Goal: Task Accomplishment & Management: Manage account settings

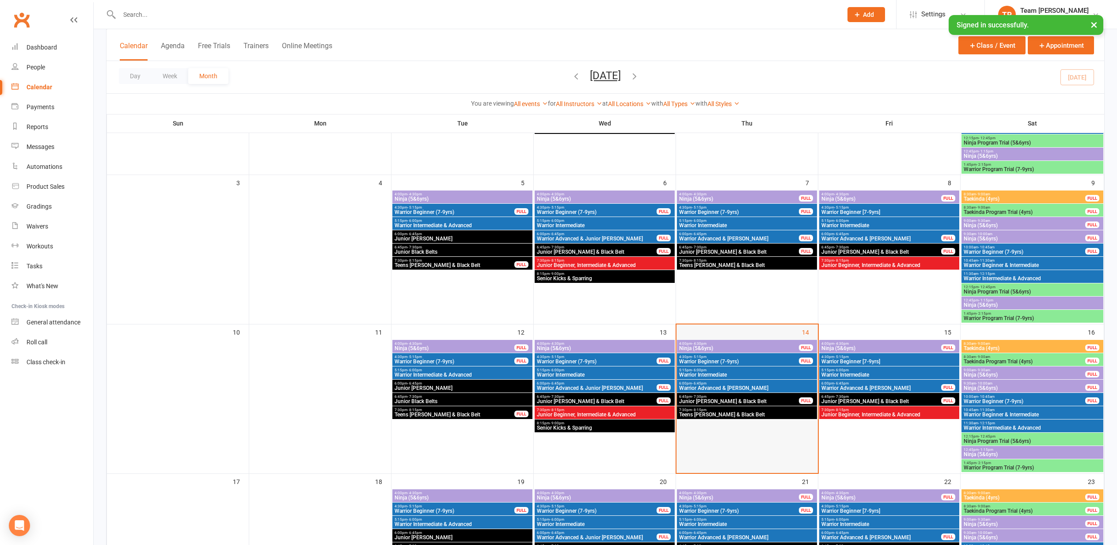
scroll to position [199, 0]
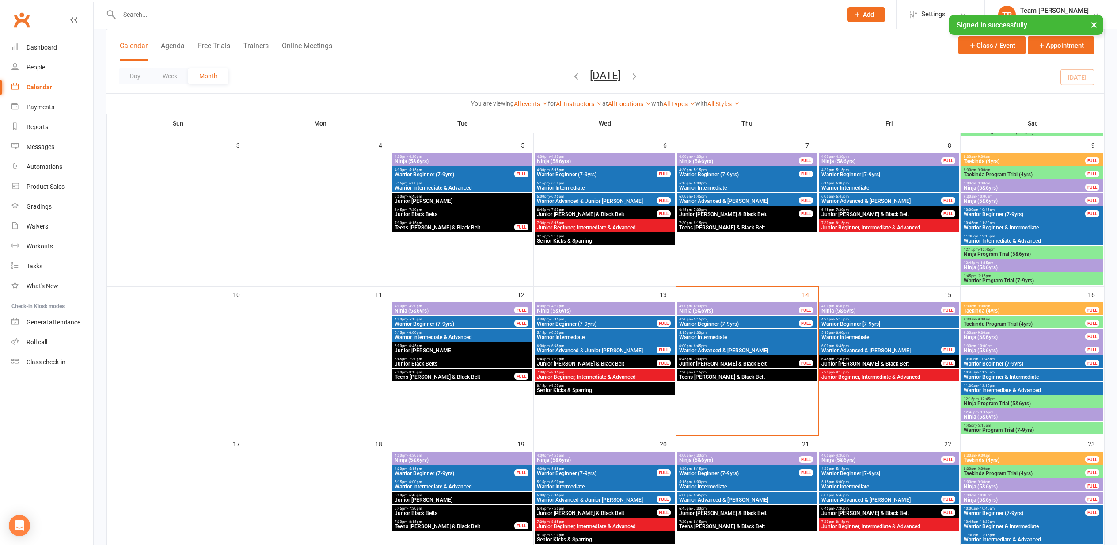
click at [702, 308] on span "Ninja (5&6yrs)" at bounding box center [739, 310] width 121 height 5
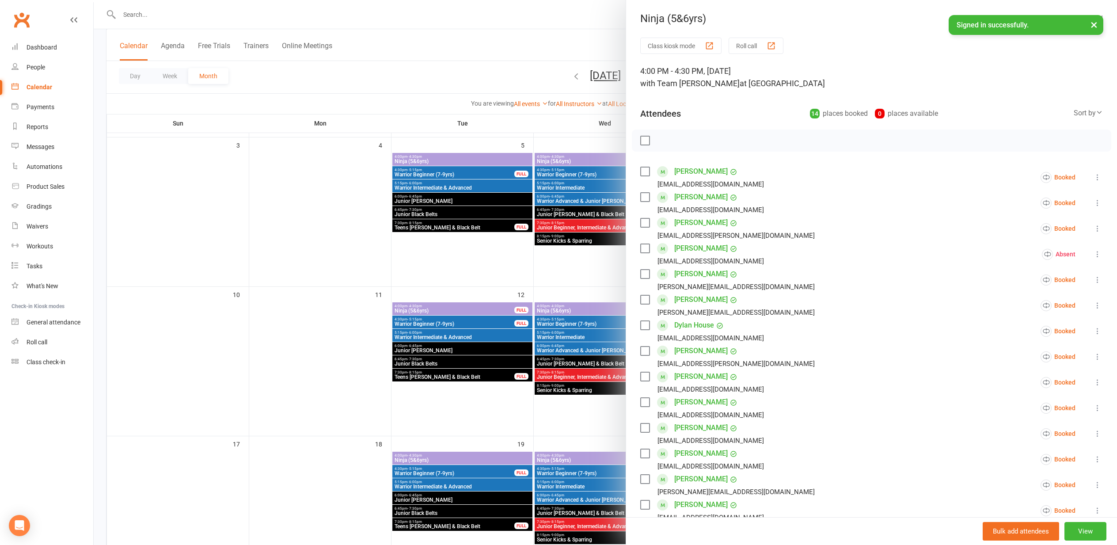
click at [773, 43] on div "button" at bounding box center [771, 45] width 9 height 9
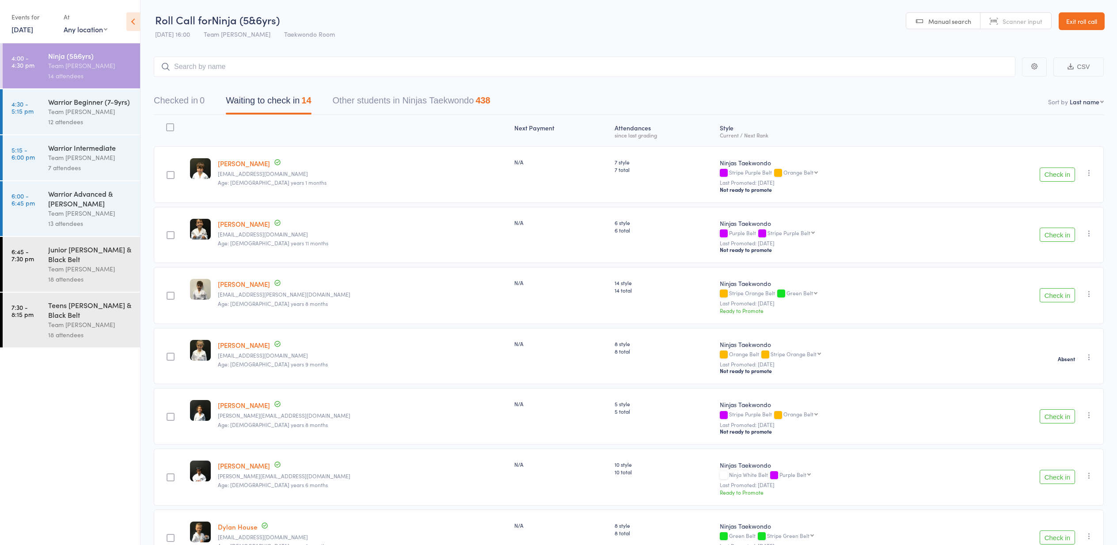
select select "10"
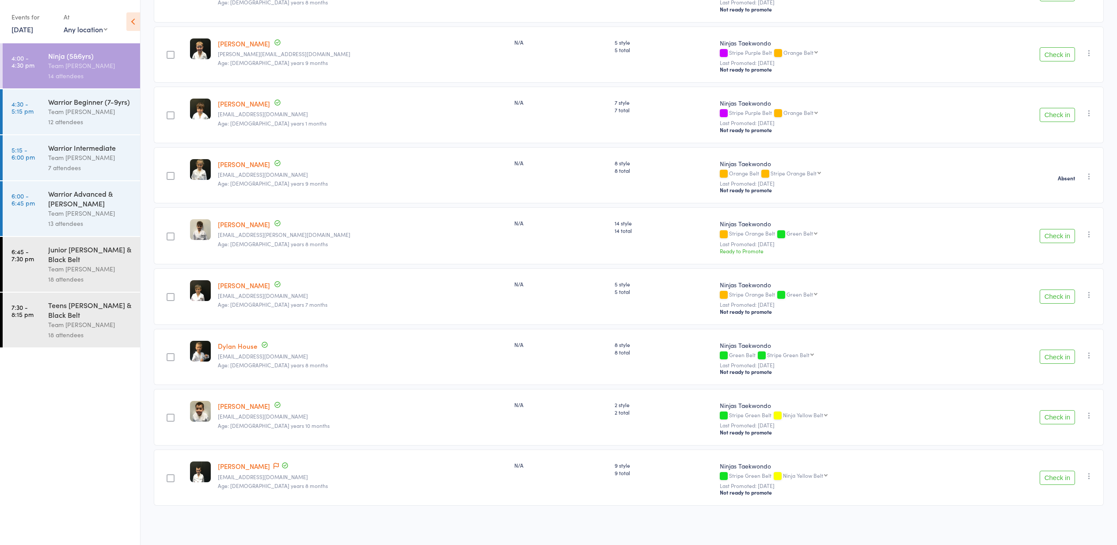
scroll to position [486, 0]
click at [74, 110] on div "Team [PERSON_NAME]" at bounding box center [90, 112] width 84 height 10
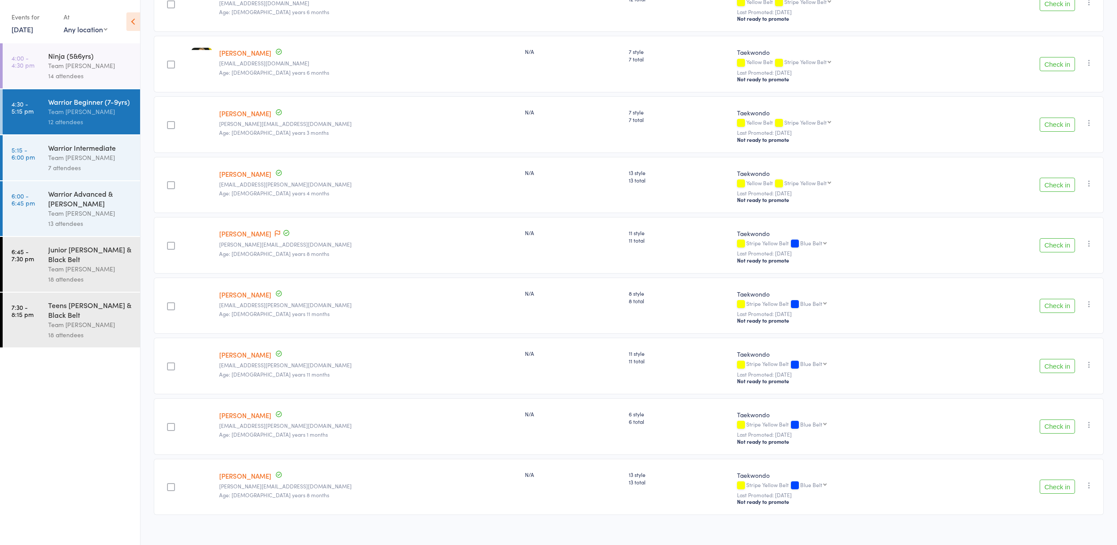
scroll to position [353, 0]
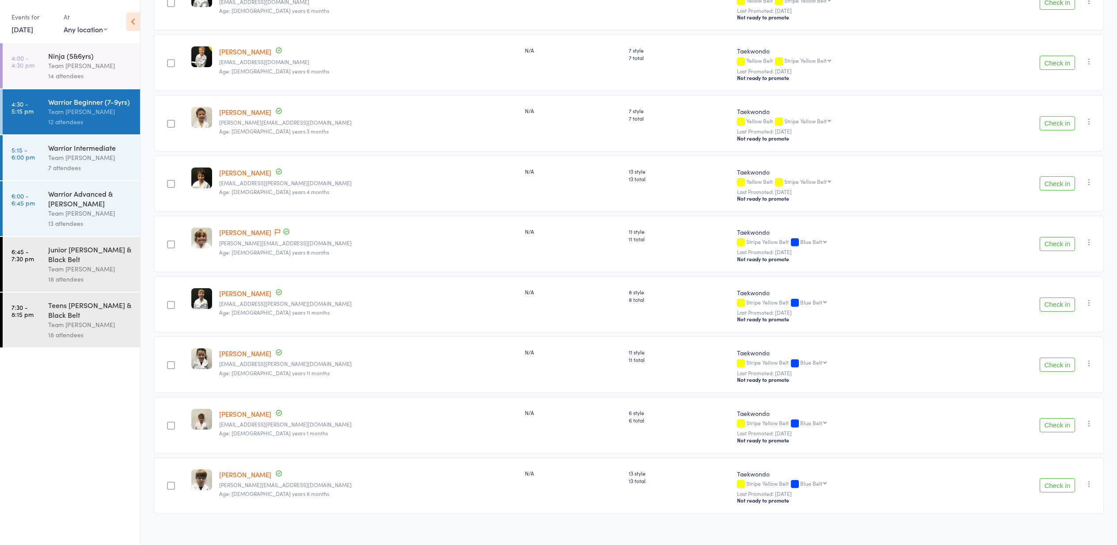
click at [90, 155] on div "Team [PERSON_NAME]" at bounding box center [90, 157] width 84 height 10
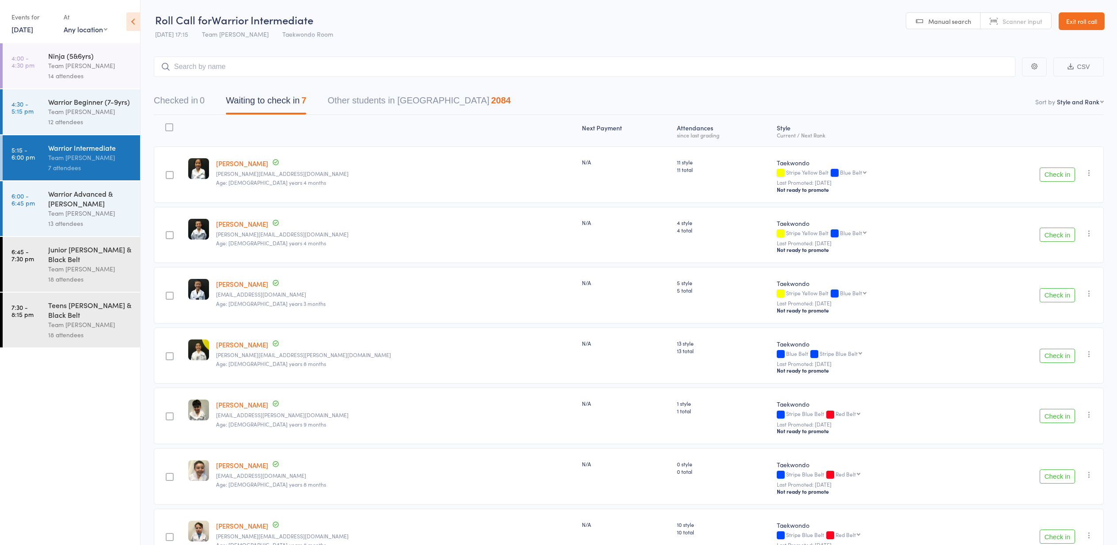
click at [78, 204] on div "Warrior Advanced & [PERSON_NAME]" at bounding box center [90, 198] width 84 height 19
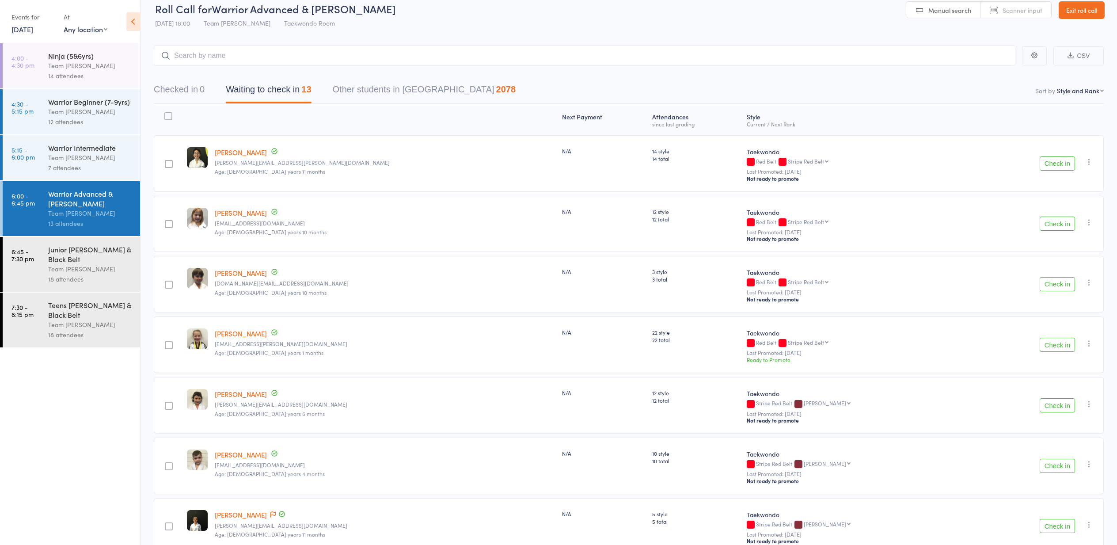
scroll to position [14, 0]
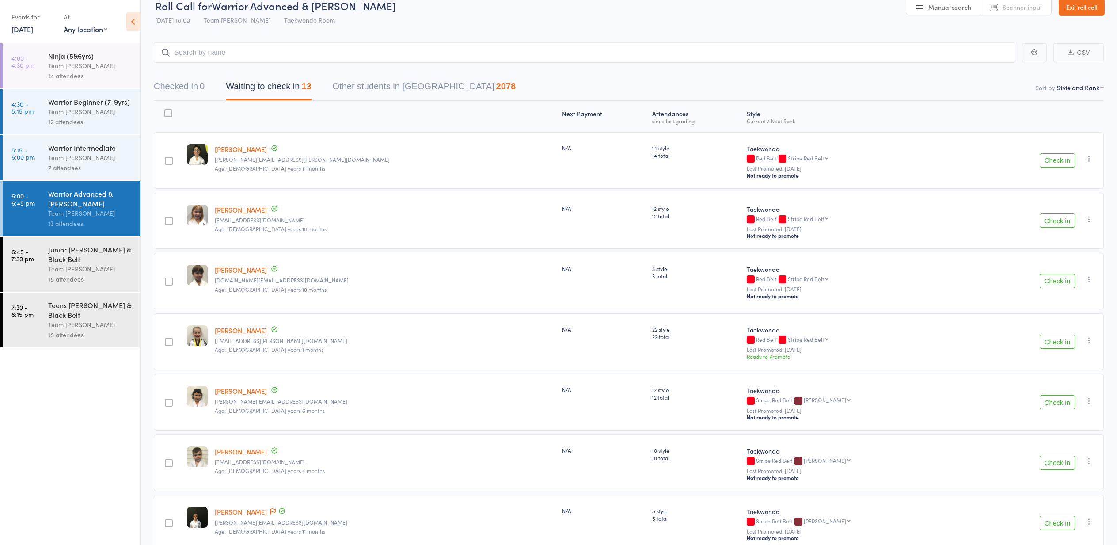
click at [73, 157] on div "Team [PERSON_NAME]" at bounding box center [90, 157] width 84 height 10
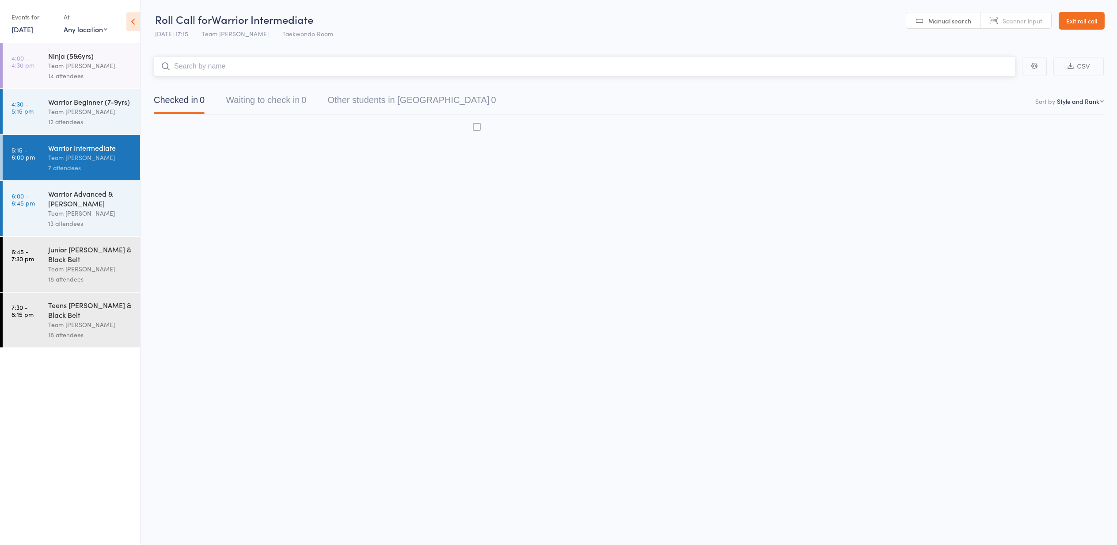
scroll to position [0, 0]
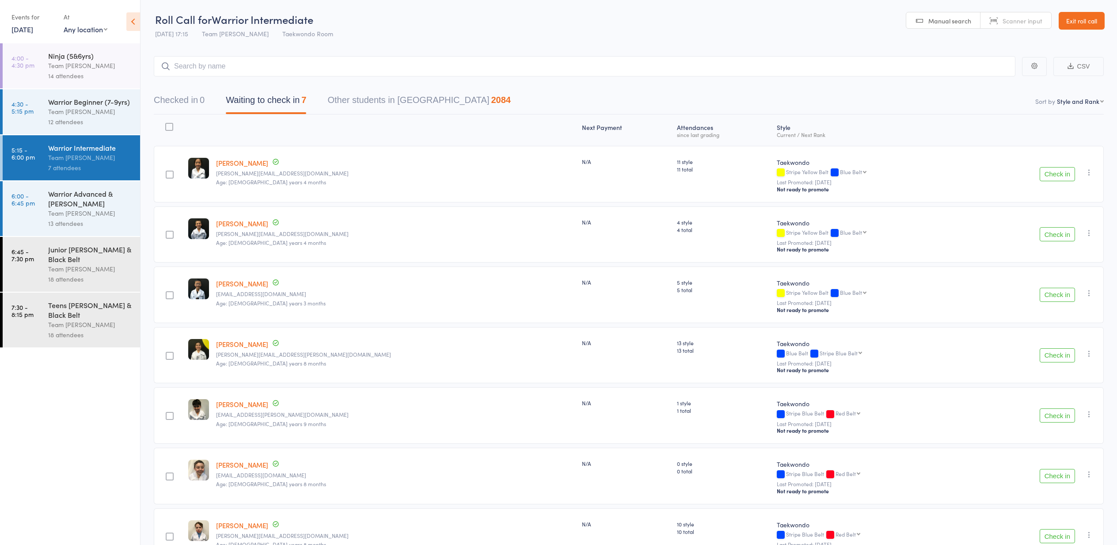
click at [65, 198] on div "Warrior Advanced & [PERSON_NAME]" at bounding box center [90, 198] width 84 height 19
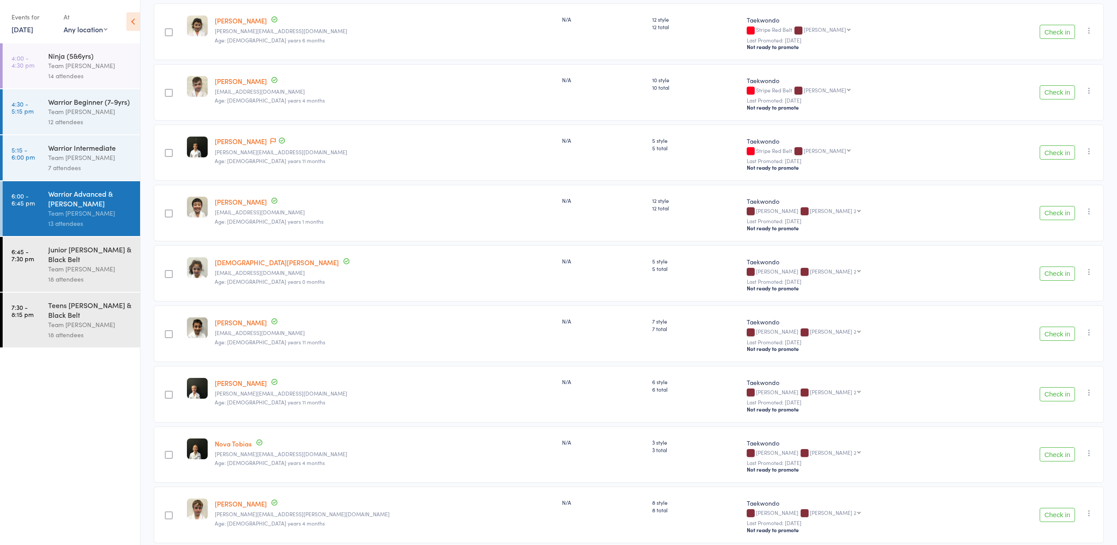
scroll to position [382, 0]
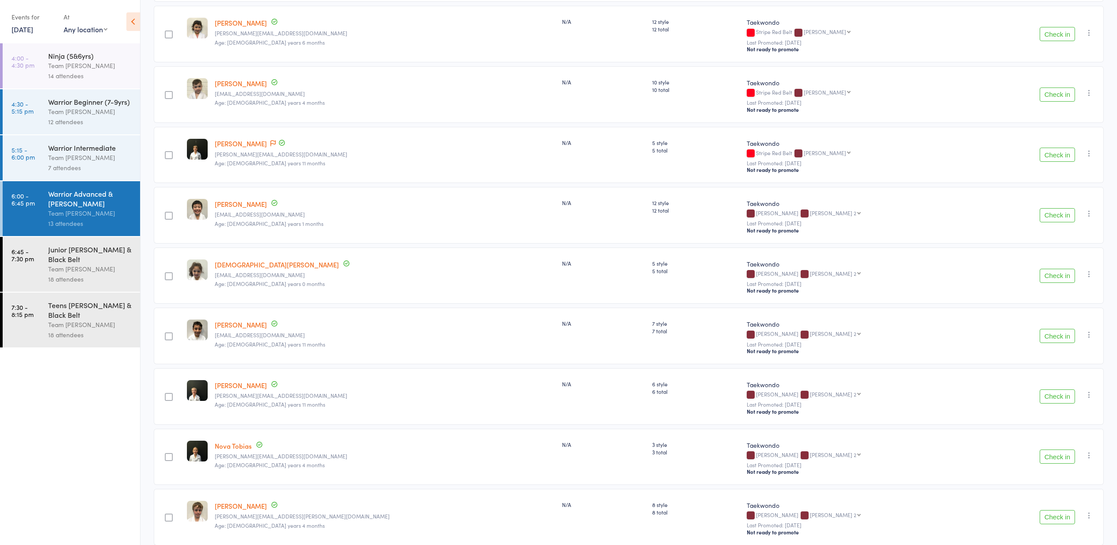
drag, startPoint x: 75, startPoint y: 72, endPoint x: 76, endPoint y: 68, distance: 5.2
click at [76, 68] on div "Ninja (5&6yrs) Team Carlo Preston 14 attendees" at bounding box center [94, 65] width 92 height 45
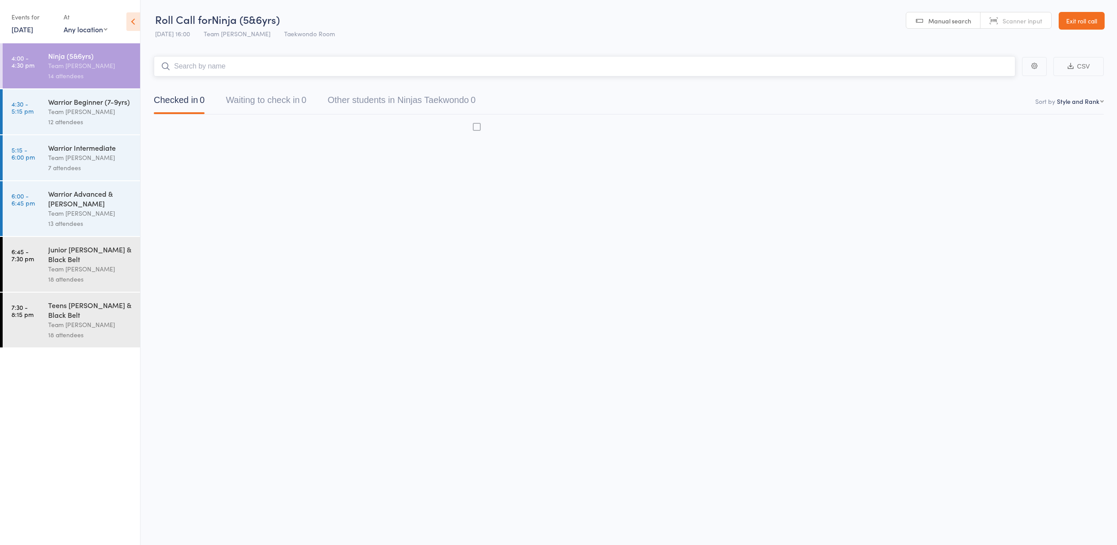
scroll to position [0, 0]
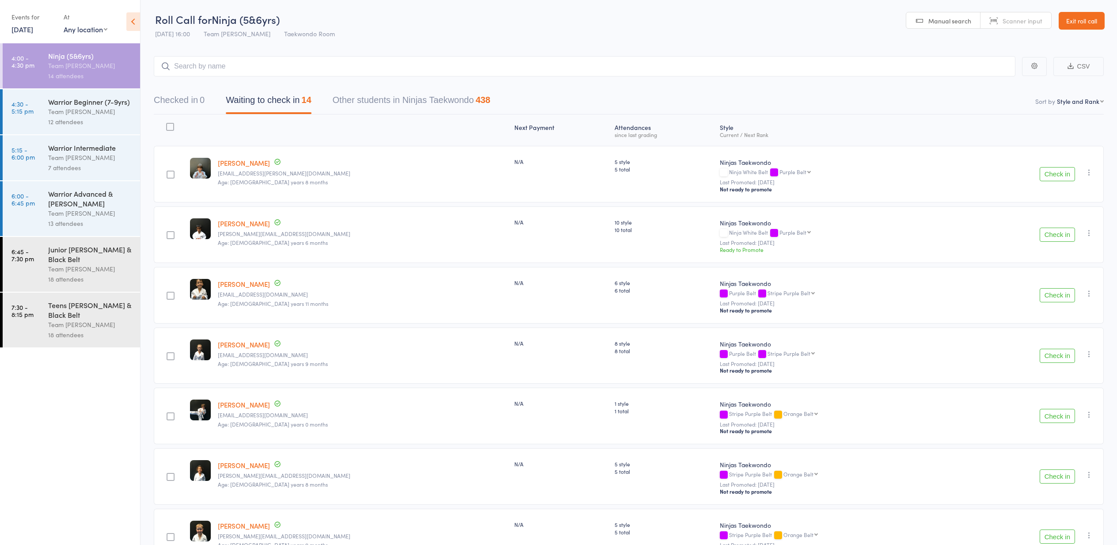
drag, startPoint x: 449, startPoint y: 187, endPoint x: 431, endPoint y: 194, distance: 19.0
click at [511, 187] on div "N/A" at bounding box center [561, 174] width 100 height 57
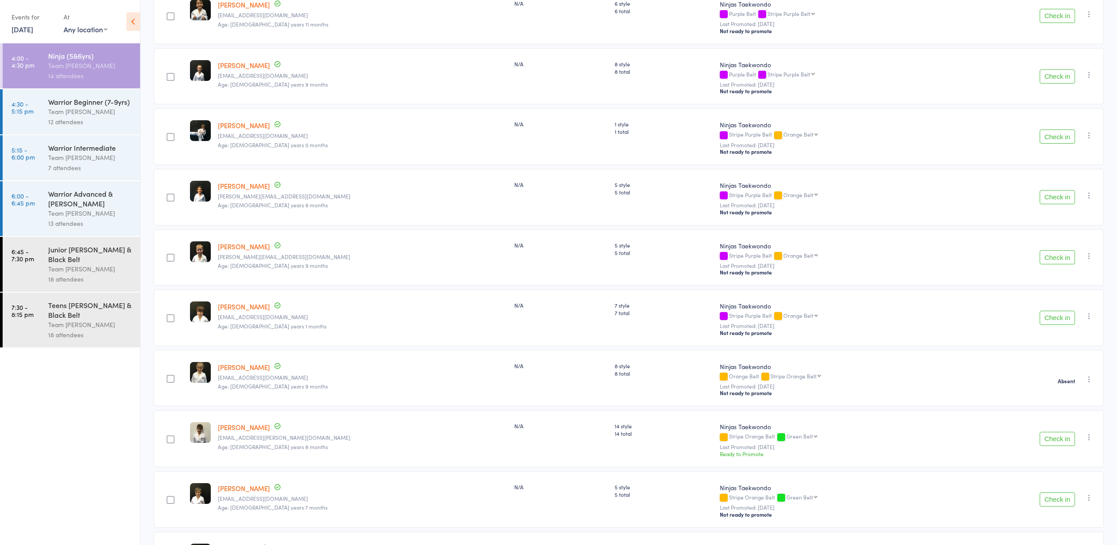
scroll to position [279, 0]
click at [86, 198] on div "Warrior Advanced & [PERSON_NAME]" at bounding box center [90, 198] width 84 height 19
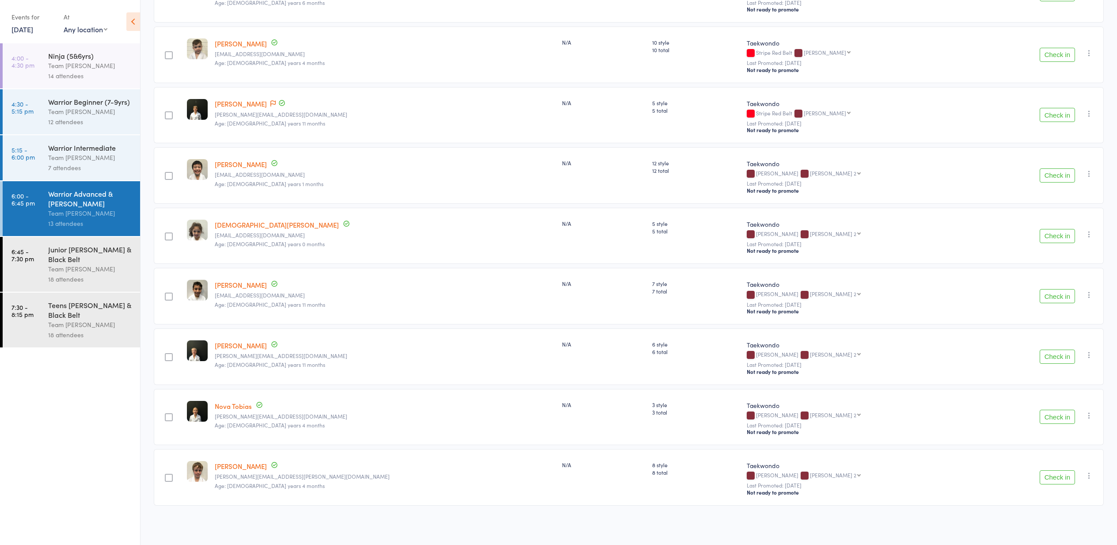
scroll to position [425, 0]
click at [75, 258] on div "Junior [PERSON_NAME] & Black Belt" at bounding box center [90, 253] width 84 height 19
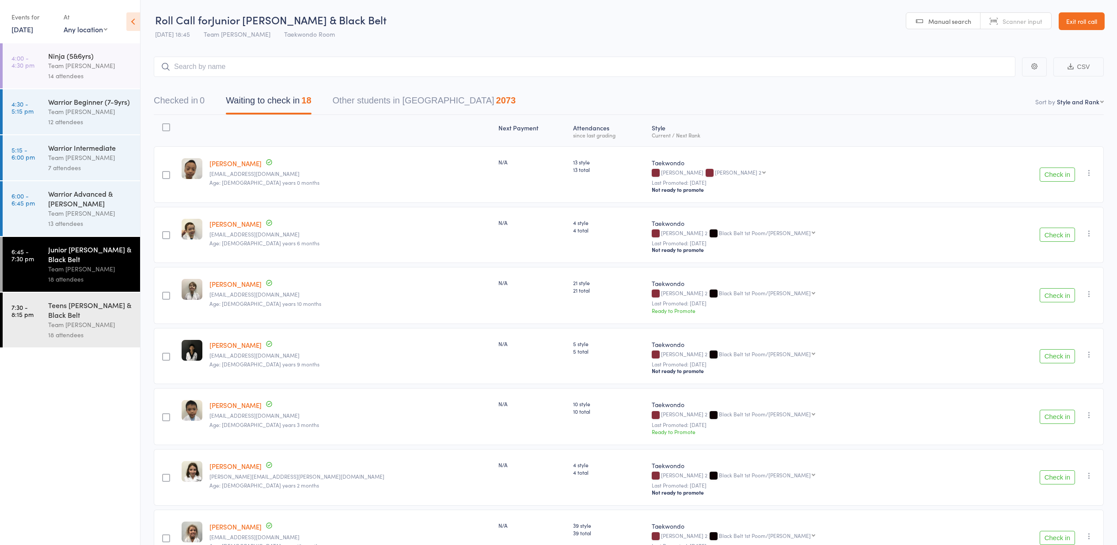
click at [61, 64] on div "Team [PERSON_NAME]" at bounding box center [90, 66] width 84 height 10
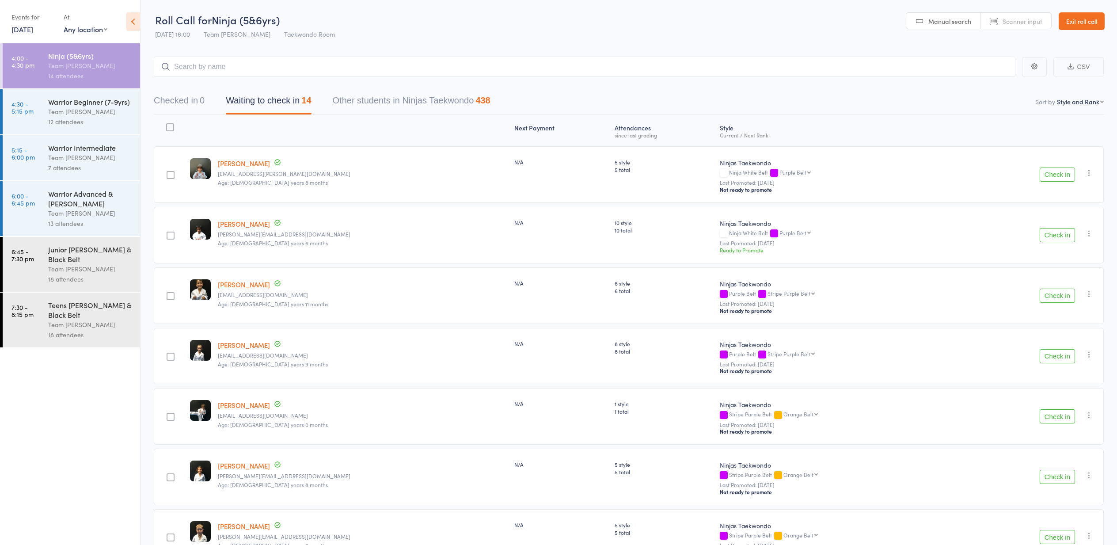
click at [1058, 295] on button "Check in" at bounding box center [1057, 296] width 35 height 14
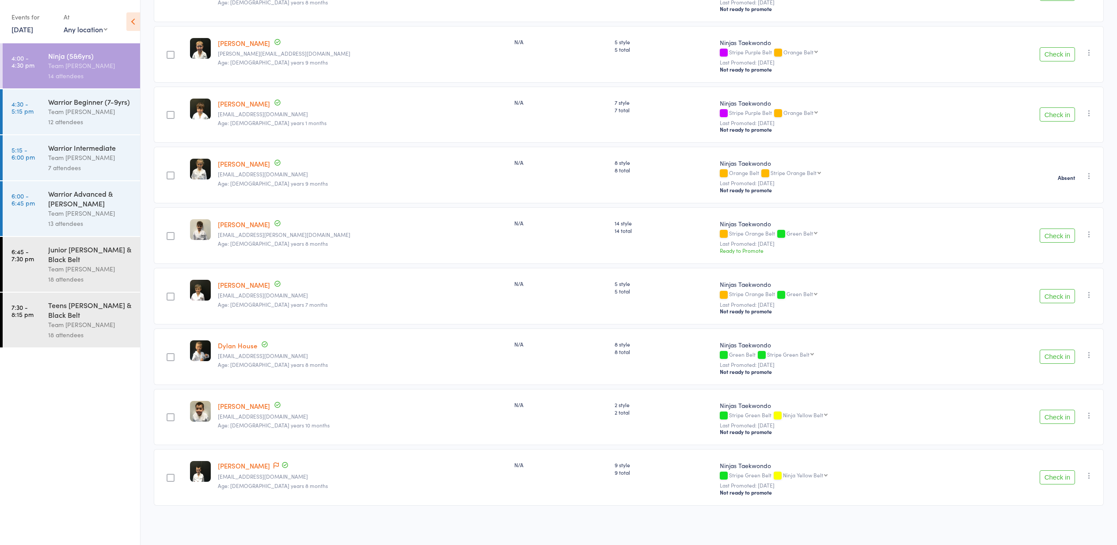
scroll to position [425, 0]
click at [1055, 416] on button "Check in" at bounding box center [1057, 417] width 35 height 14
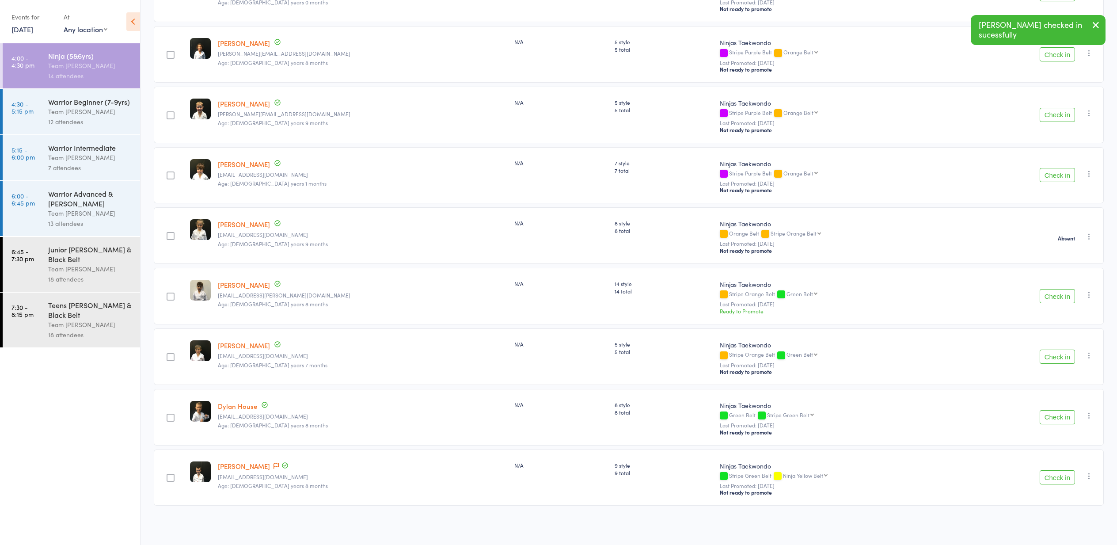
scroll to position [364, 0]
click at [1054, 358] on button "Check in" at bounding box center [1057, 357] width 35 height 14
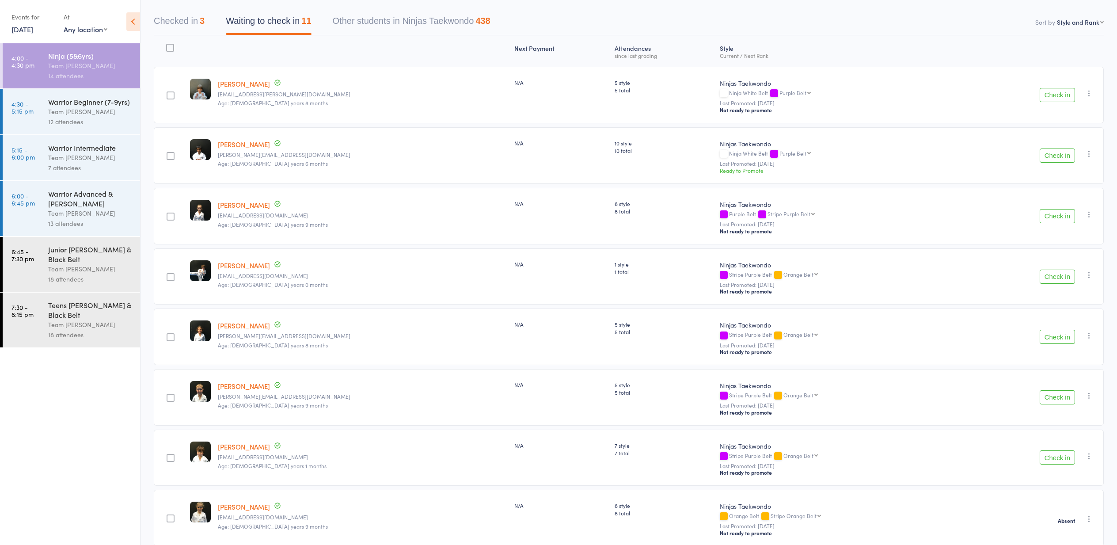
scroll to position [79, 0]
click at [1053, 338] on button "Check in" at bounding box center [1057, 337] width 35 height 14
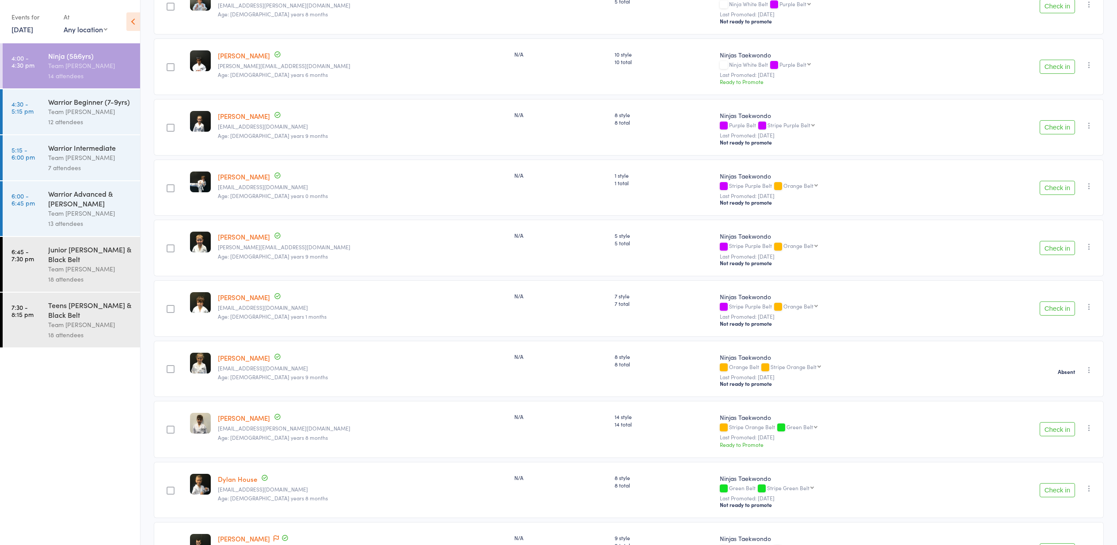
scroll to position [170, 0]
click at [1055, 124] on button "Check in" at bounding box center [1057, 125] width 35 height 14
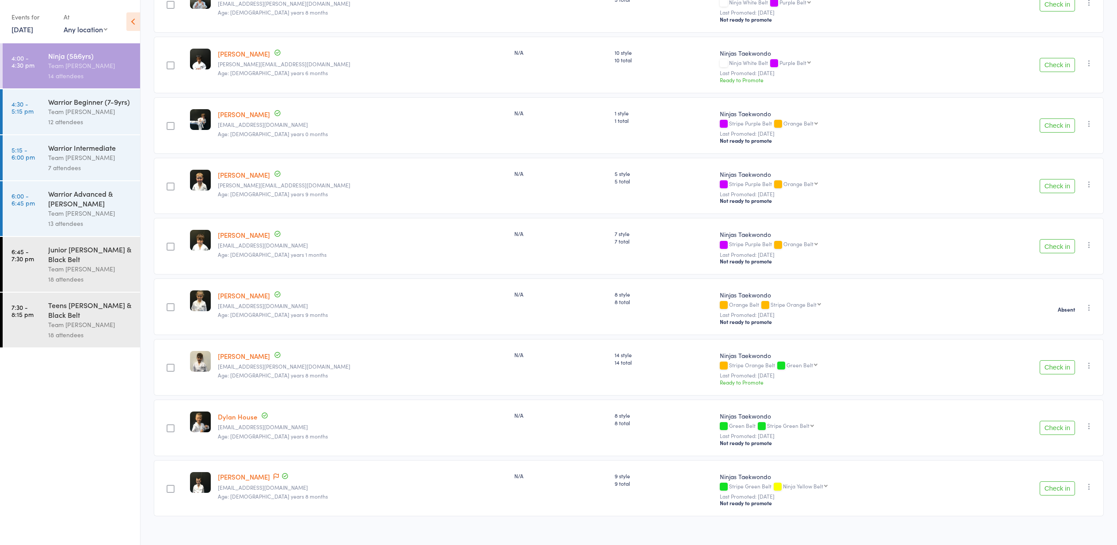
click at [1050, 430] on button "Check in" at bounding box center [1057, 428] width 35 height 14
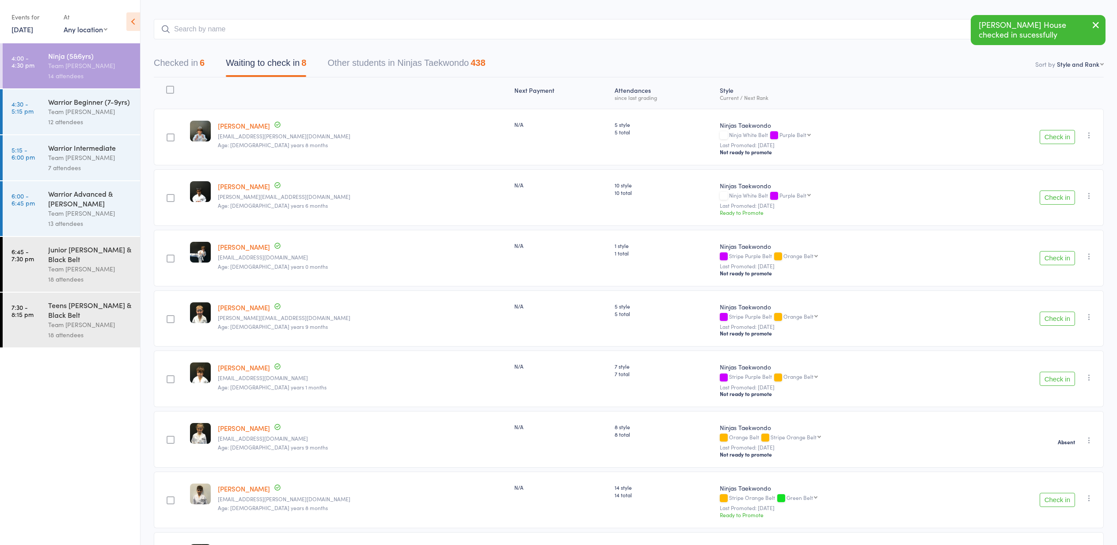
scroll to position [37, 0]
click at [1060, 136] on button "Check in" at bounding box center [1057, 137] width 35 height 14
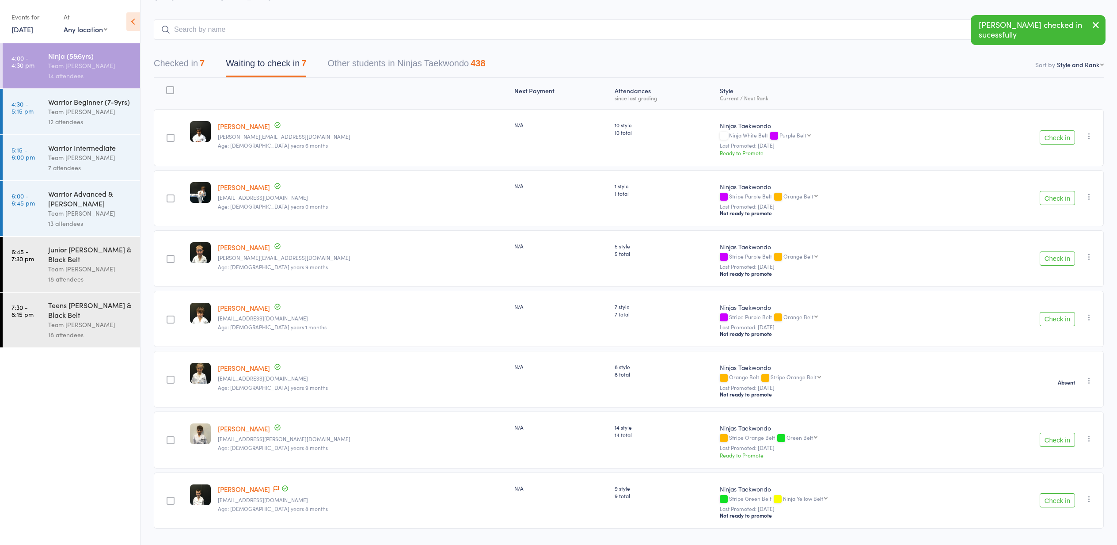
click at [1054, 198] on button "Check in" at bounding box center [1057, 198] width 35 height 14
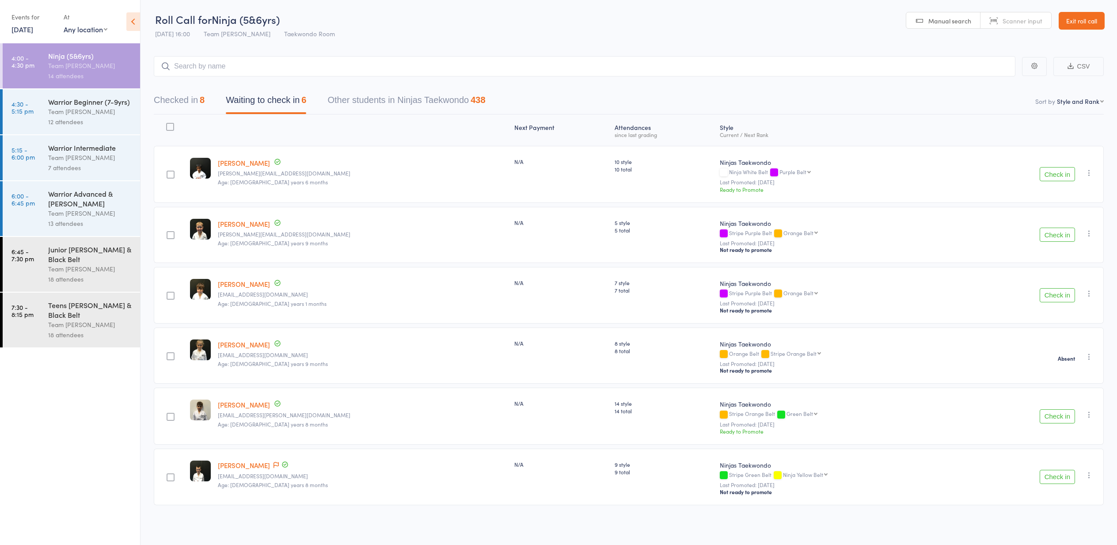
click at [1051, 415] on button "Check in" at bounding box center [1057, 416] width 35 height 14
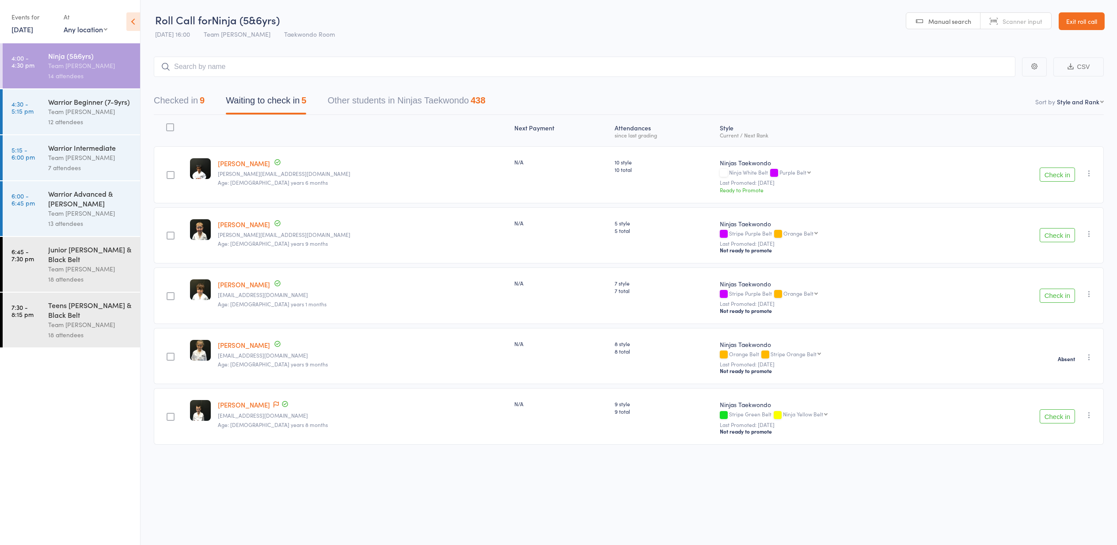
click at [1054, 416] on button "Check in" at bounding box center [1057, 416] width 35 height 14
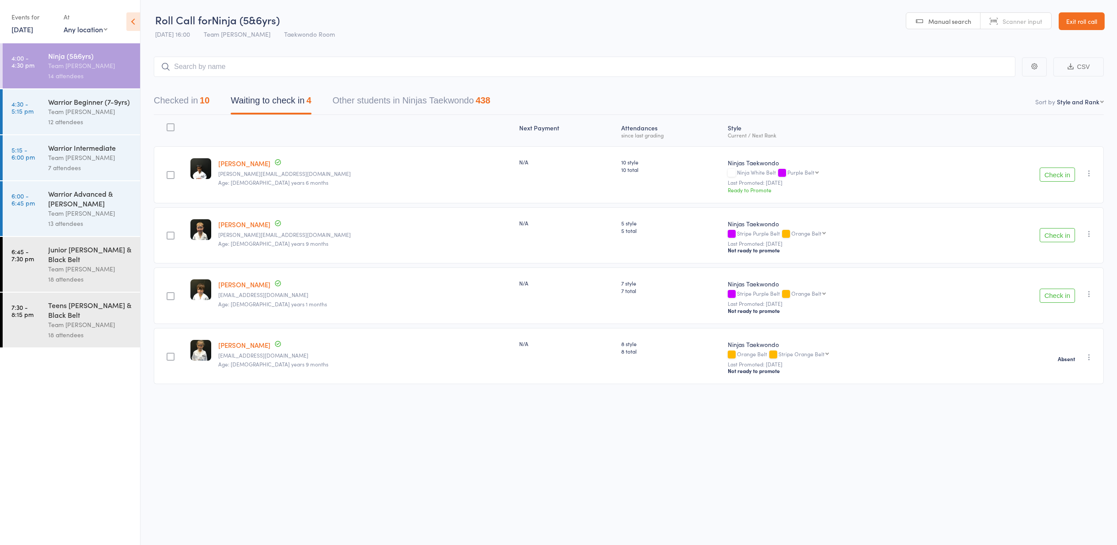
scroll to position [0, 0]
drag, startPoint x: 1055, startPoint y: 172, endPoint x: 1049, endPoint y: 173, distance: 5.8
click at [1052, 173] on button "Check in" at bounding box center [1057, 175] width 35 height 14
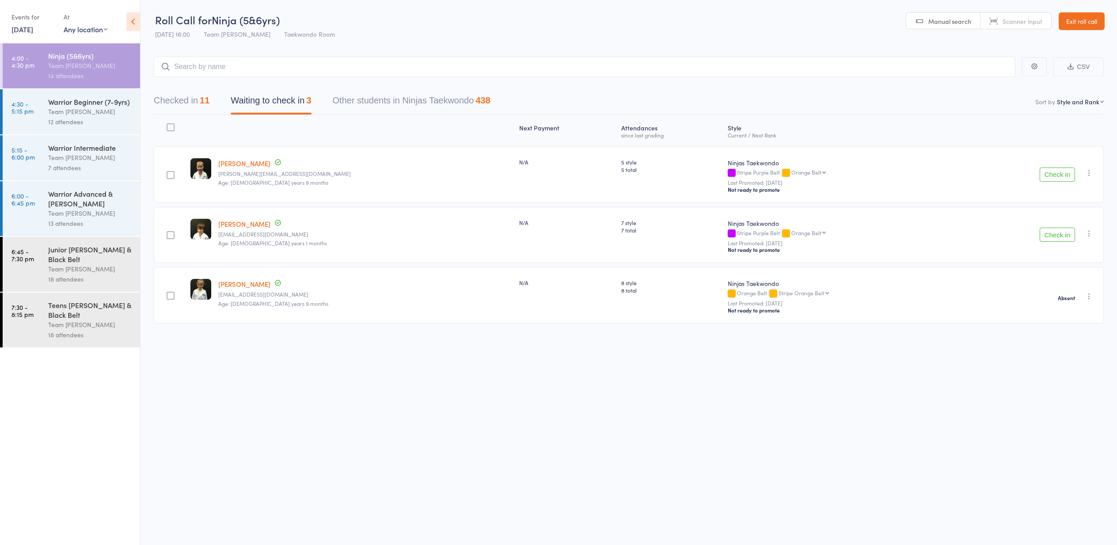
click at [1057, 235] on button "Check in" at bounding box center [1057, 235] width 35 height 14
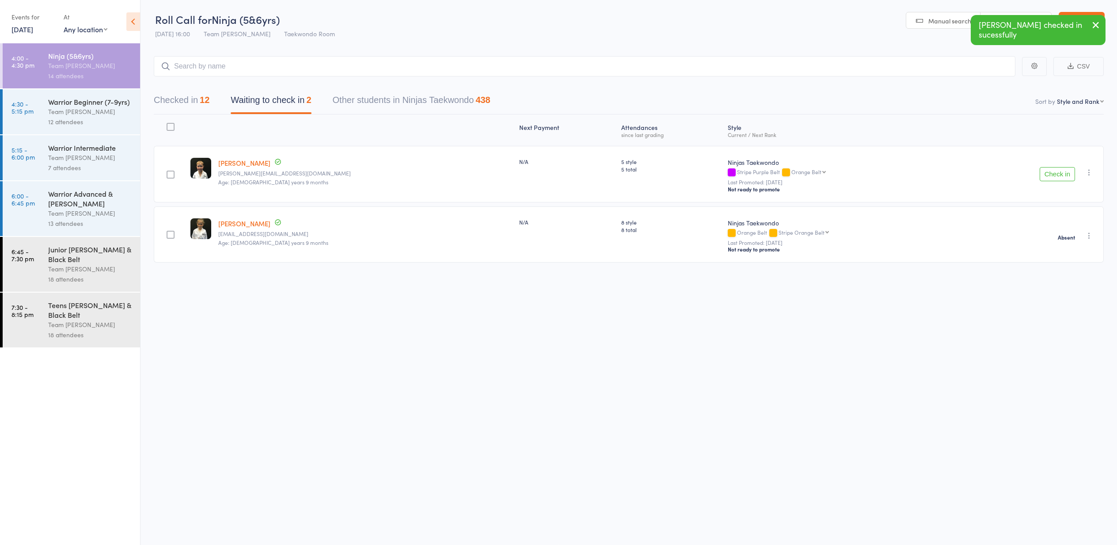
scroll to position [0, 0]
drag, startPoint x: 1059, startPoint y: 174, endPoint x: 1055, endPoint y: 175, distance: 4.6
click at [1058, 175] on button "Check in" at bounding box center [1057, 174] width 35 height 14
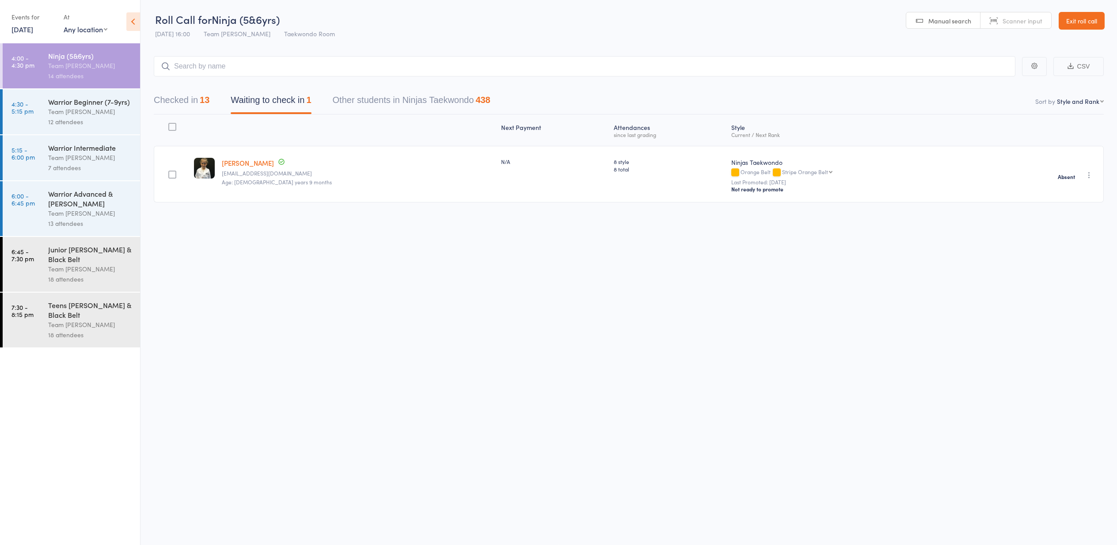
click at [82, 108] on div "Team [PERSON_NAME]" at bounding box center [90, 112] width 84 height 10
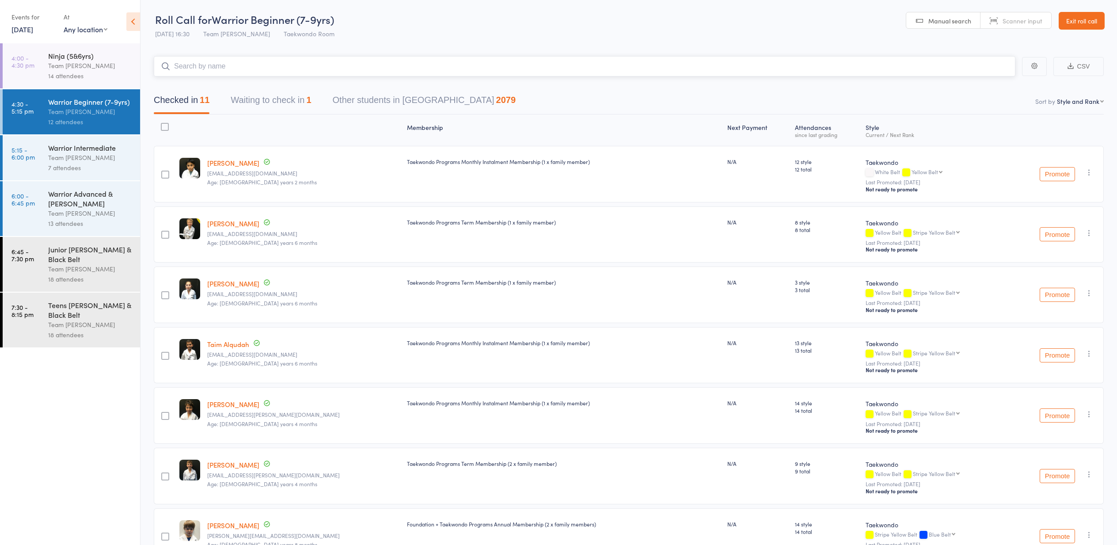
click at [267, 98] on button "Waiting to check in 1" at bounding box center [271, 102] width 80 height 23
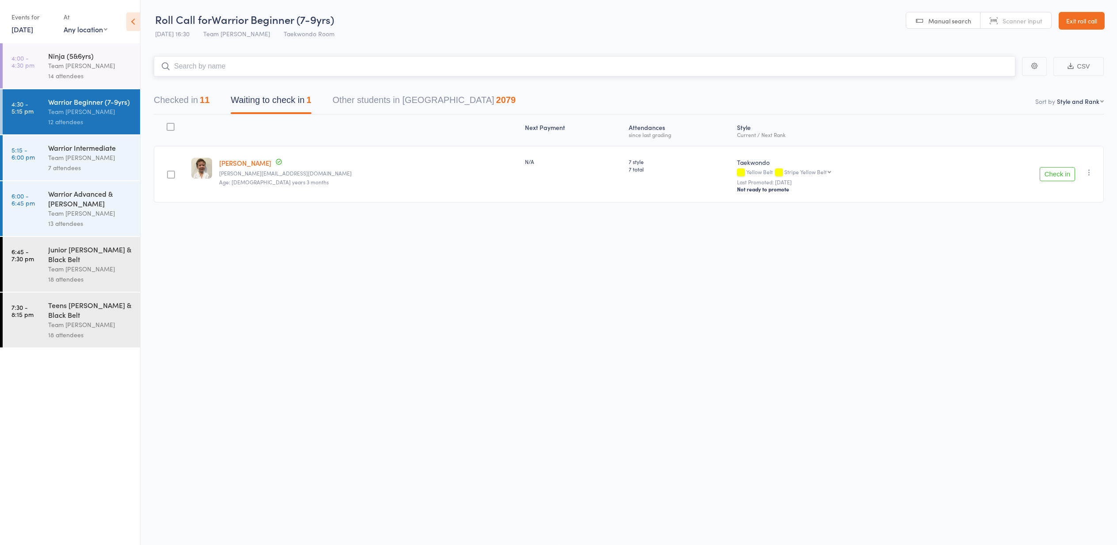
click at [165, 101] on button "Checked in 11" at bounding box center [182, 102] width 56 height 23
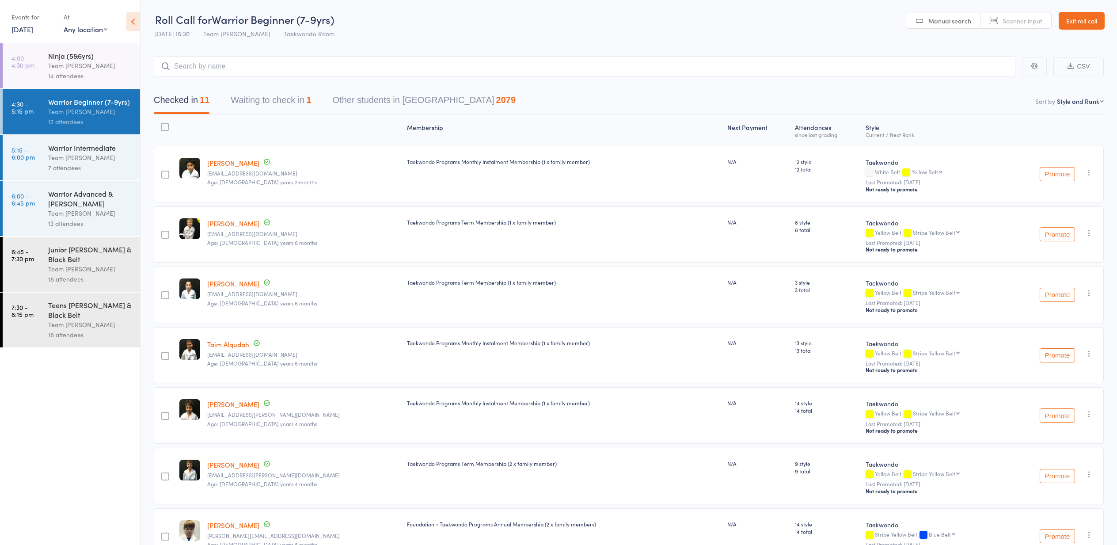
click at [218, 163] on link "Malu Coles" at bounding box center [233, 162] width 52 height 9
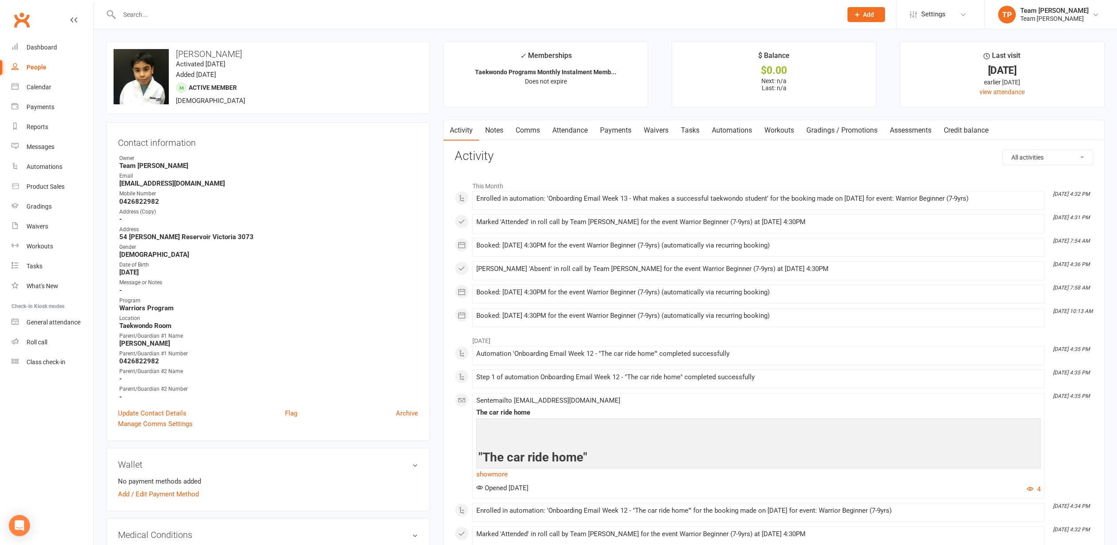
click at [569, 130] on link "Attendance" at bounding box center [570, 130] width 48 height 20
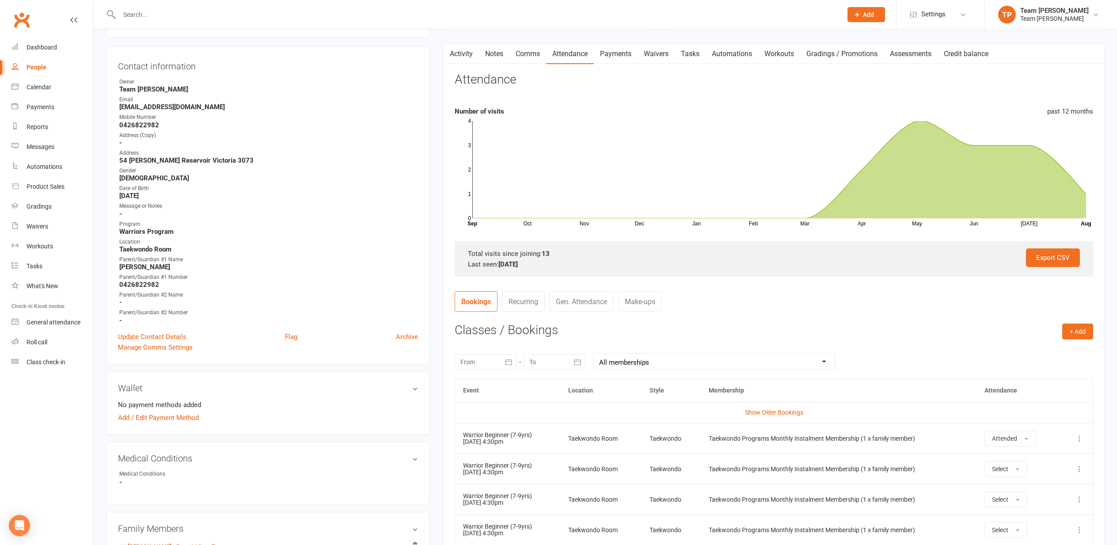
scroll to position [78, 0]
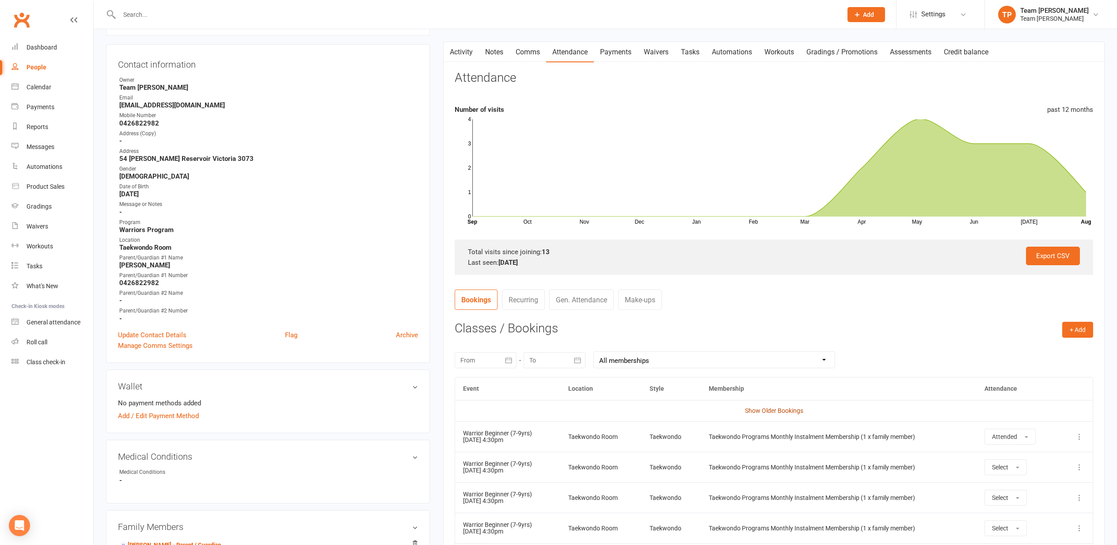
click at [763, 410] on link "Show Older Bookings" at bounding box center [774, 410] width 58 height 7
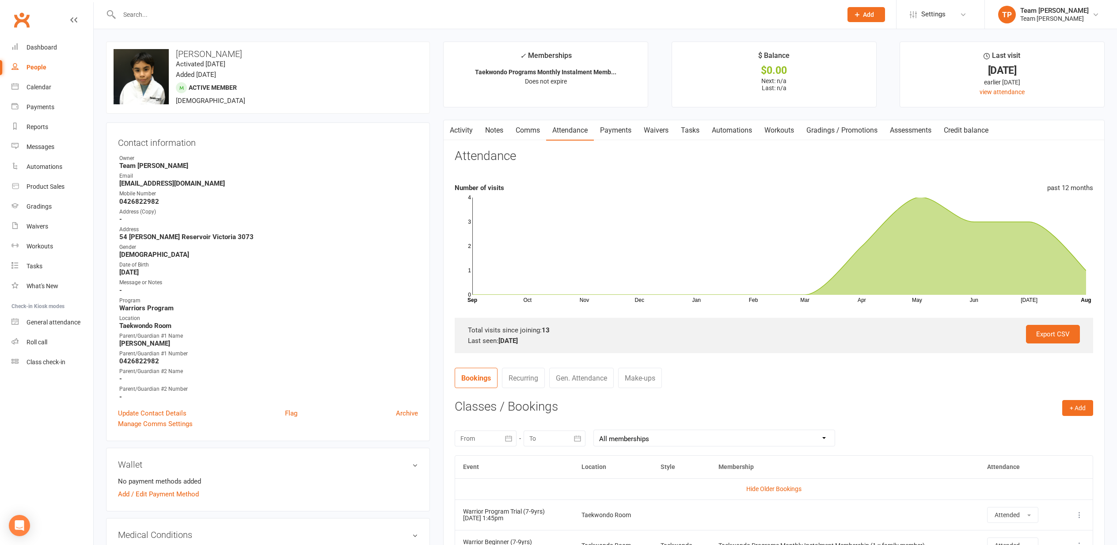
scroll to position [0, 0]
click at [32, 88] on div "Calendar" at bounding box center [39, 87] width 25 height 7
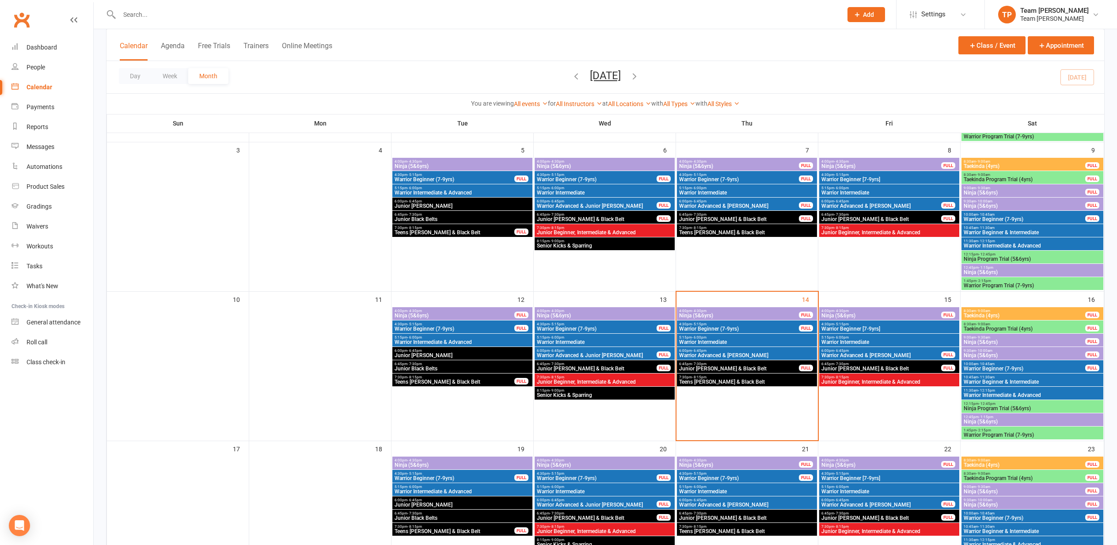
scroll to position [196, 0]
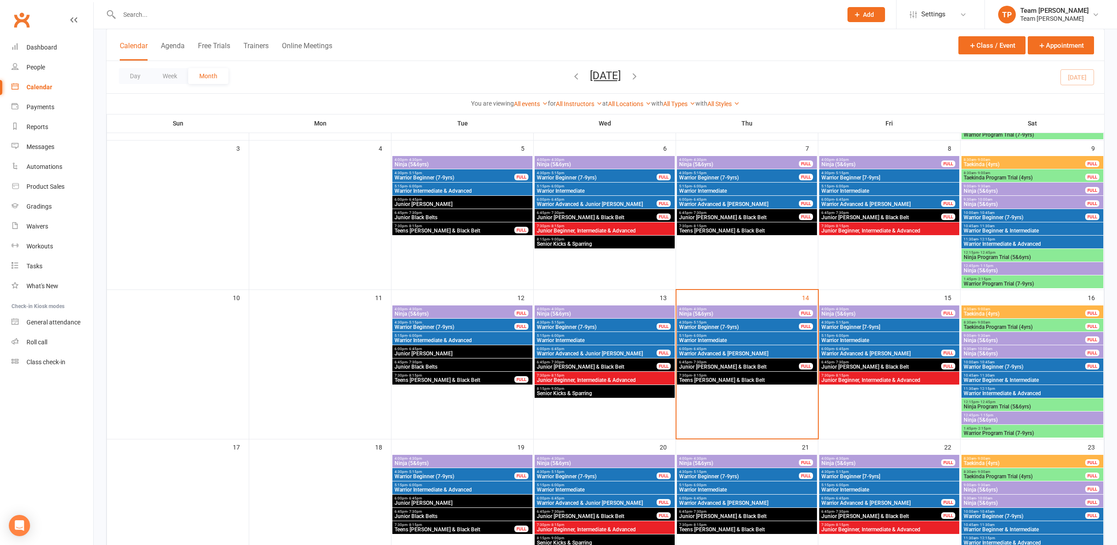
click at [720, 324] on span "Warrior Beginner (7-9yrs)" at bounding box center [739, 326] width 121 height 5
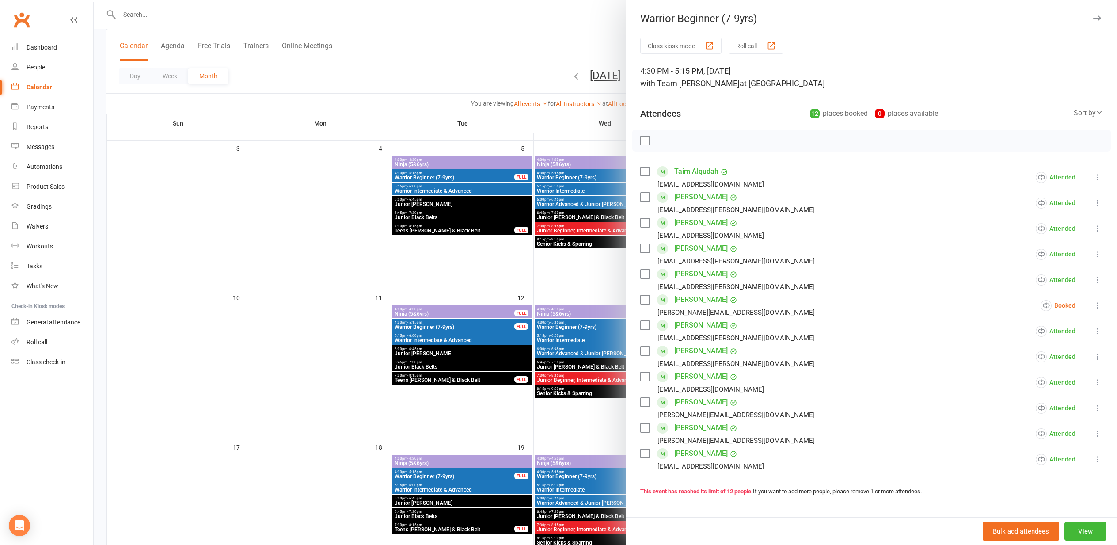
click at [774, 44] on div "button" at bounding box center [771, 45] width 9 height 9
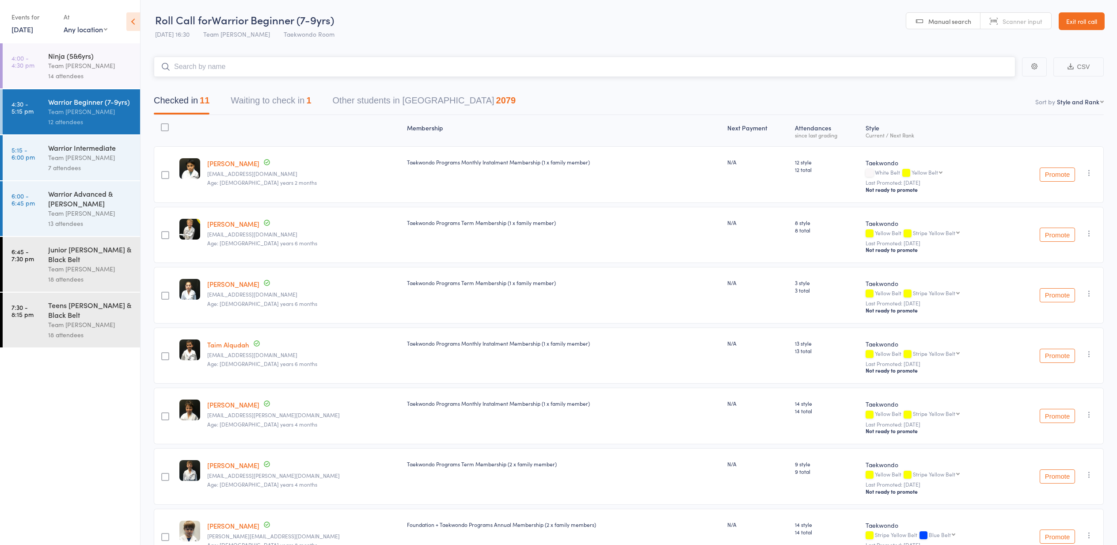
scroll to position [0, 0]
click at [1071, 23] on link "Exit roll call" at bounding box center [1082, 21] width 46 height 18
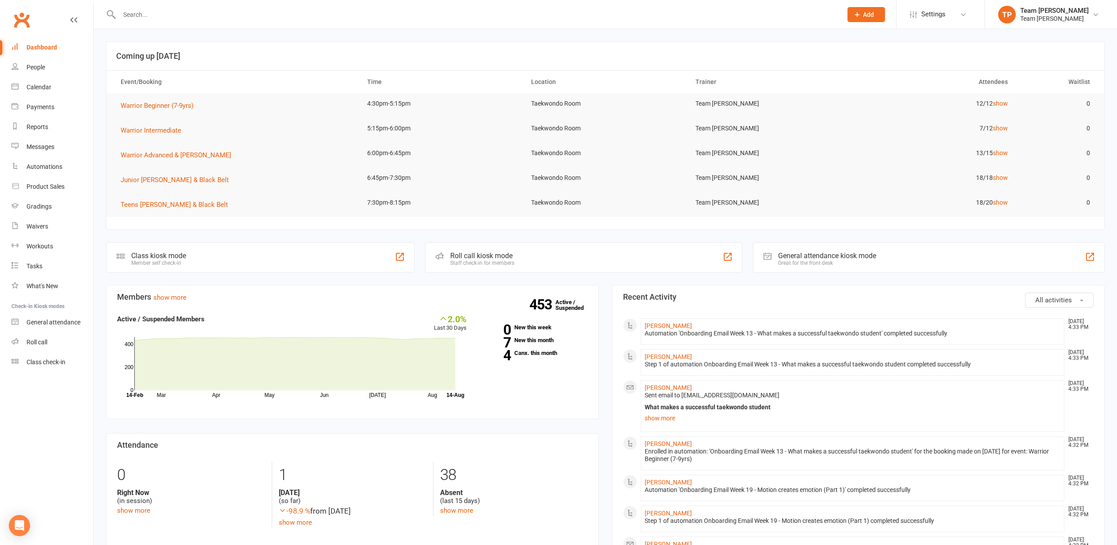
click at [34, 89] on div "Calendar" at bounding box center [39, 87] width 25 height 7
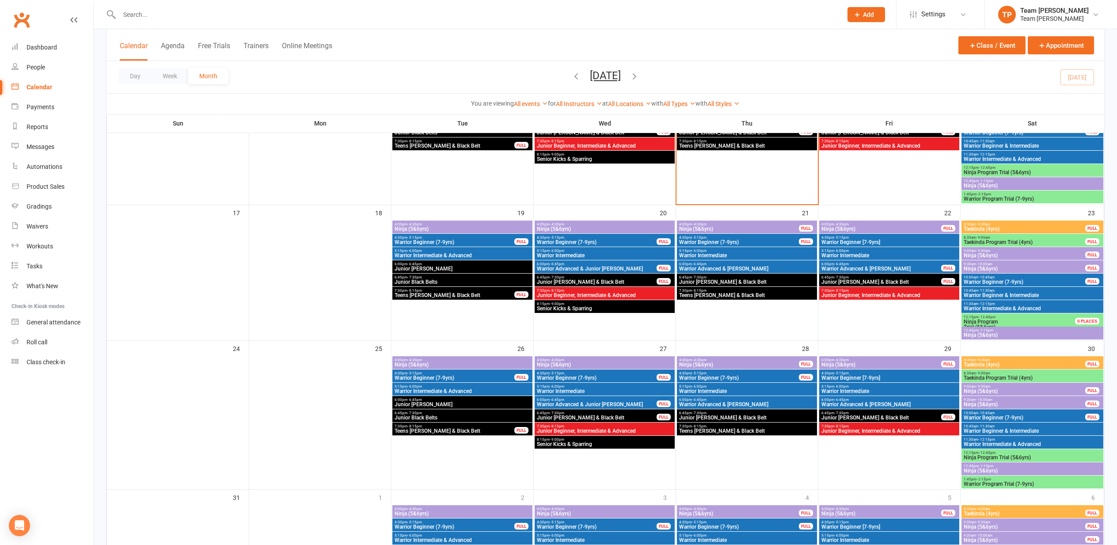
scroll to position [431, 0]
click at [857, 374] on span "4:30pm - 5:15pm" at bounding box center [889, 373] width 137 height 4
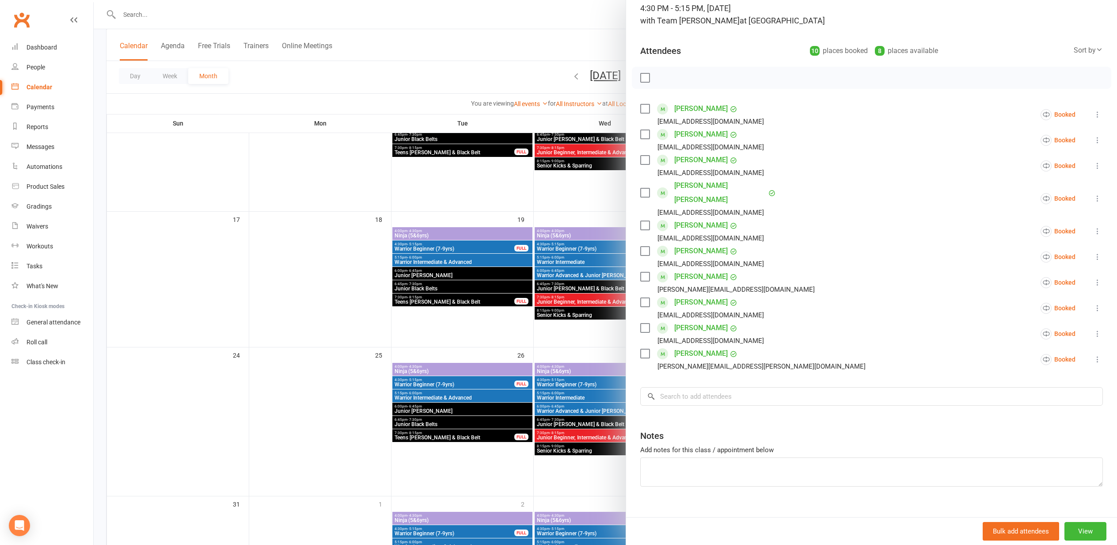
scroll to position [62, 0]
click at [695, 388] on input "search" at bounding box center [871, 397] width 463 height 19
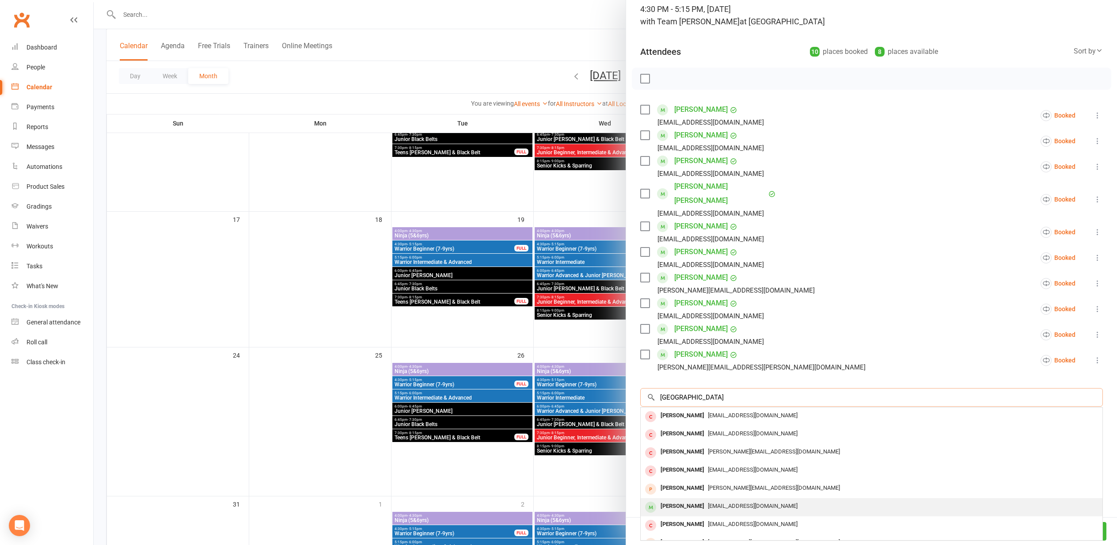
type input "milan"
click at [673, 500] on div "Milania Ponte" at bounding box center [682, 506] width 51 height 13
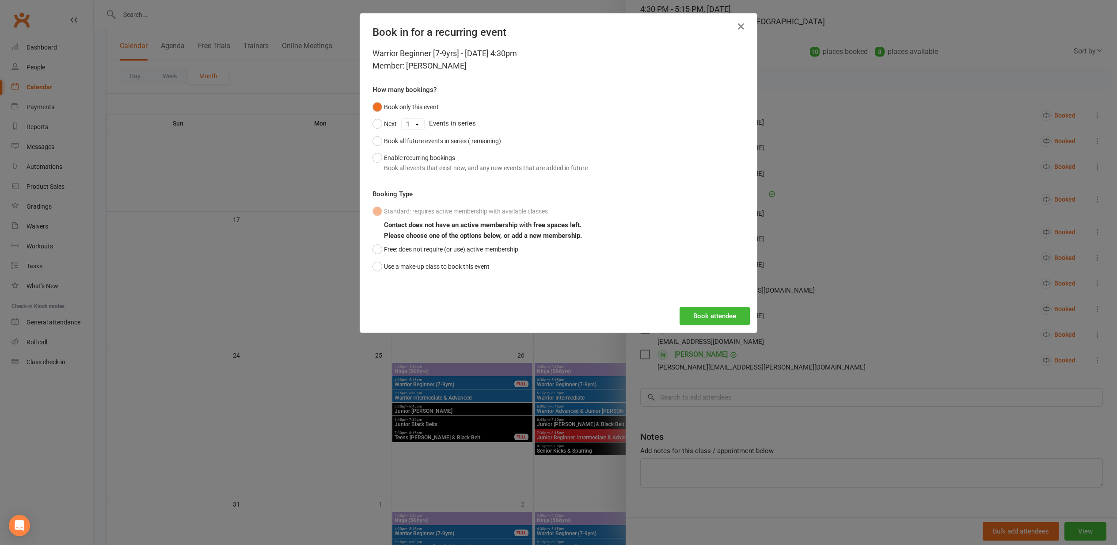
scroll to position [61, 0]
drag, startPoint x: 377, startPoint y: 263, endPoint x: 396, endPoint y: 273, distance: 21.1
click at [377, 263] on button "Use a make-up class to book this event" at bounding box center [431, 266] width 117 height 17
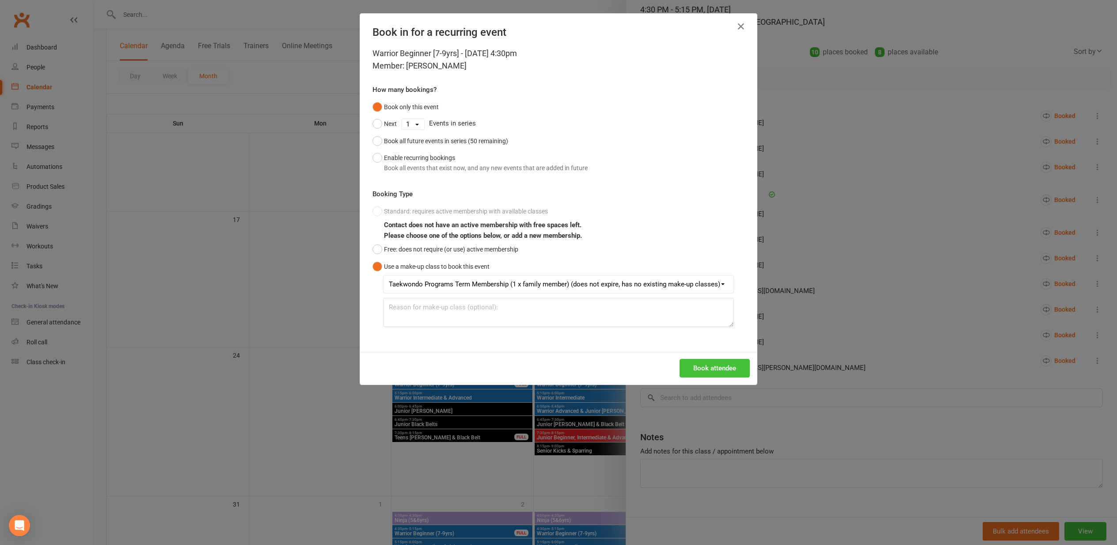
click at [708, 365] on button "Book attendee" at bounding box center [715, 368] width 70 height 19
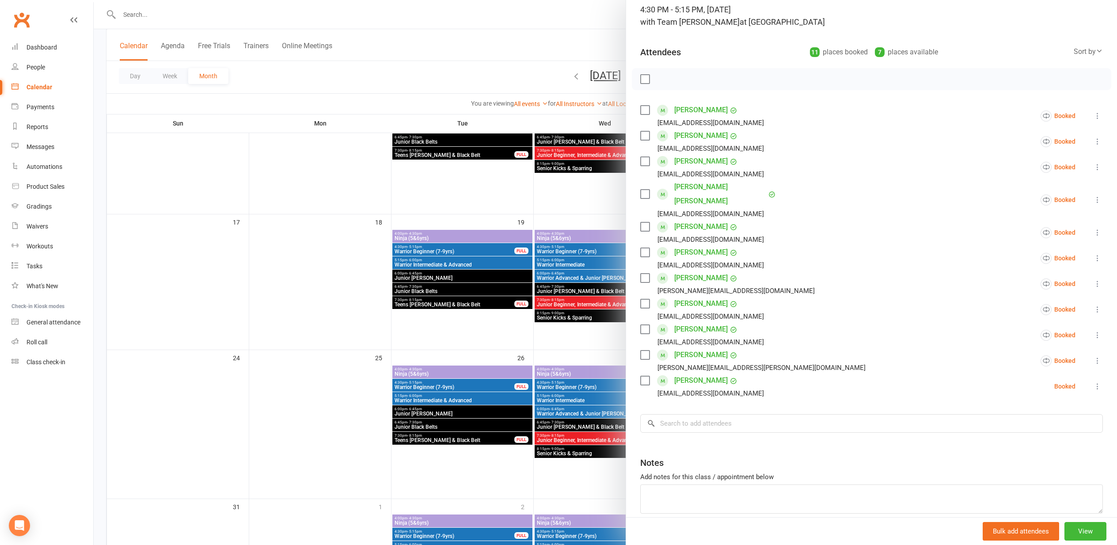
drag, startPoint x: 345, startPoint y: 196, endPoint x: 346, endPoint y: 189, distance: 6.7
click at [346, 189] on div at bounding box center [606, 272] width 1024 height 545
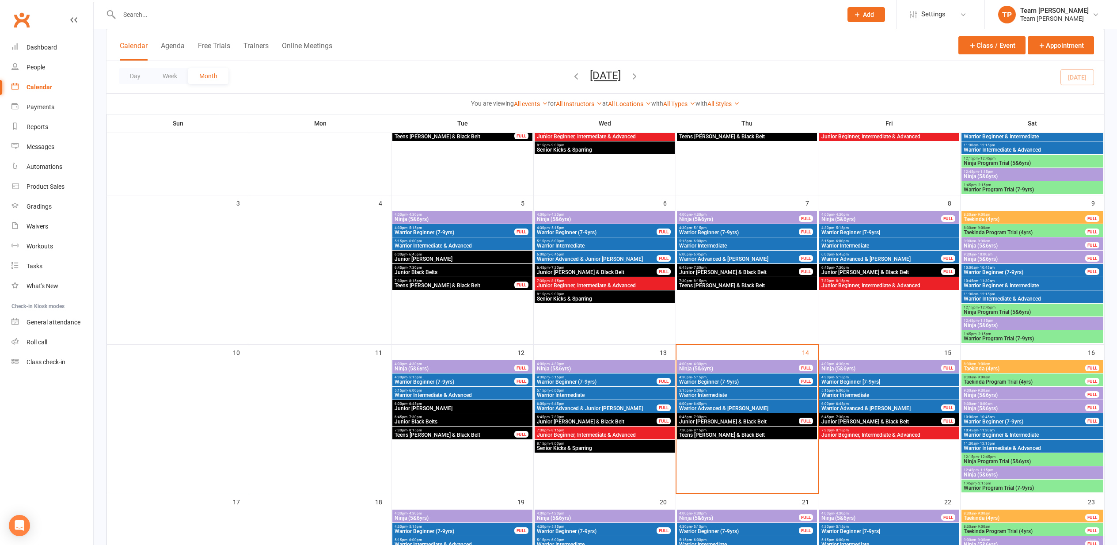
scroll to position [138, 0]
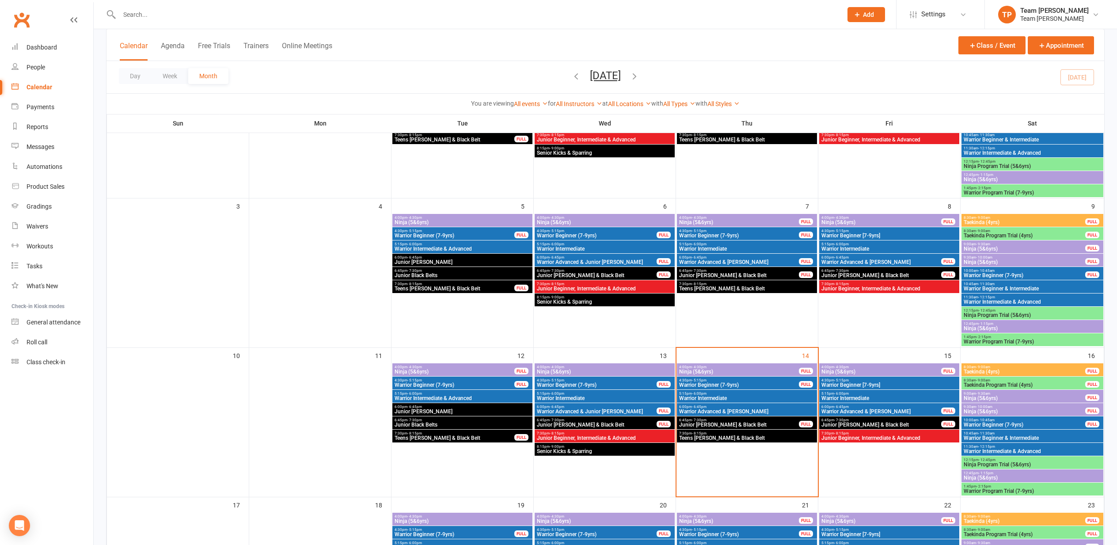
click at [739, 383] on span "Warrior Beginner (7-9yrs)" at bounding box center [739, 384] width 121 height 5
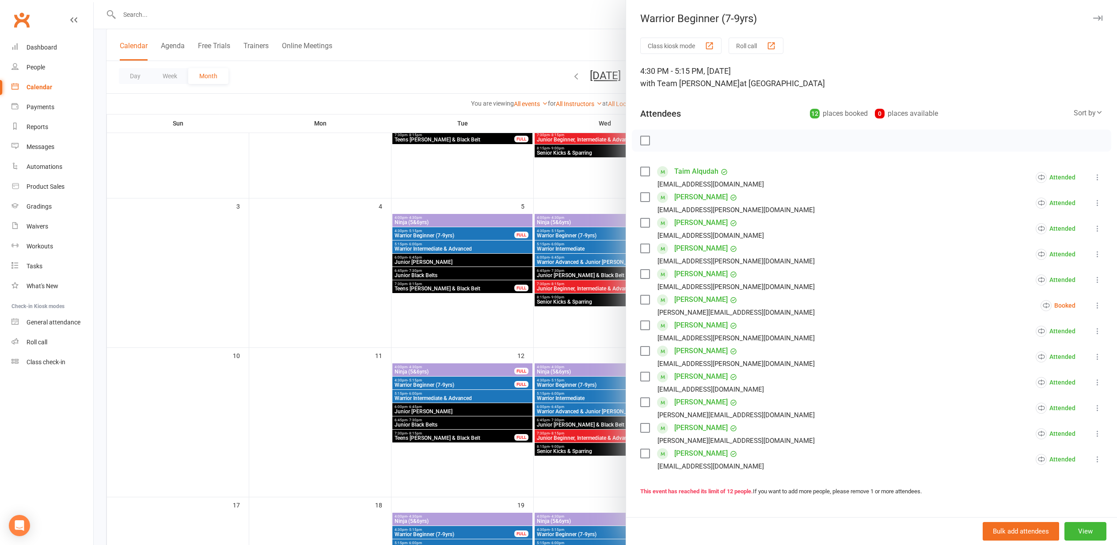
scroll to position [0, 0]
click at [319, 278] on div at bounding box center [606, 272] width 1024 height 545
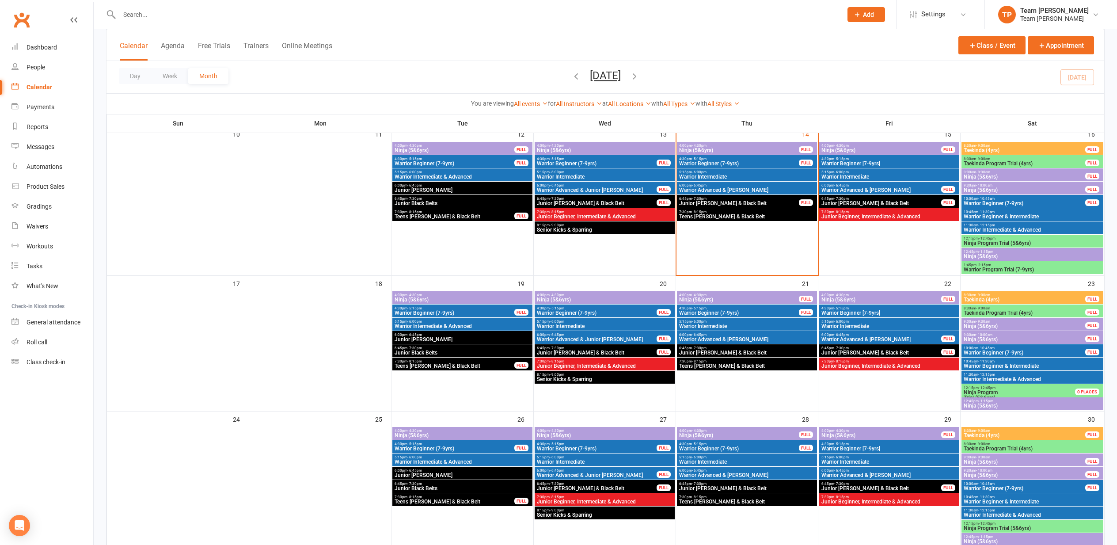
scroll to position [387, 0]
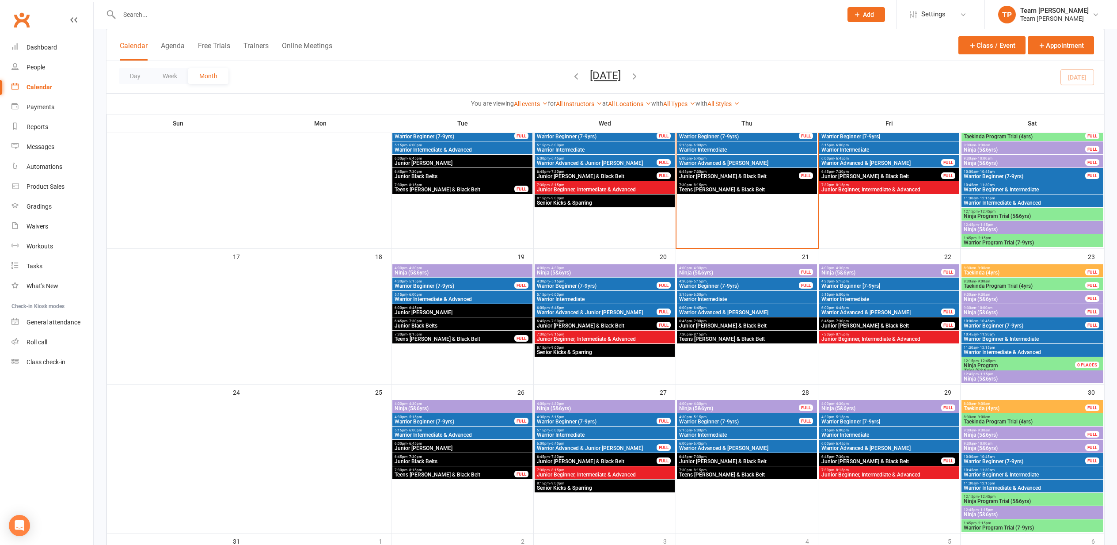
click at [441, 283] on span "Warrior Beginner (7-9yrs)" at bounding box center [454, 285] width 121 height 5
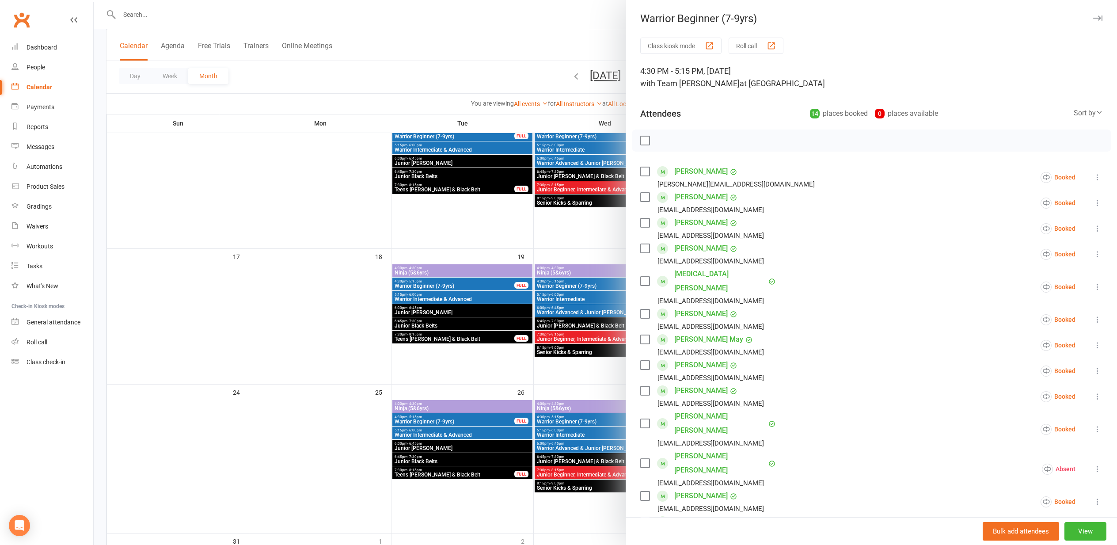
drag, startPoint x: 332, startPoint y: 291, endPoint x: 426, endPoint y: 296, distance: 94.7
click at [339, 291] on div at bounding box center [606, 272] width 1024 height 545
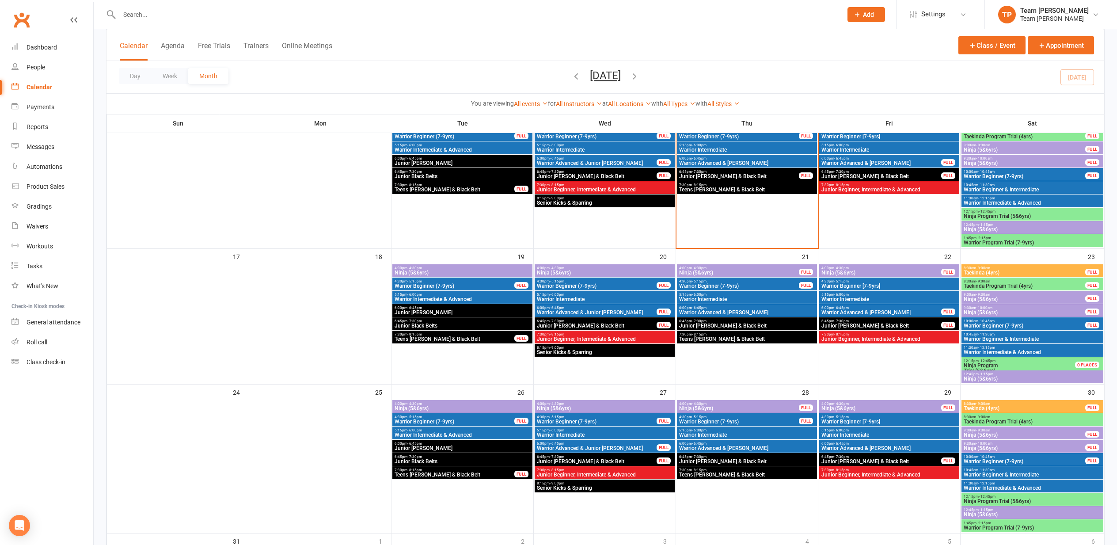
click at [578, 282] on span "4:30pm - 5:15pm" at bounding box center [597, 281] width 121 height 4
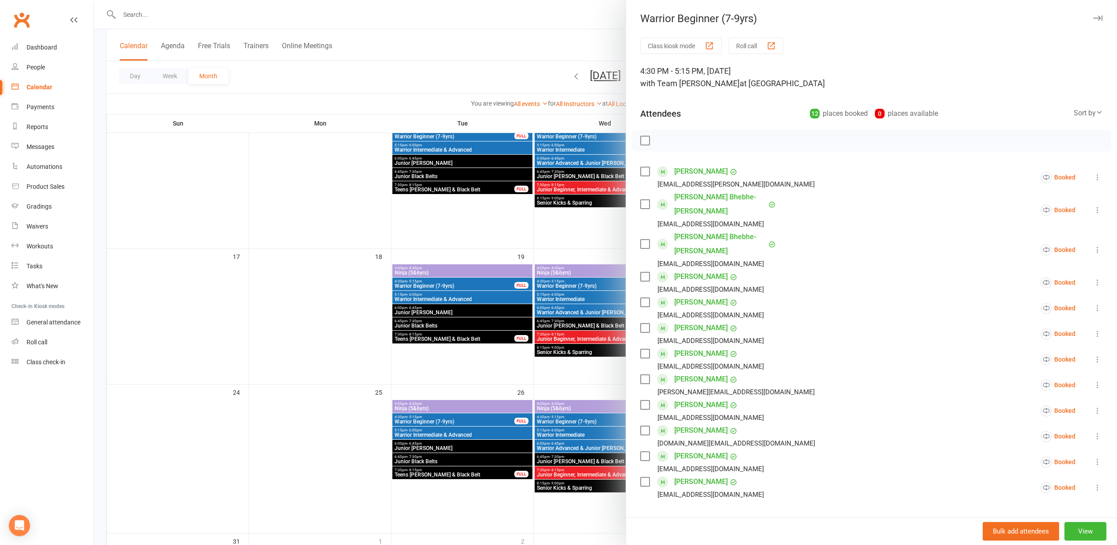
click at [288, 284] on div at bounding box center [606, 272] width 1024 height 545
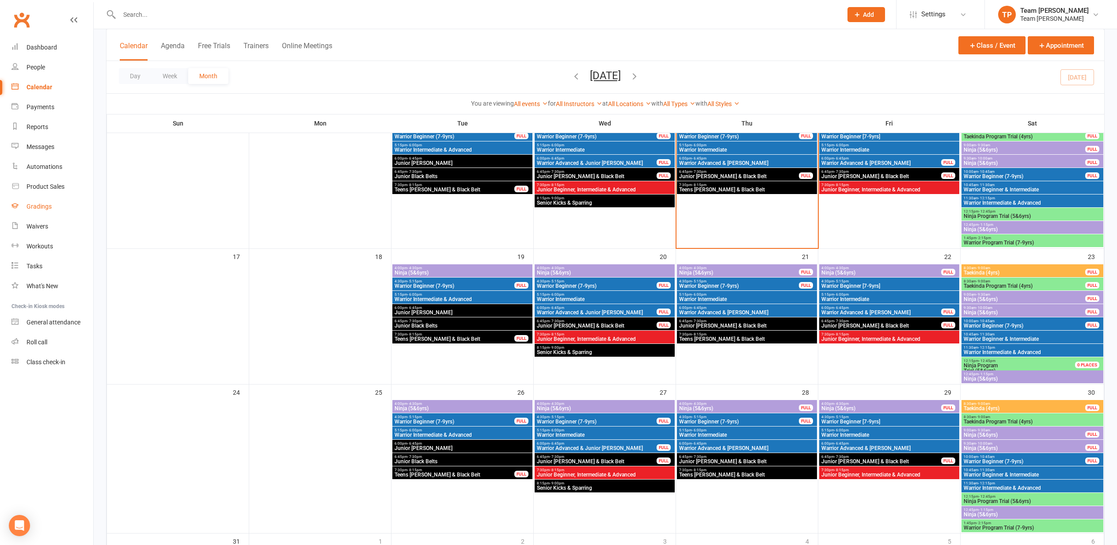
click at [36, 206] on div "Gradings" at bounding box center [39, 206] width 25 height 7
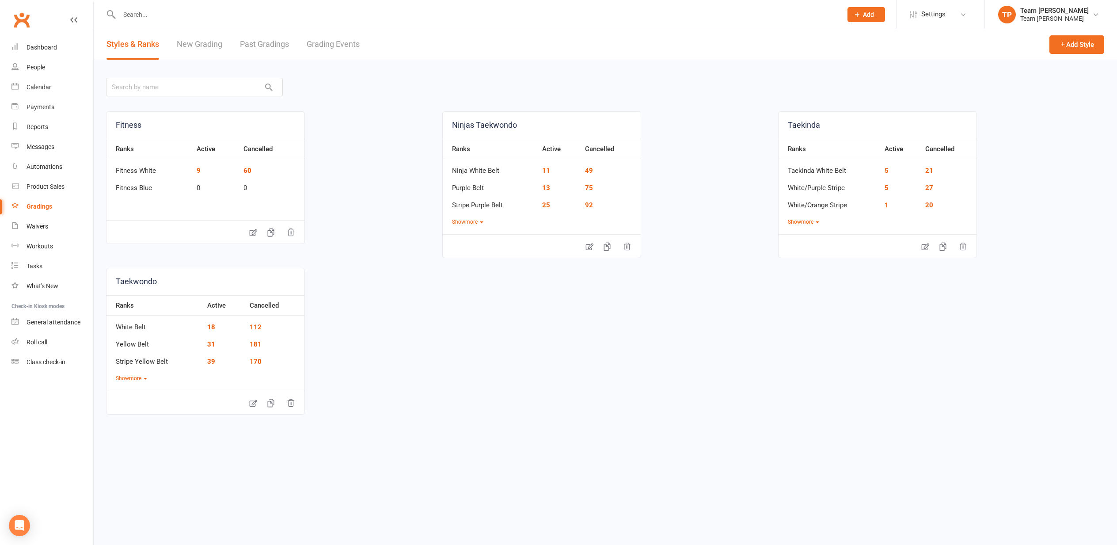
click at [320, 46] on link "Grading Events" at bounding box center [333, 44] width 53 height 30
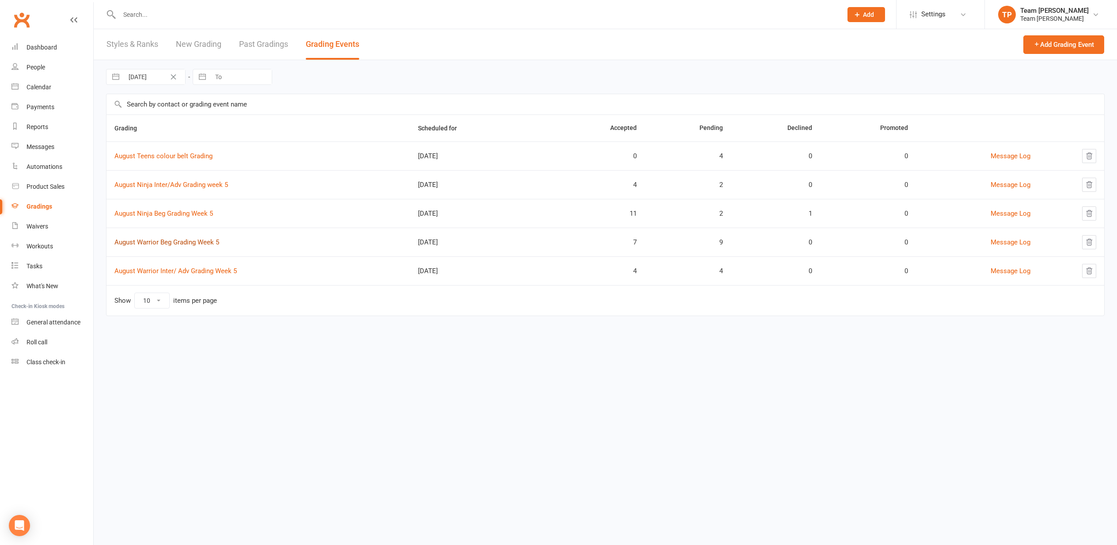
click at [175, 243] on link "August Warrior Beg Grading Week 5" at bounding box center [166, 242] width 105 height 8
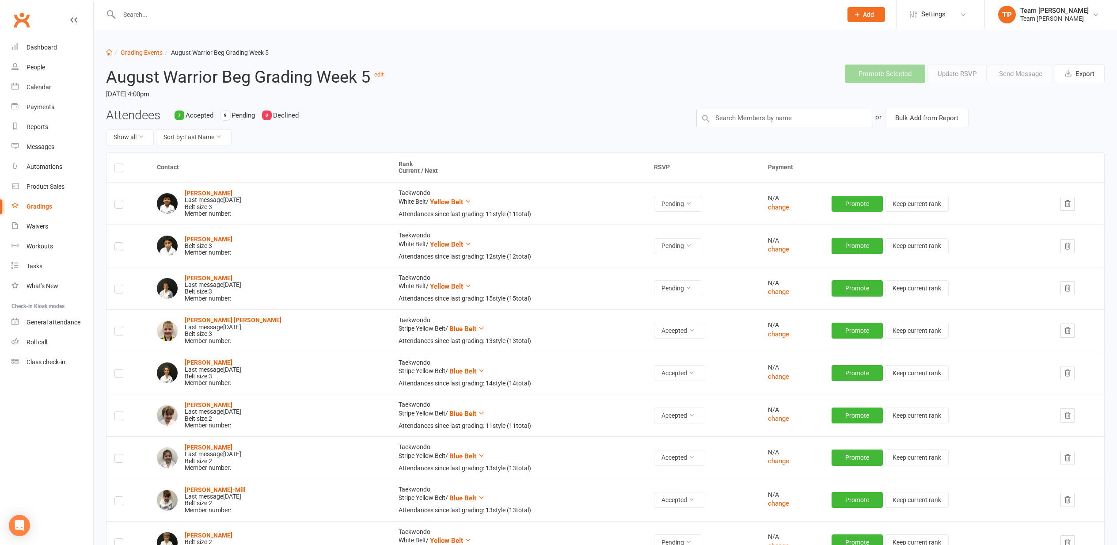
click at [119, 248] on label at bounding box center [118, 248] width 9 height 0
click at [119, 243] on input "checkbox" at bounding box center [118, 243] width 9 height 0
click at [1016, 71] on button "Send Message" at bounding box center [1021, 74] width 64 height 19
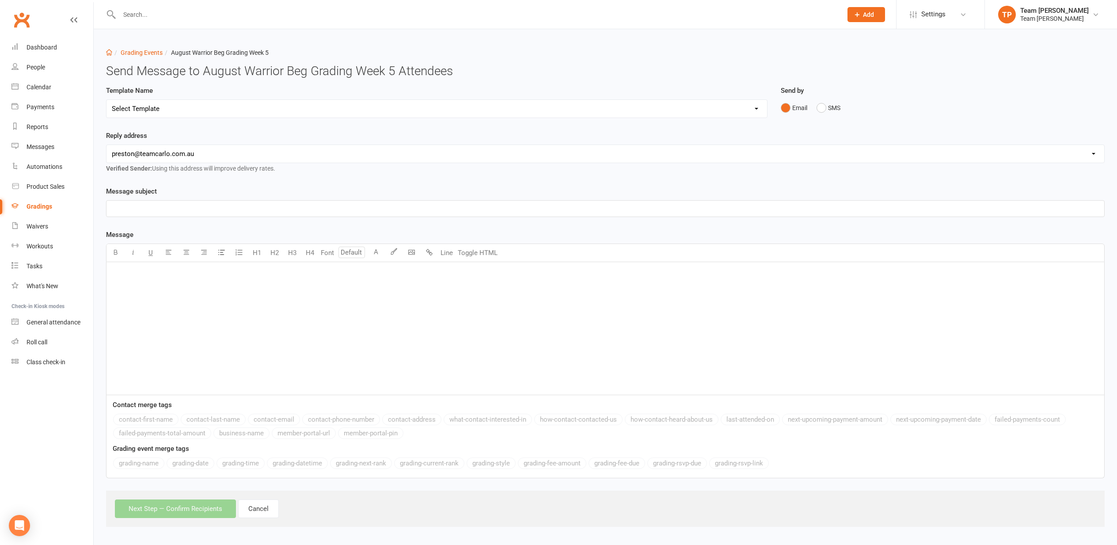
select select "16"
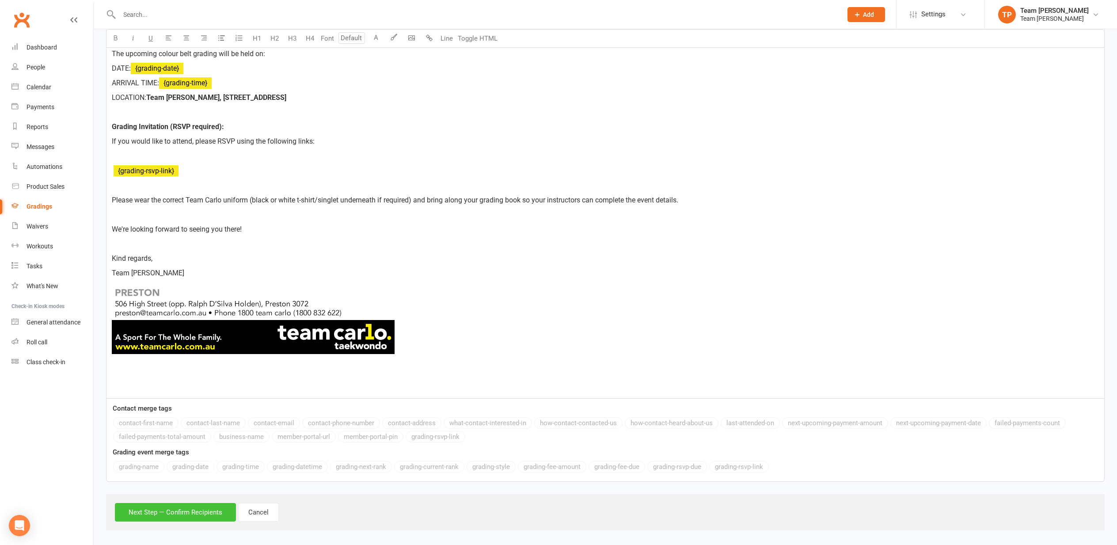
click at [178, 503] on button "Next Step — Confirm Recipients" at bounding box center [175, 512] width 121 height 19
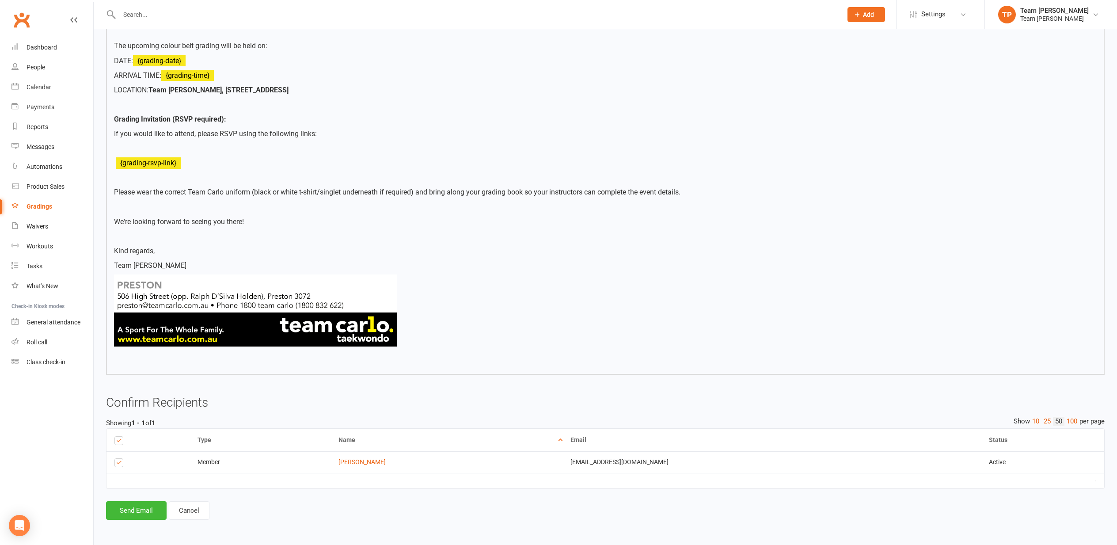
scroll to position [286, 0]
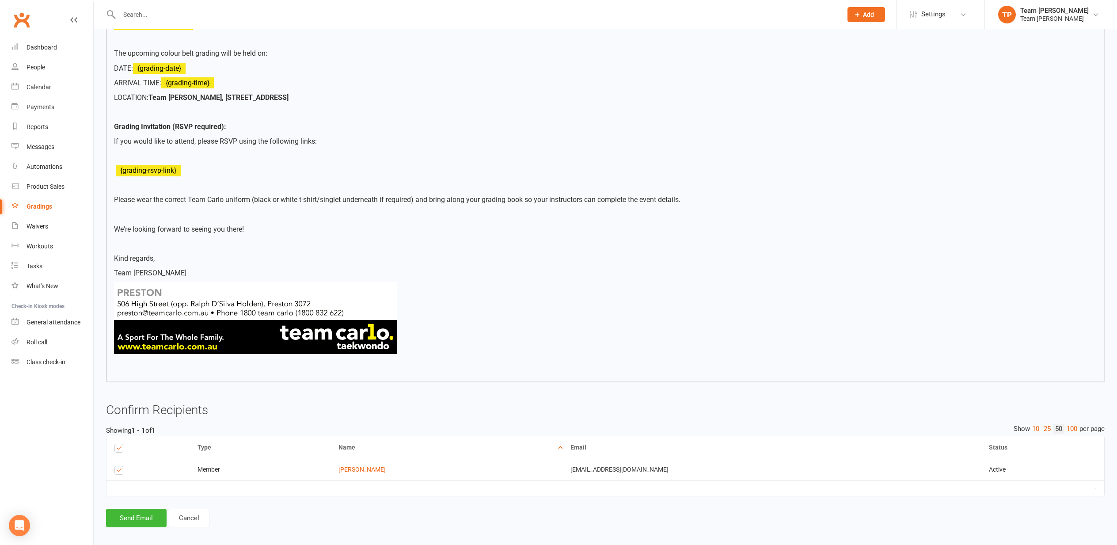
click at [143, 509] on button "Send Email" at bounding box center [136, 518] width 61 height 19
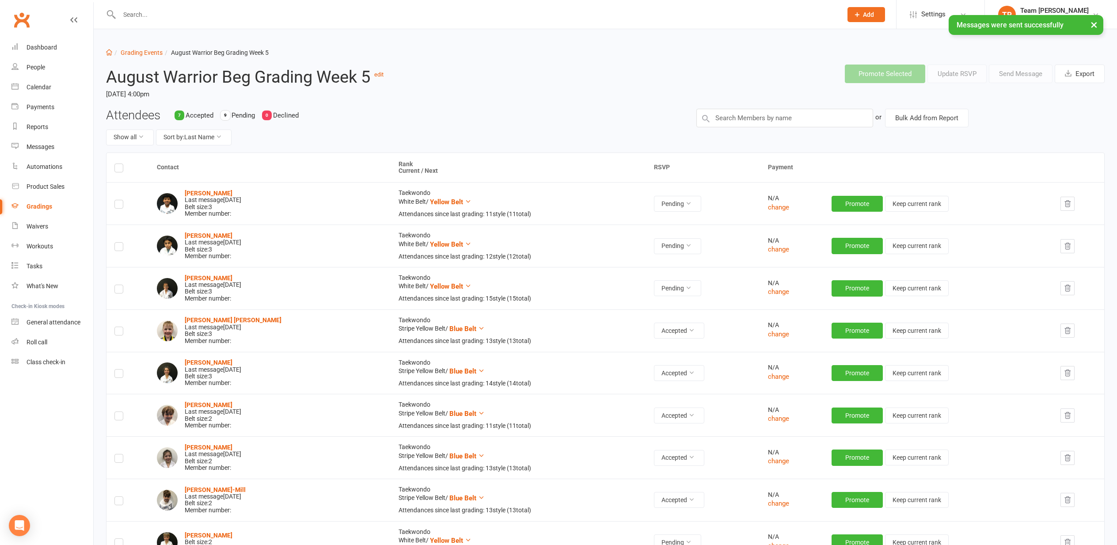
click at [117, 248] on label at bounding box center [118, 248] width 9 height 0
click at [117, 243] on input "checkbox" at bounding box center [118, 243] width 9 height 0
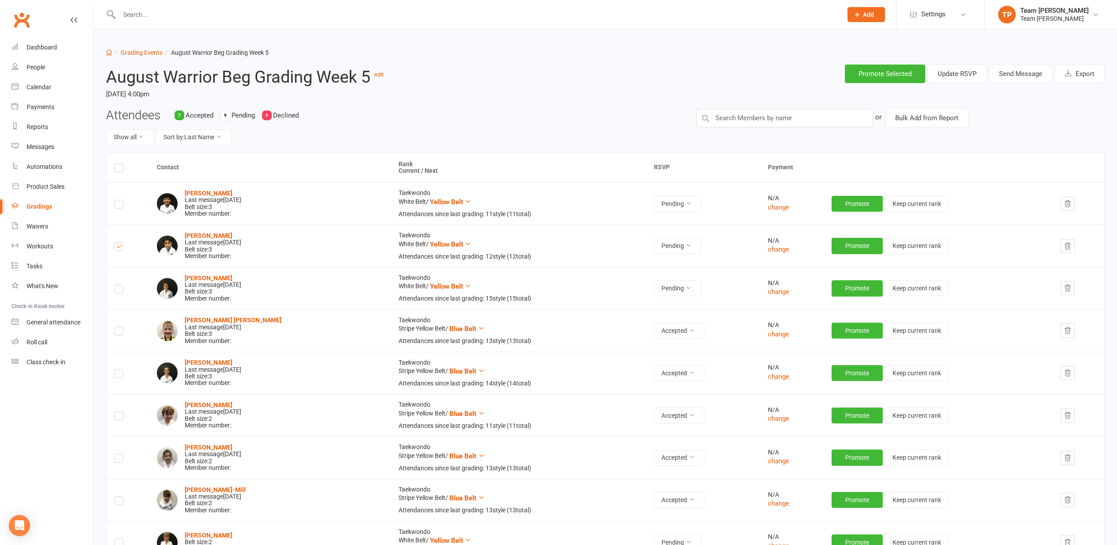
click at [1019, 73] on button "Send Message" at bounding box center [1021, 74] width 64 height 19
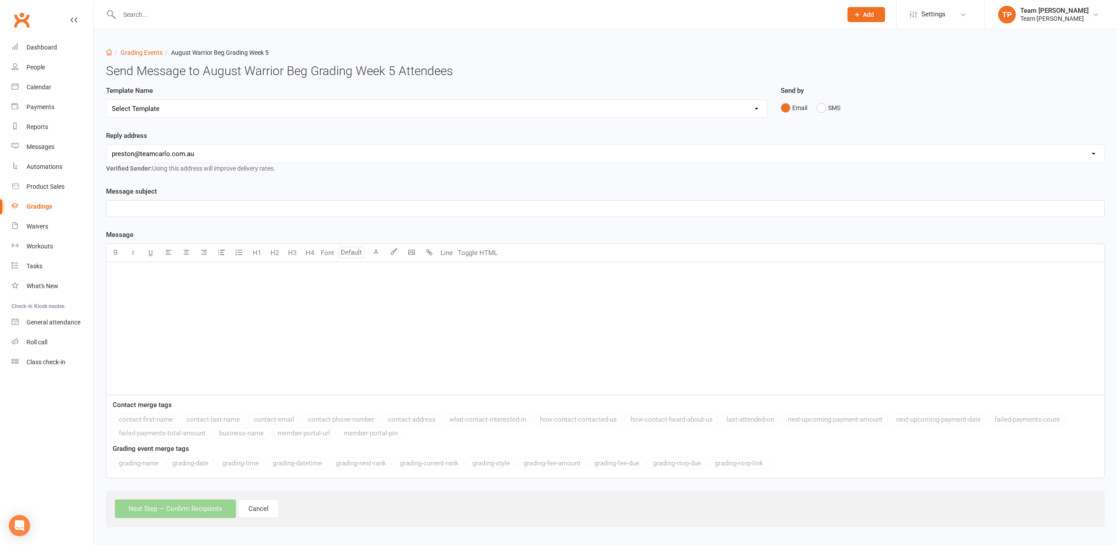
select select "19"
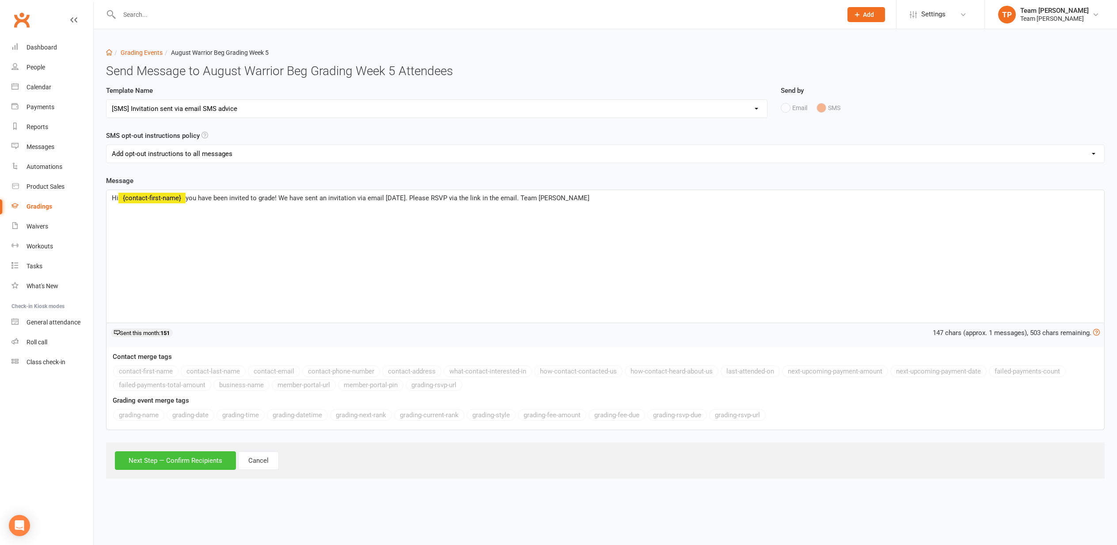
click at [163, 462] on button "Next Step — Confirm Recipients" at bounding box center [175, 460] width 121 height 19
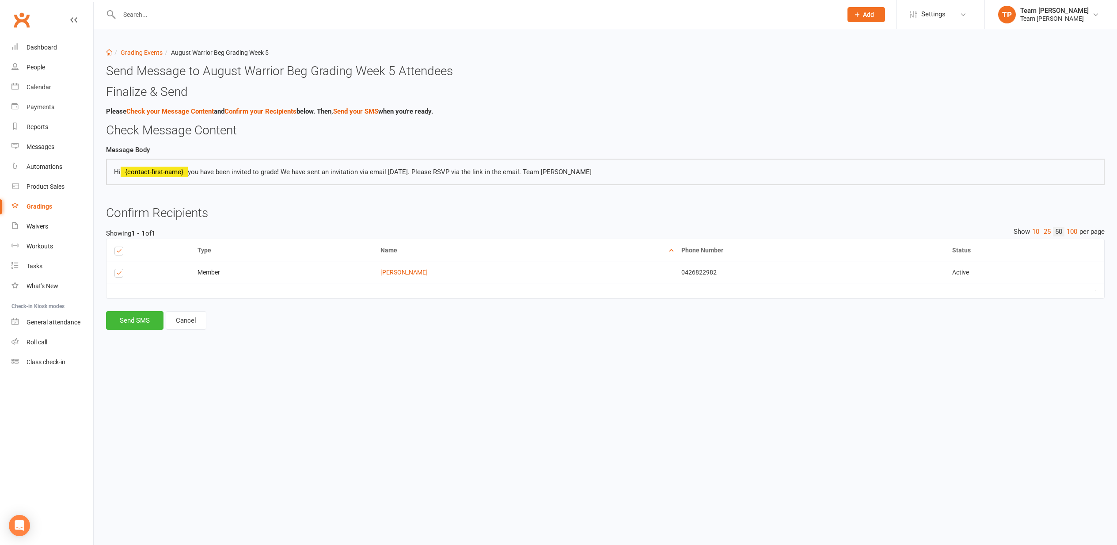
click at [137, 317] on button "Send SMS" at bounding box center [134, 320] width 57 height 19
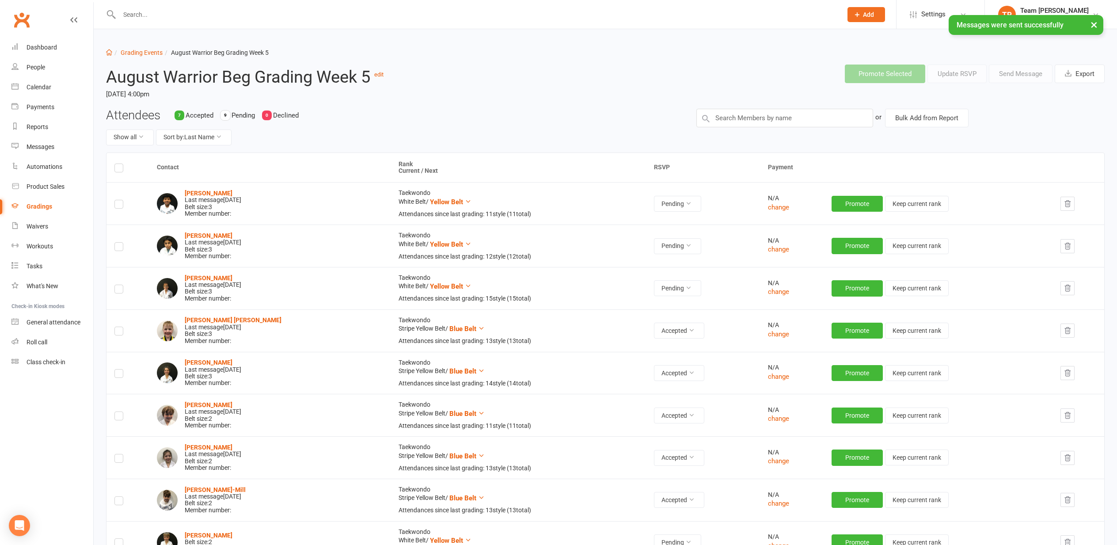
click at [116, 248] on label at bounding box center [118, 248] width 9 height 0
click at [116, 243] on input "checkbox" at bounding box center [118, 243] width 9 height 0
click at [1097, 23] on button "×" at bounding box center [1094, 24] width 16 height 19
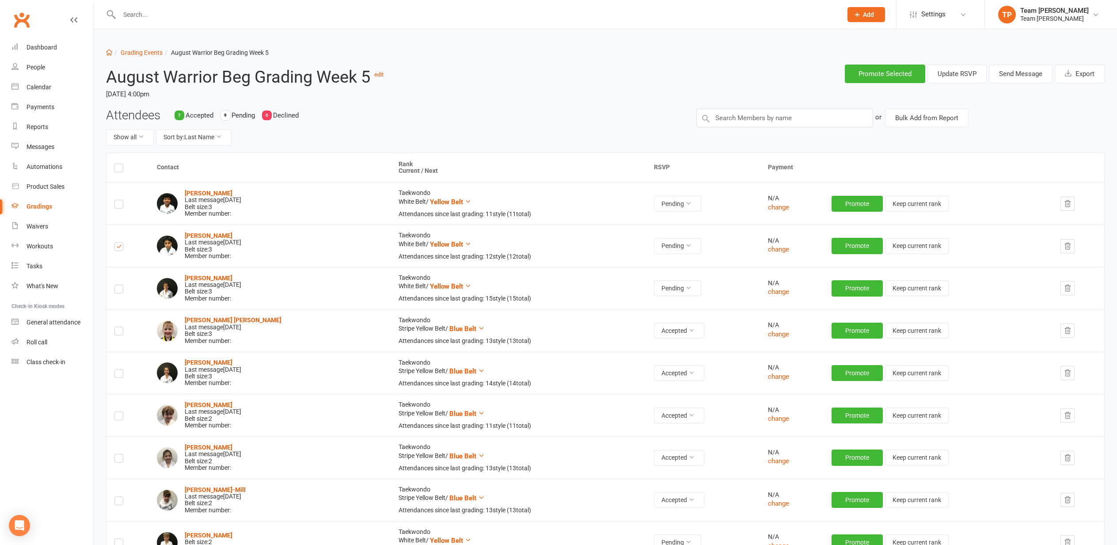
click at [1017, 75] on button "Send Message" at bounding box center [1021, 74] width 64 height 19
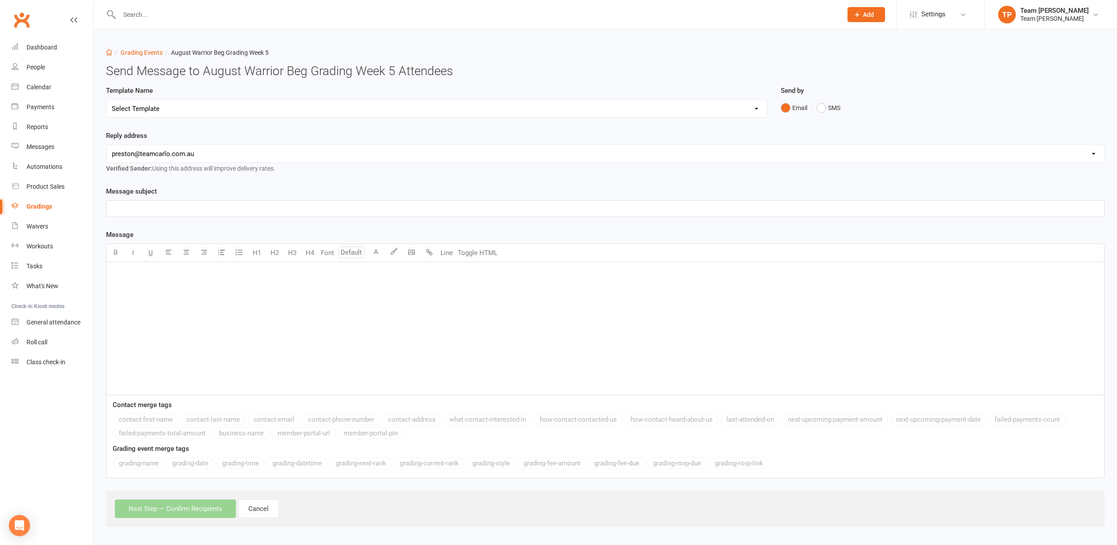
select select "25"
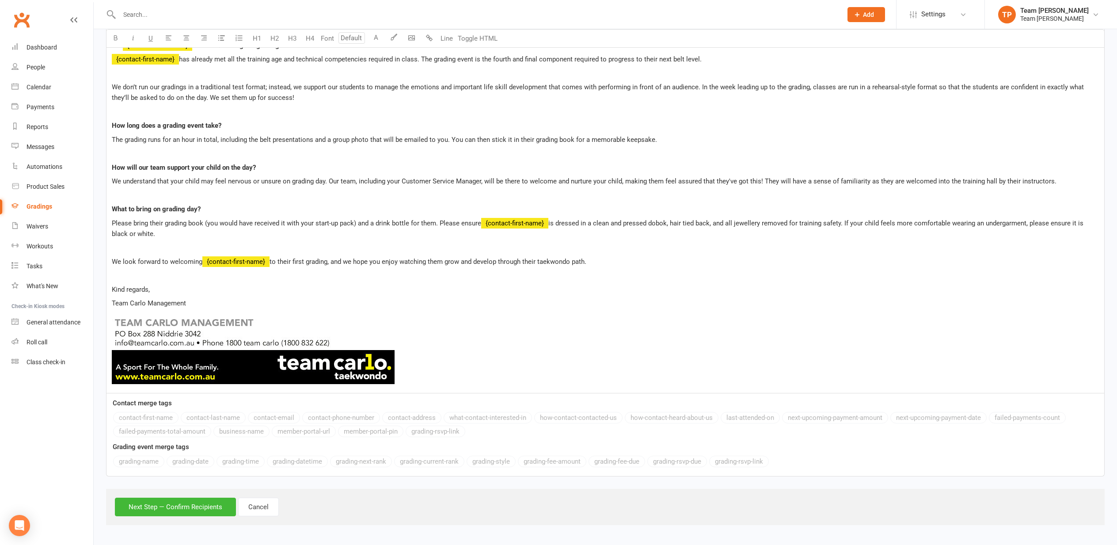
scroll to position [441, 0]
click at [182, 507] on button "Next Step — Confirm Recipients" at bounding box center [175, 507] width 121 height 19
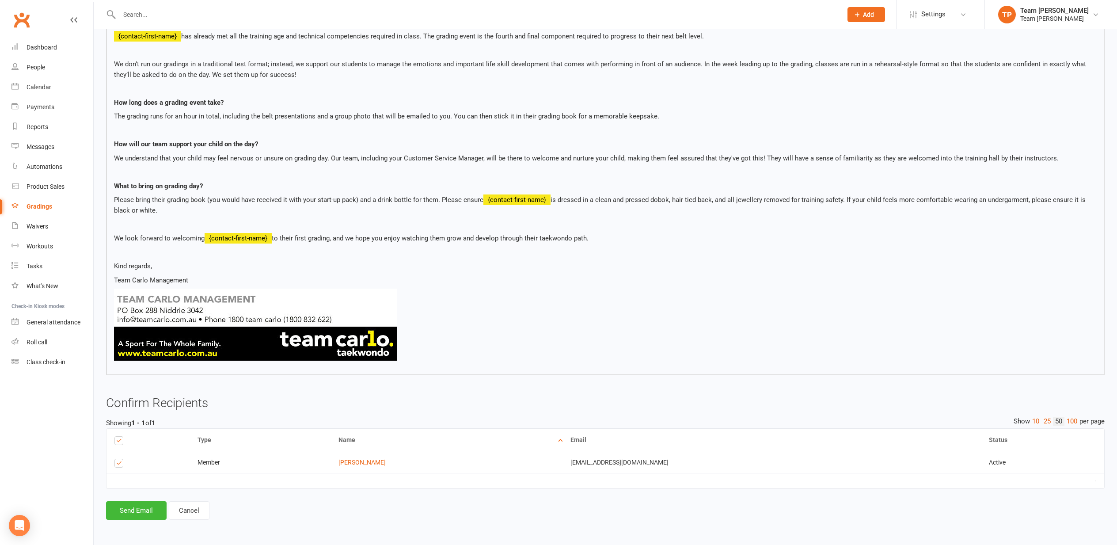
scroll to position [388, 0]
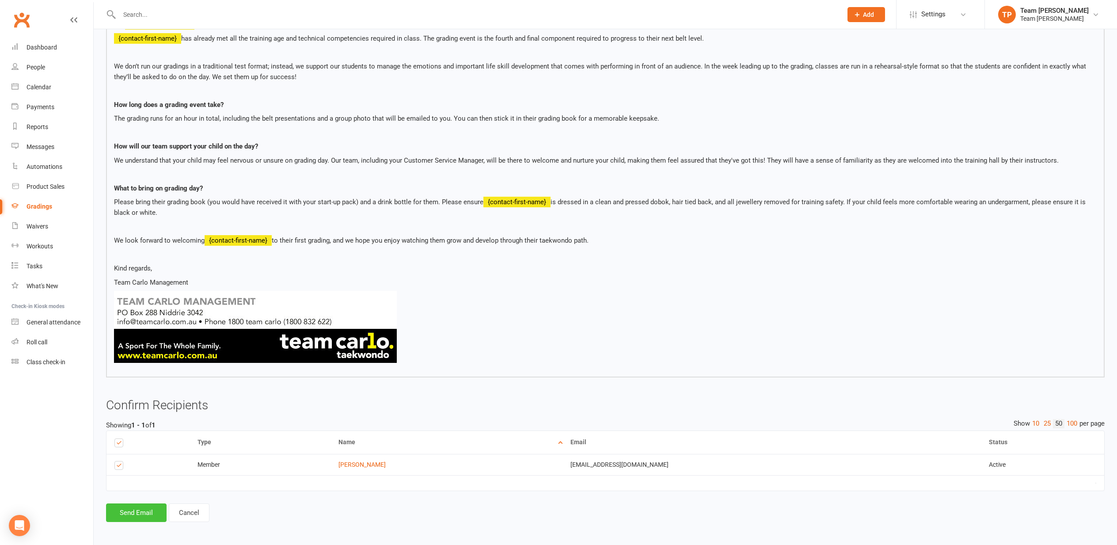
click at [133, 508] on button "Send Email" at bounding box center [136, 512] width 61 height 19
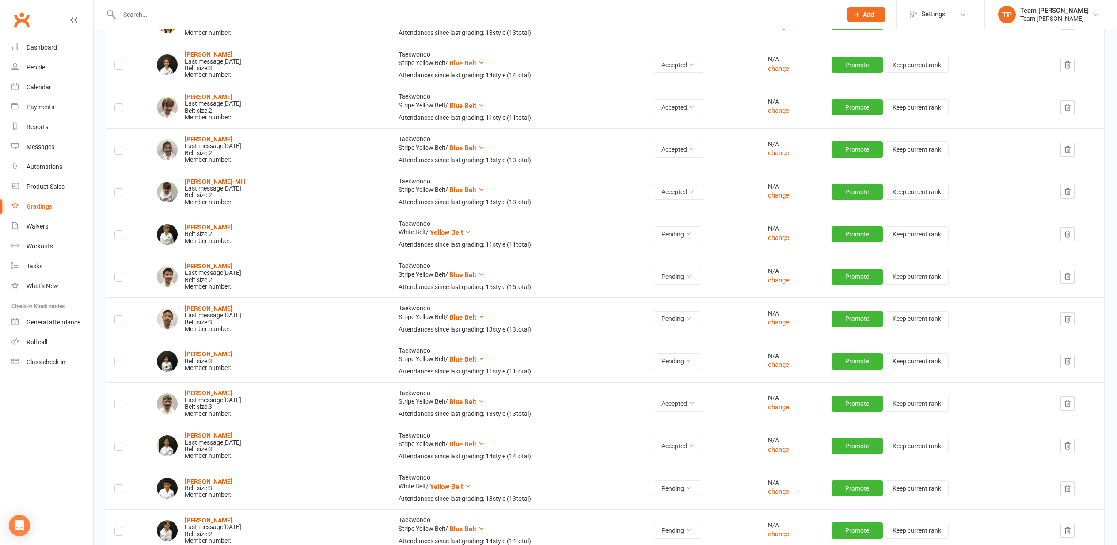
scroll to position [320, 0]
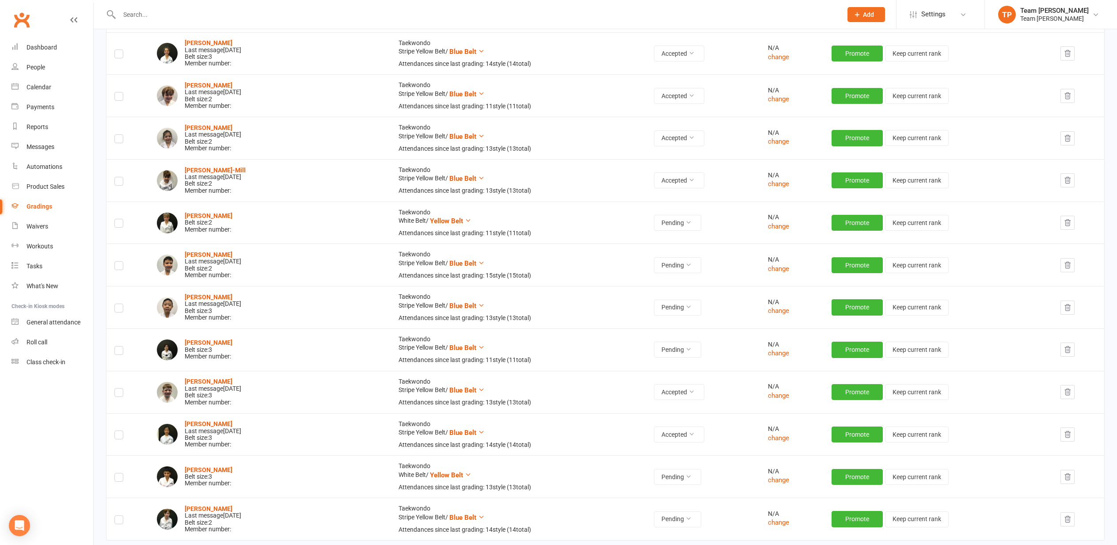
click at [1066, 346] on icon "button" at bounding box center [1068, 350] width 8 height 8
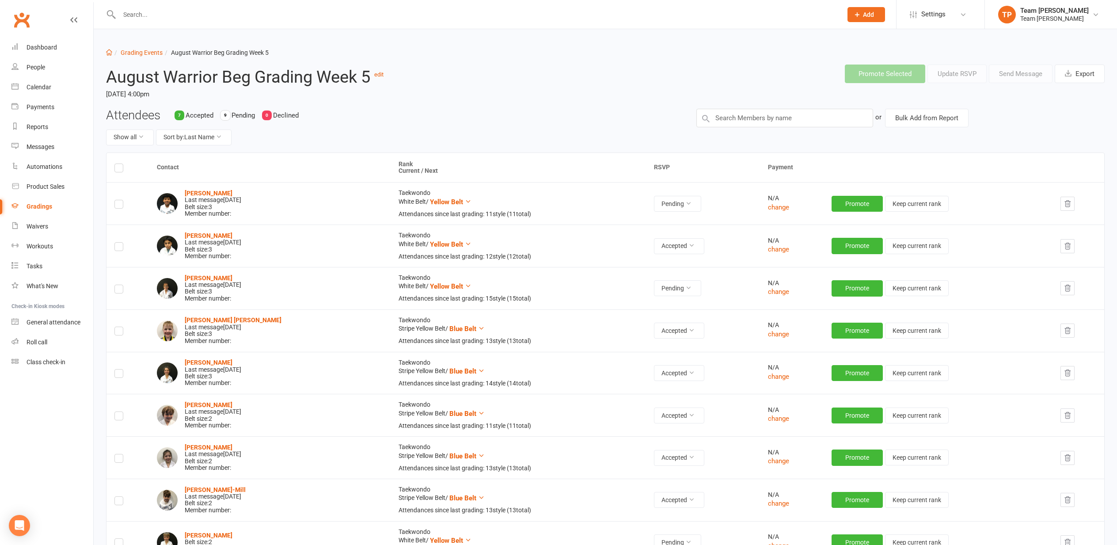
scroll to position [0, 0]
click at [203, 134] on button "Sort by: Last Name" at bounding box center [194, 137] width 76 height 16
click at [198, 192] on link "Current Rank" at bounding box center [190, 192] width 88 height 18
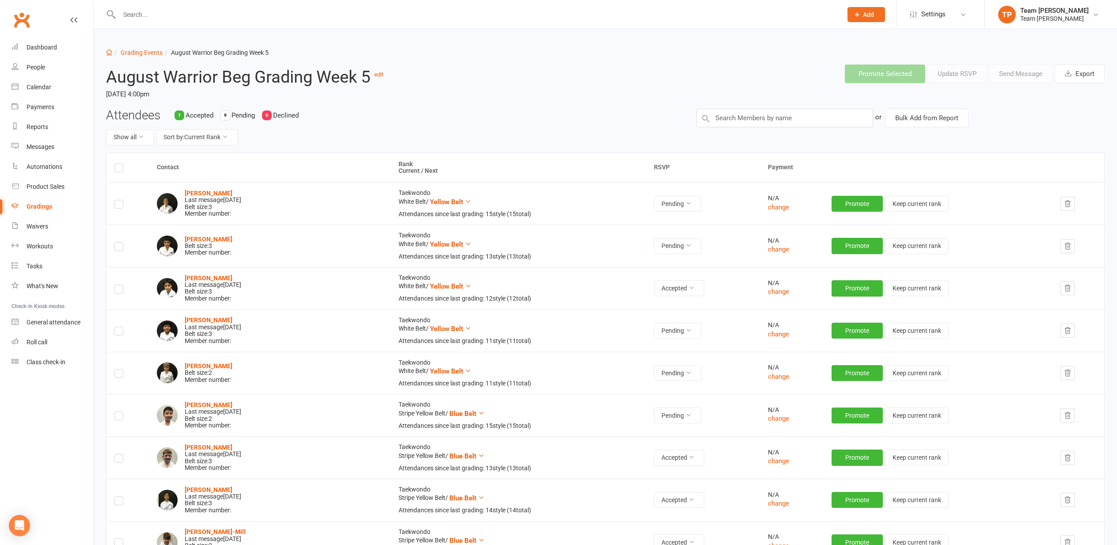
click at [37, 87] on div "Calendar" at bounding box center [39, 87] width 25 height 7
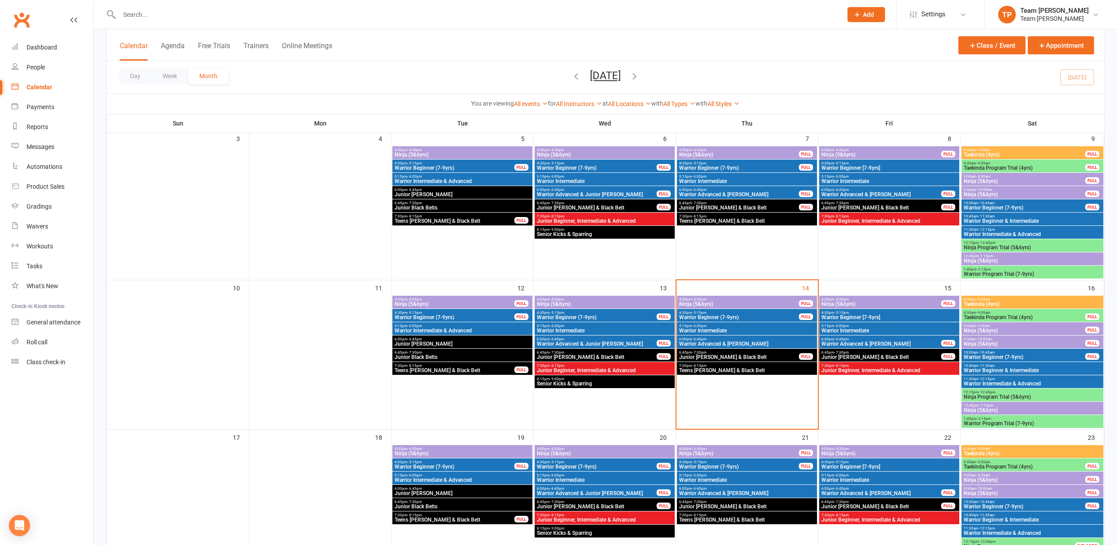
scroll to position [209, 0]
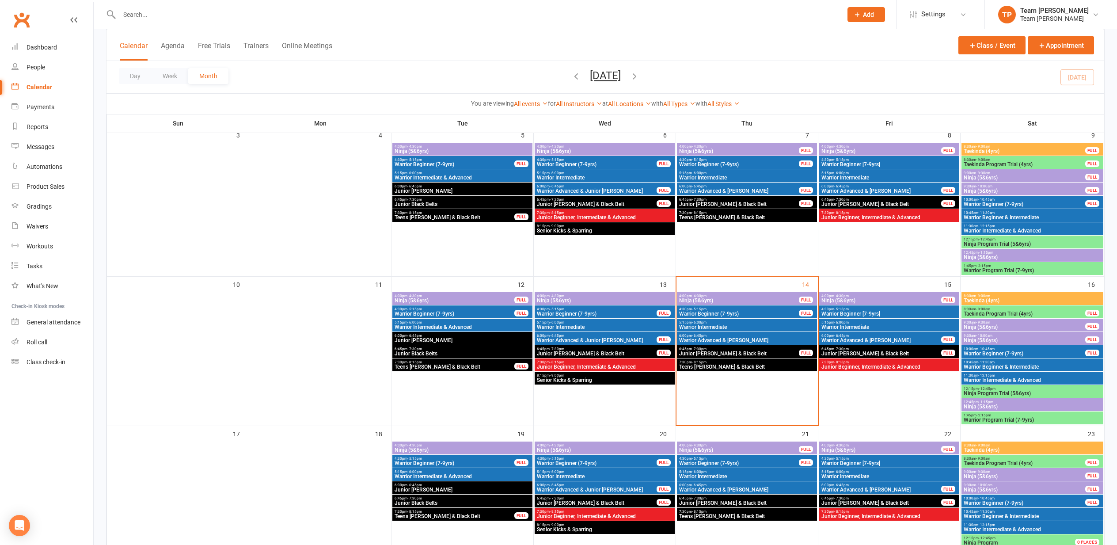
click at [864, 311] on span "Warrior Beginner [7-9yrs]" at bounding box center [889, 313] width 137 height 5
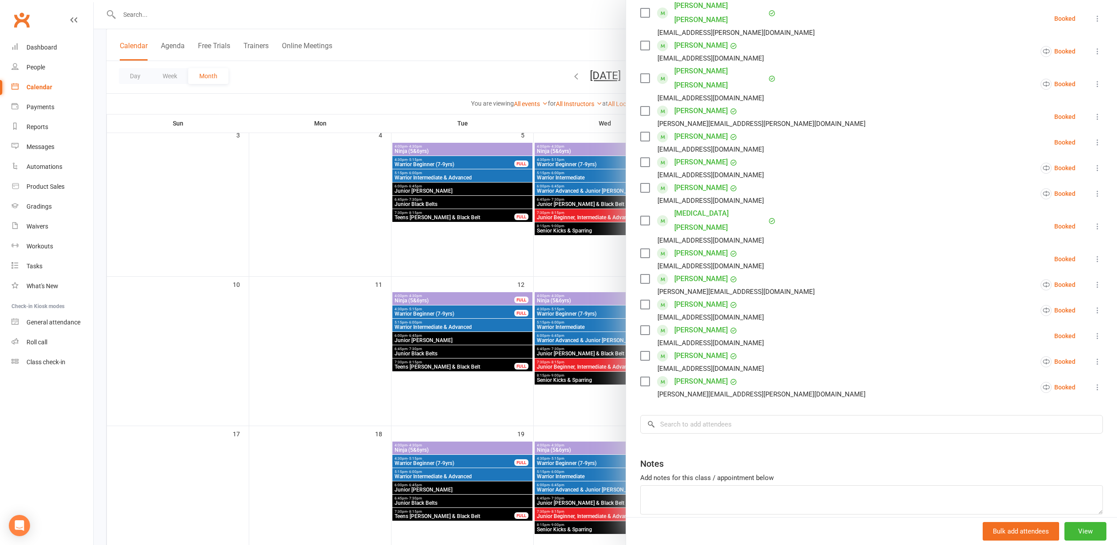
scroll to position [217, 0]
click at [684, 415] on input "search" at bounding box center [871, 424] width 463 height 19
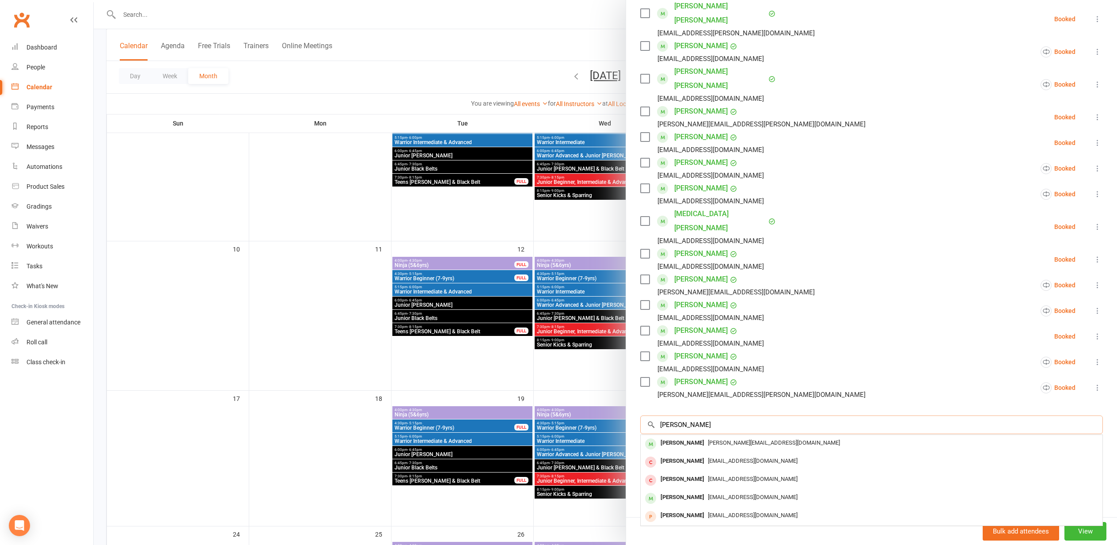
scroll to position [247, 0]
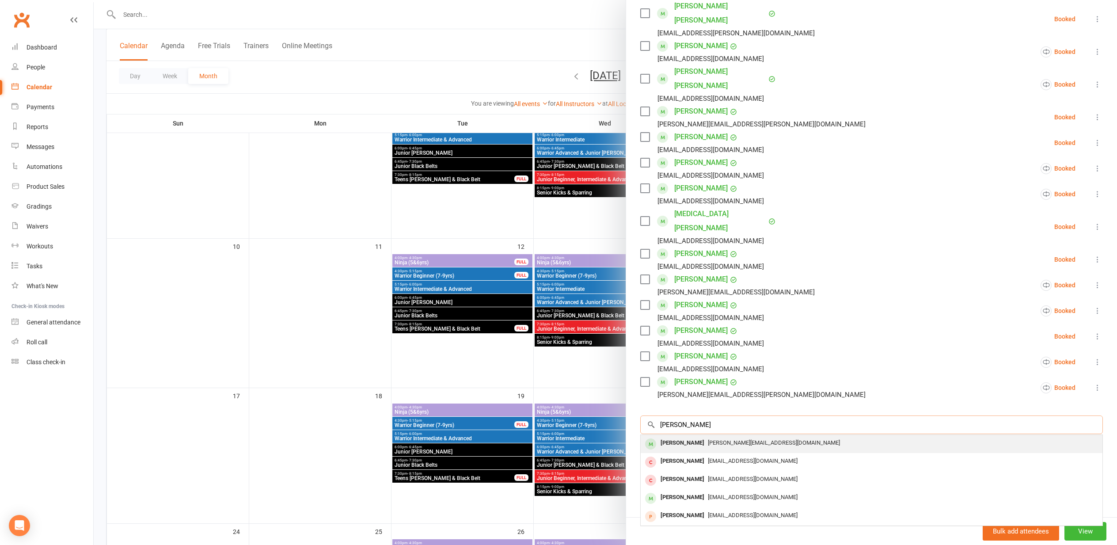
type input "hamza"
click at [693, 437] on div "Hamza Shaik" at bounding box center [682, 443] width 51 height 13
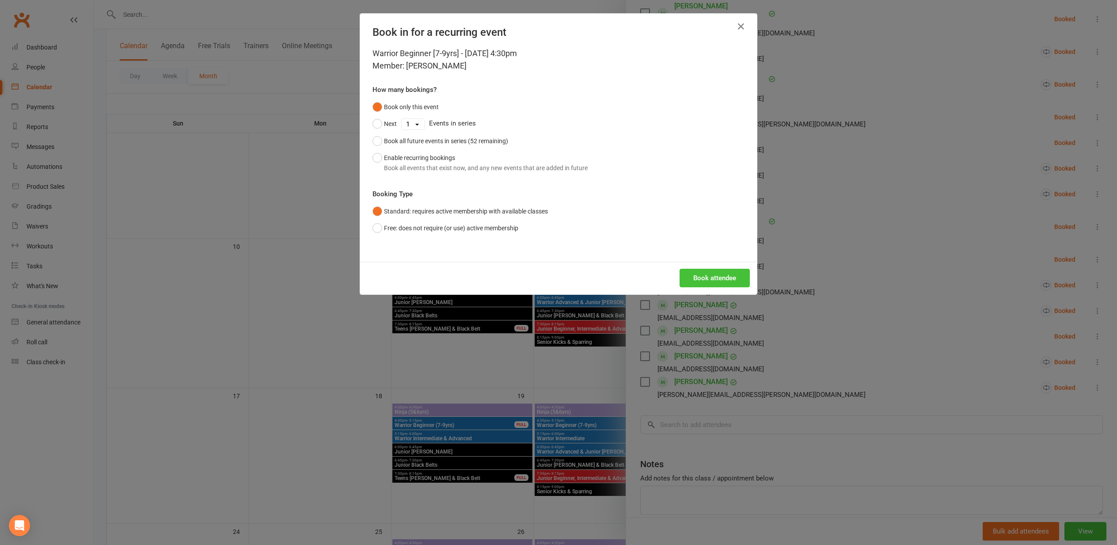
click at [703, 274] on button "Book attendee" at bounding box center [715, 278] width 70 height 19
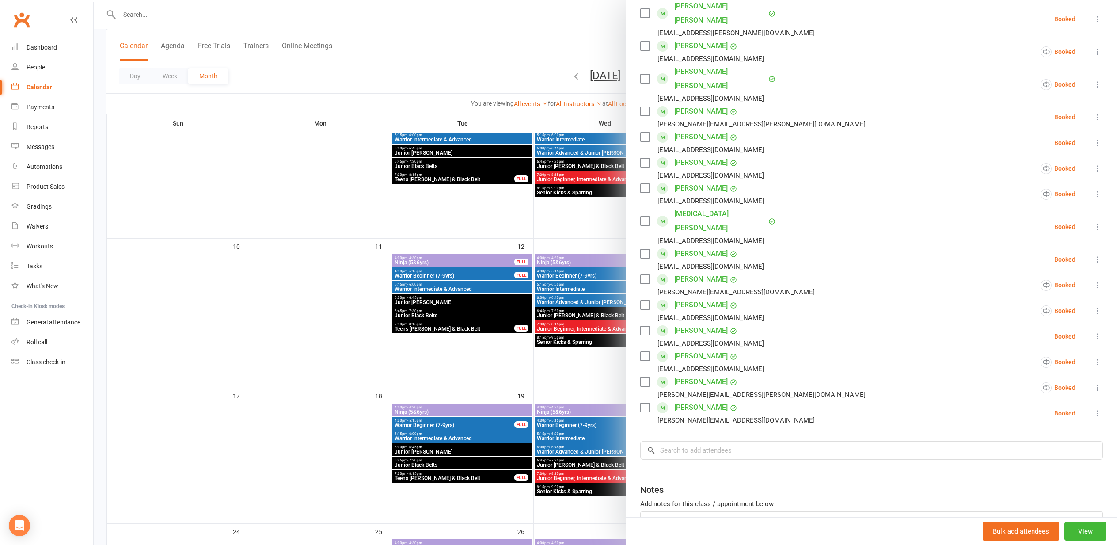
click at [687, 400] on link "Hamza Shaik" at bounding box center [700, 407] width 53 height 14
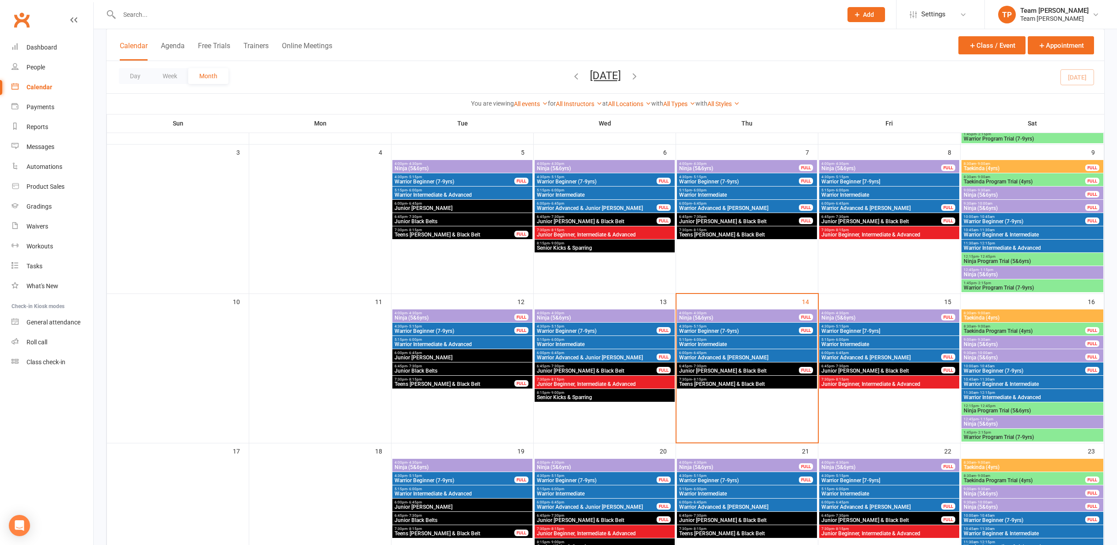
scroll to position [225, 0]
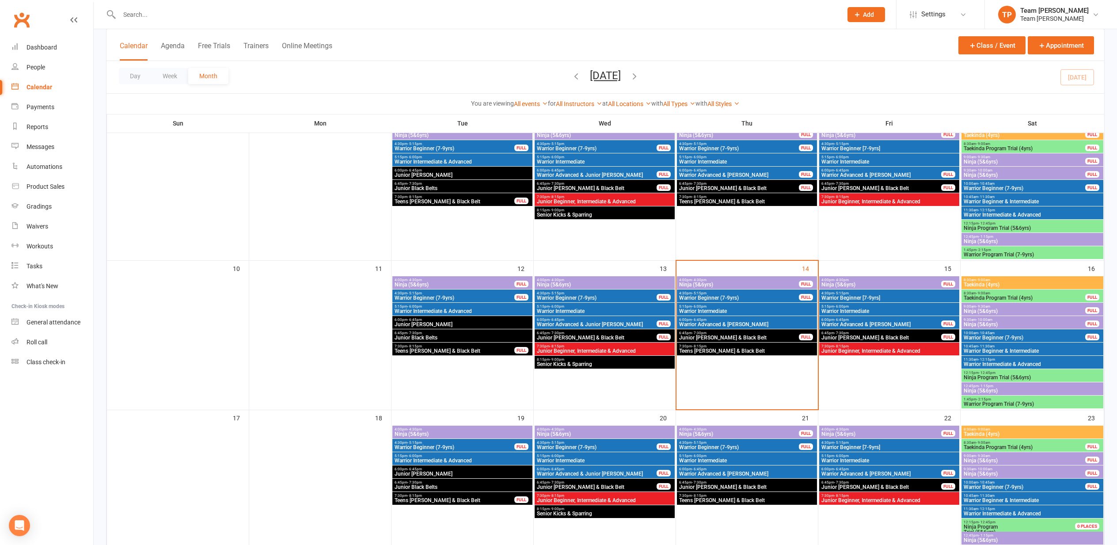
click at [848, 293] on span "4:30pm - 5:15pm" at bounding box center [889, 293] width 137 height 4
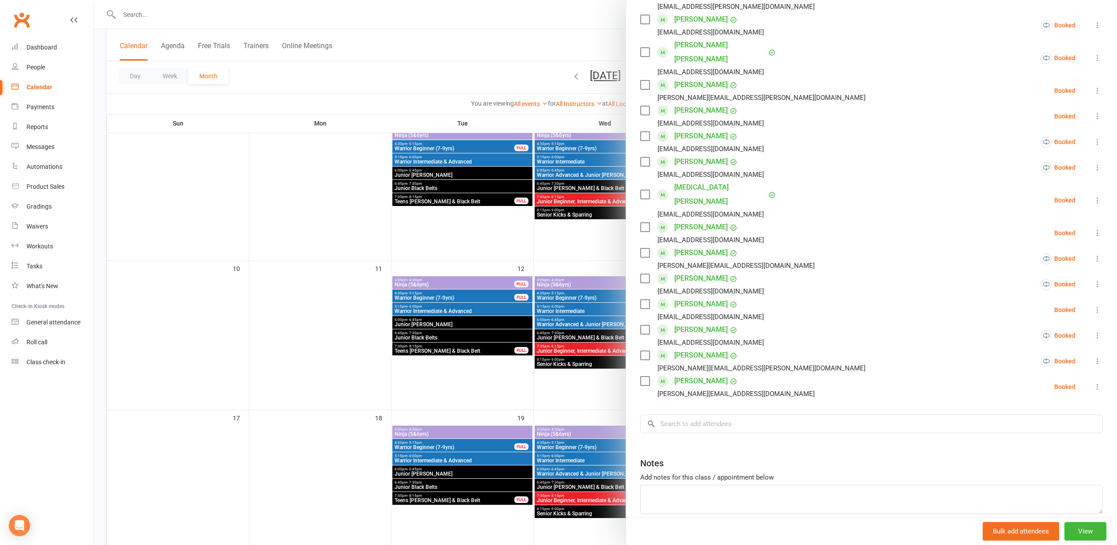
scroll to position [242, 0]
click at [1097, 383] on icon at bounding box center [1097, 387] width 9 height 9
click at [1032, 414] on link "Remove" at bounding box center [1050, 423] width 103 height 18
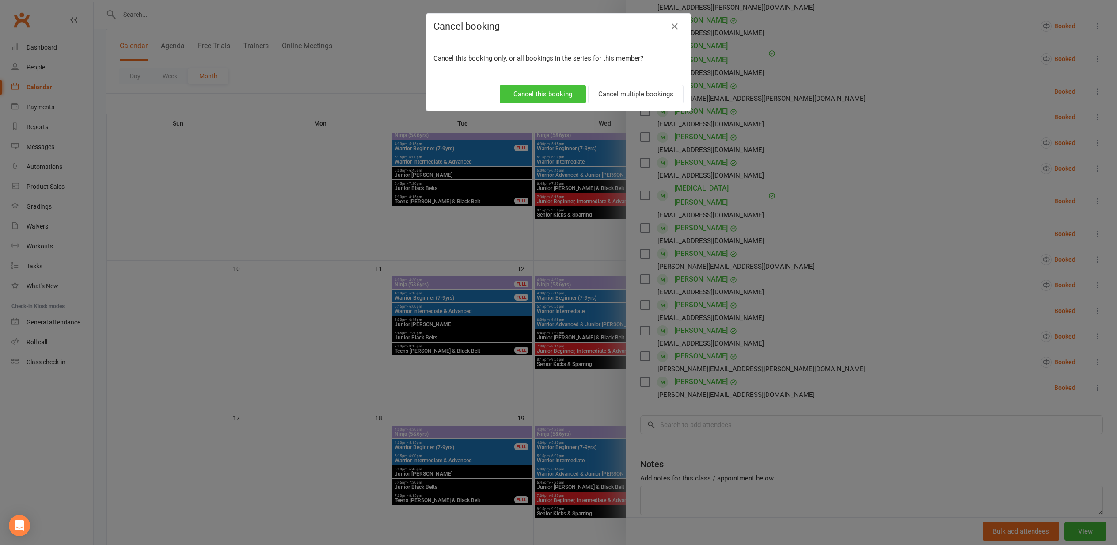
click at [543, 92] on button "Cancel this booking" at bounding box center [543, 94] width 86 height 19
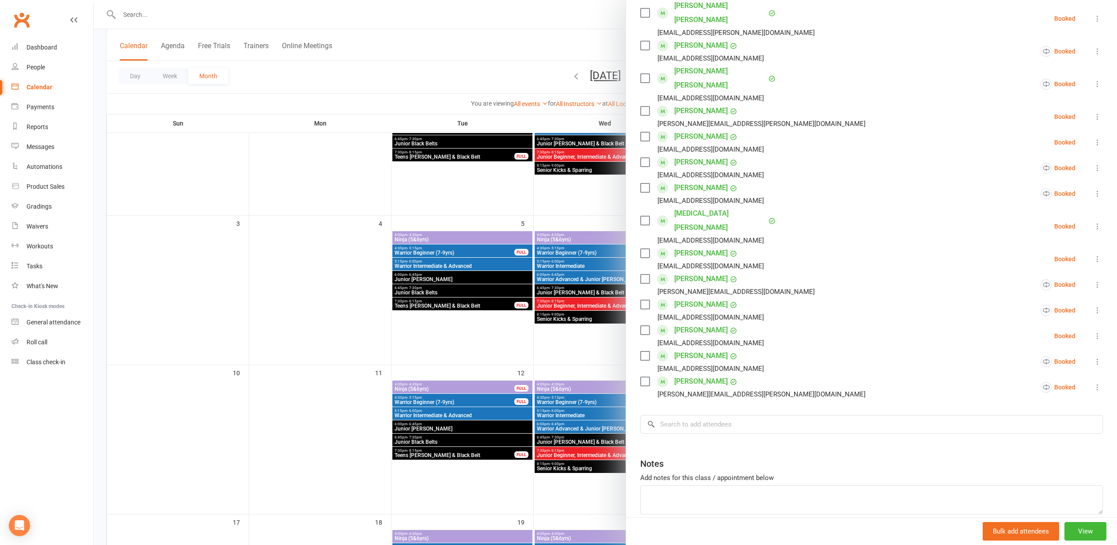
scroll to position [217, 0]
click at [678, 415] on input "search" at bounding box center [871, 424] width 463 height 19
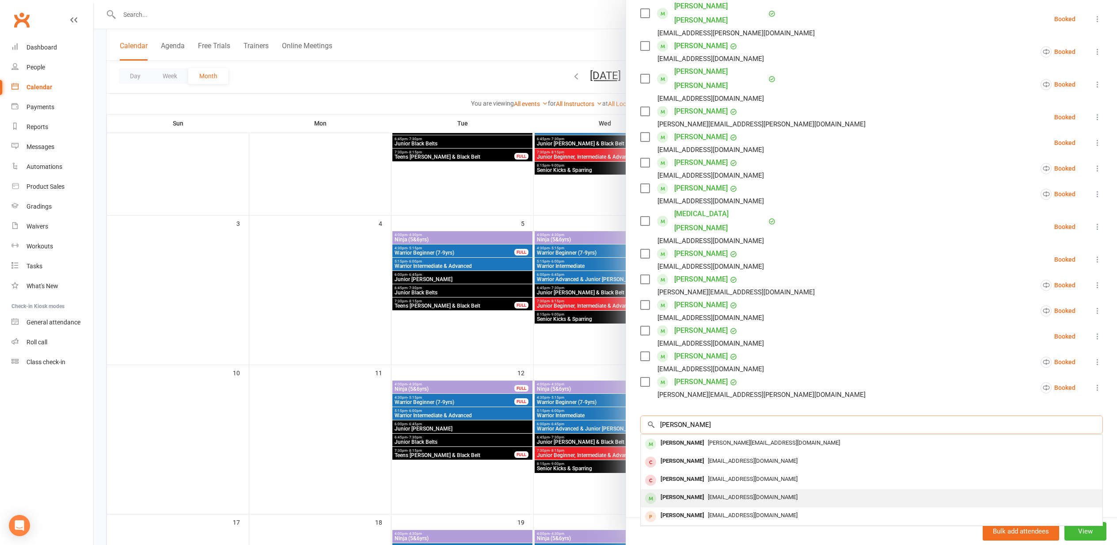
type input "hamza"
click at [689, 491] on div "Hamza Abukar" at bounding box center [682, 497] width 51 height 13
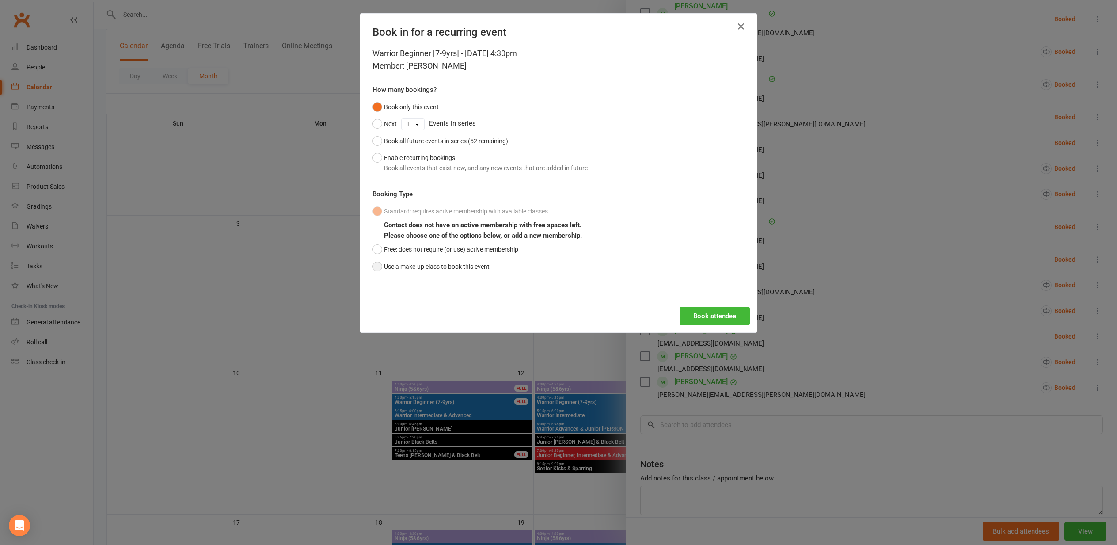
click button "Use a make-up class to book this event"
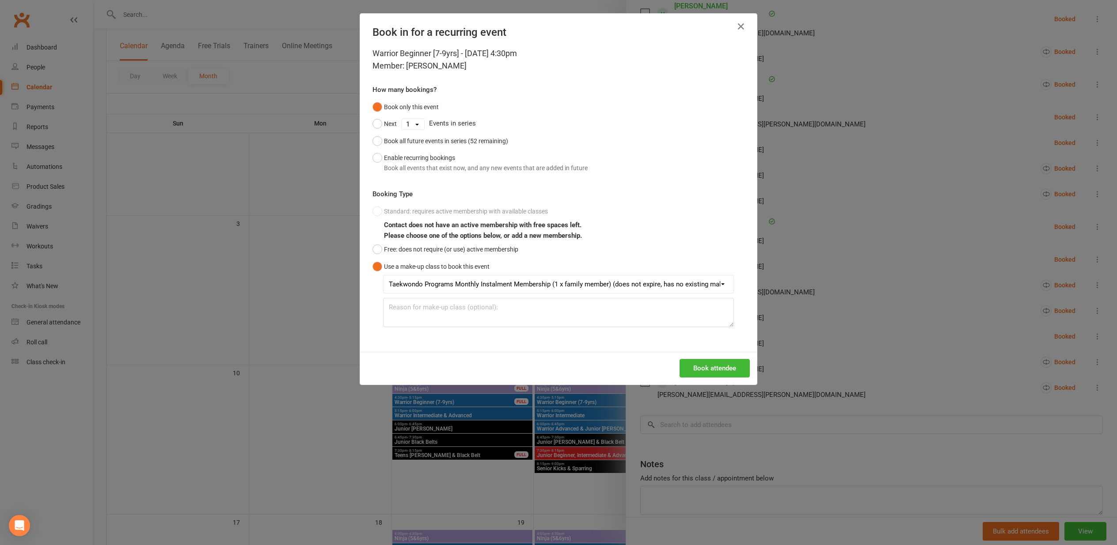
drag, startPoint x: 707, startPoint y: 367, endPoint x: 702, endPoint y: 367, distance: 4.4
click button "Book attendee"
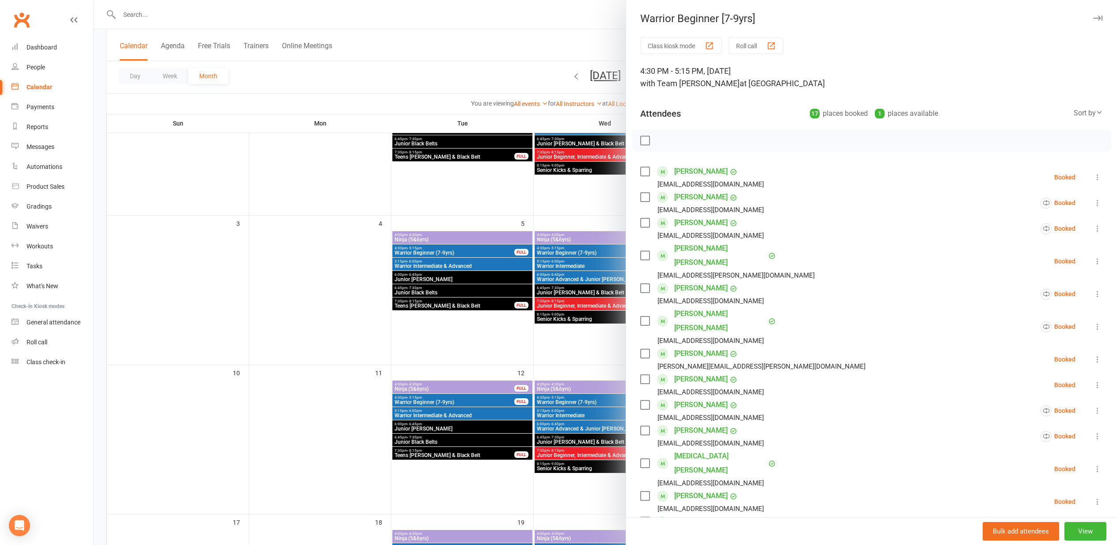
scroll to position [0, 0]
click link "Hamza Abukar"
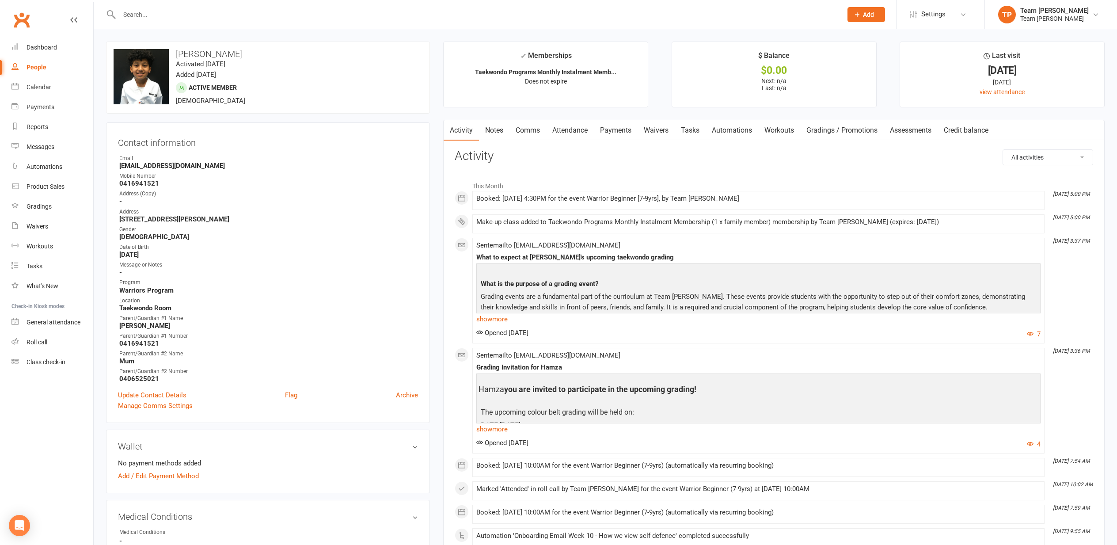
click div "Calendar"
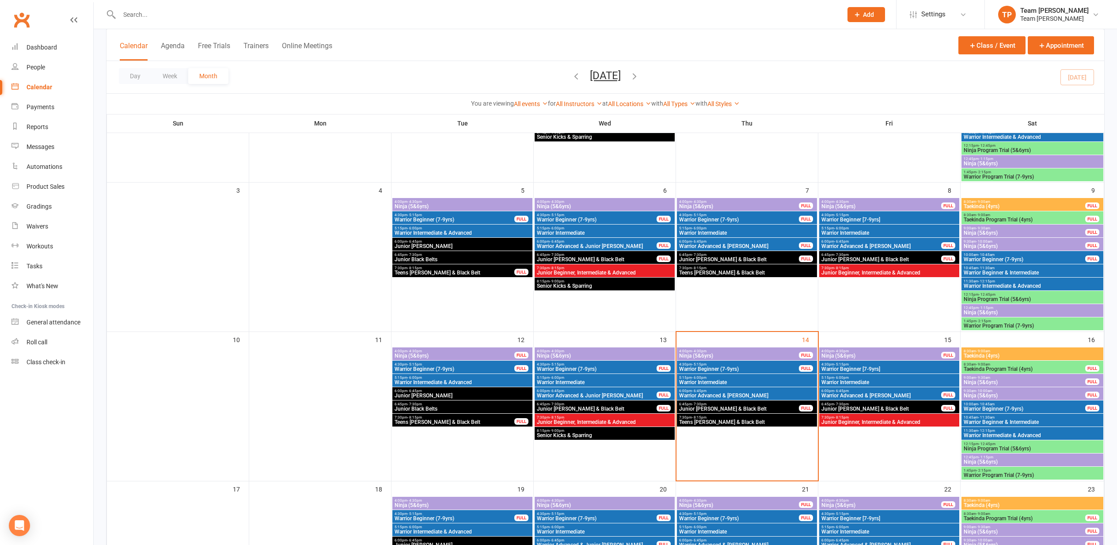
scroll to position [156, 0]
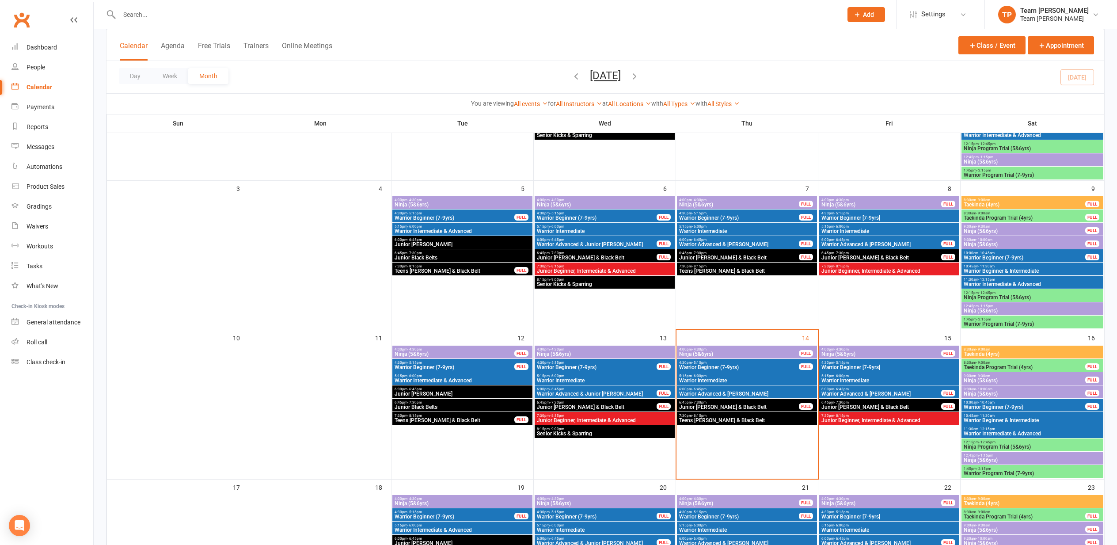
click span "Warrior Intermediate"
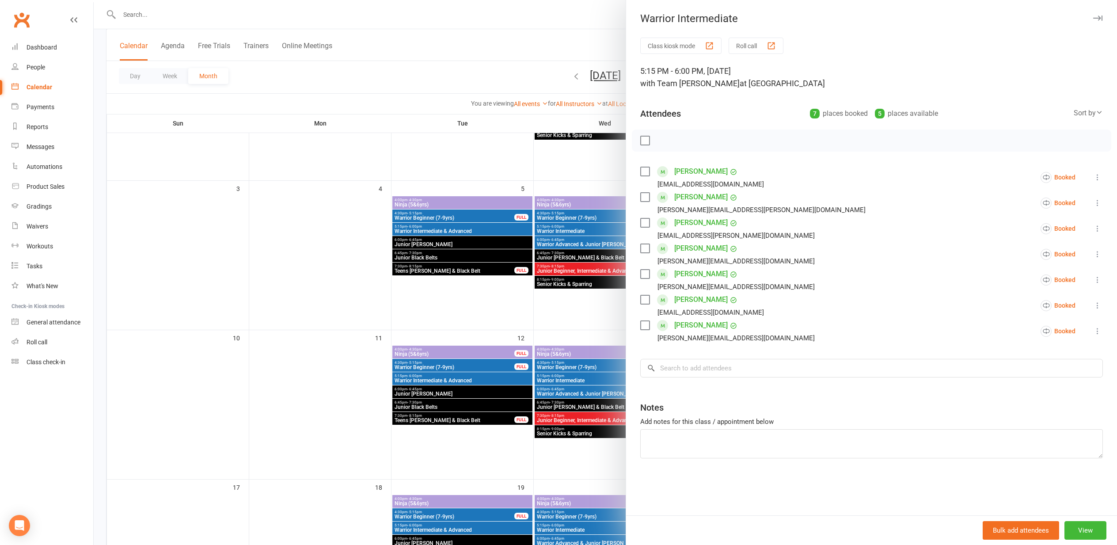
click div "button"
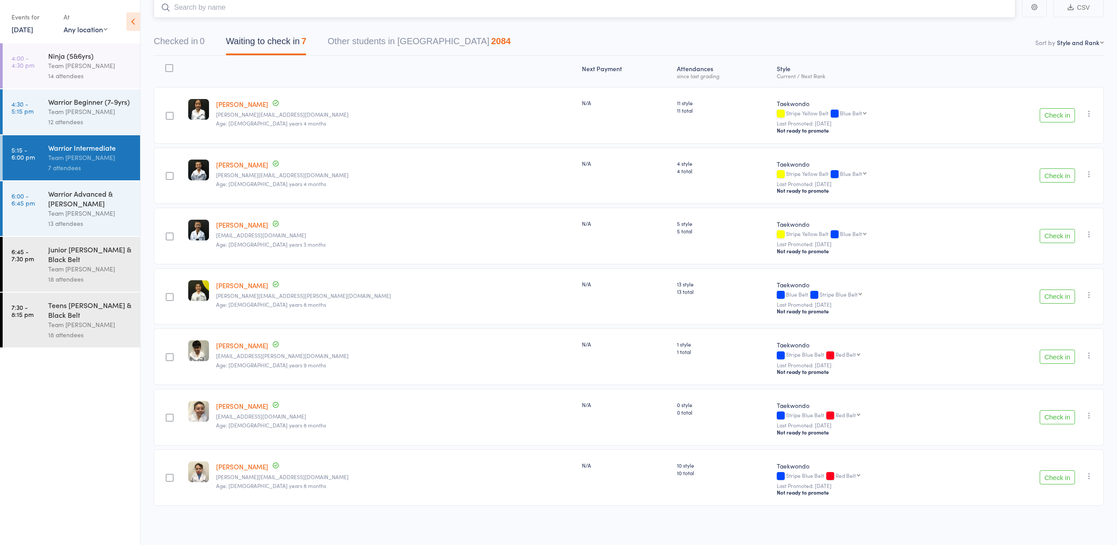
scroll to position [61, 0]
click at [1055, 115] on button "Check in" at bounding box center [1057, 115] width 35 height 14
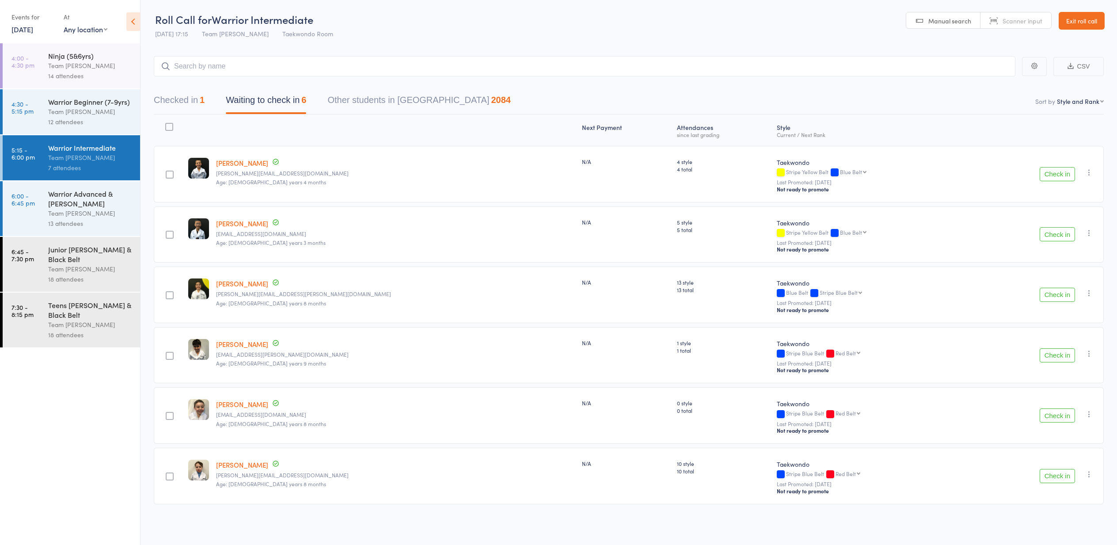
click at [1080, 22] on link "Exit roll call" at bounding box center [1082, 21] width 46 height 18
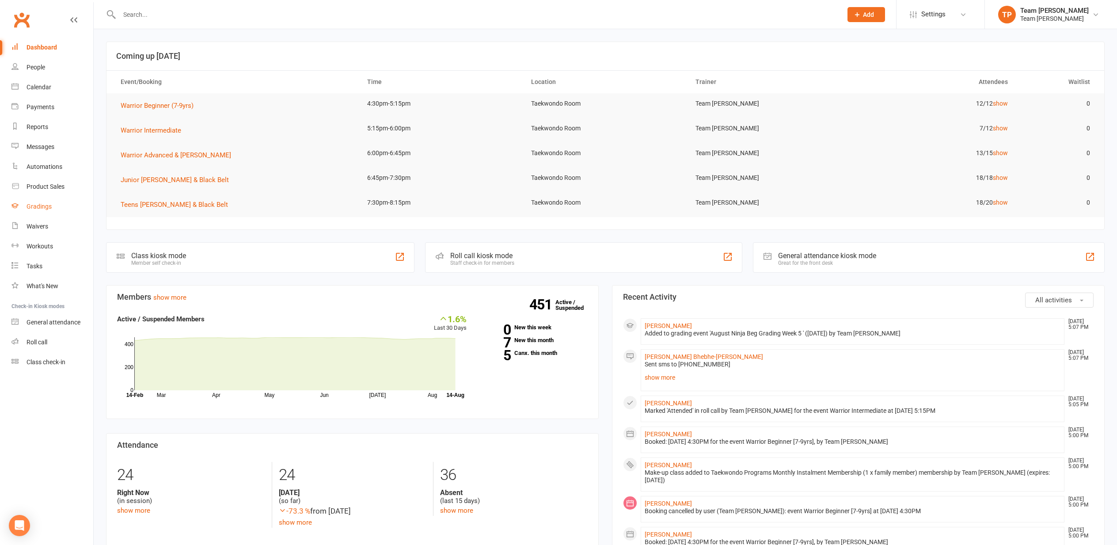
click at [38, 207] on div "Gradings" at bounding box center [39, 206] width 25 height 7
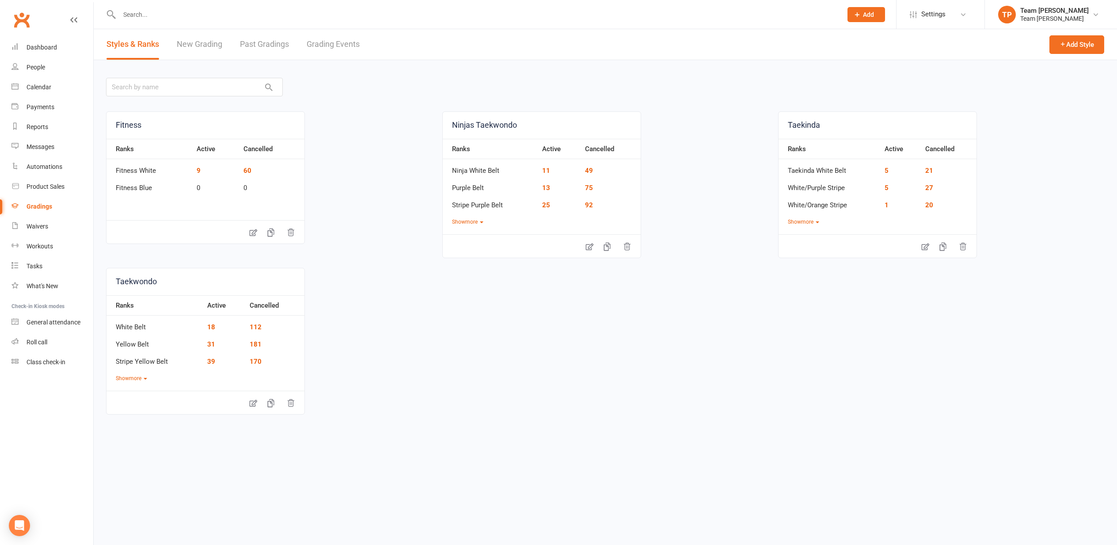
click at [331, 47] on link "Grading Events" at bounding box center [333, 44] width 53 height 30
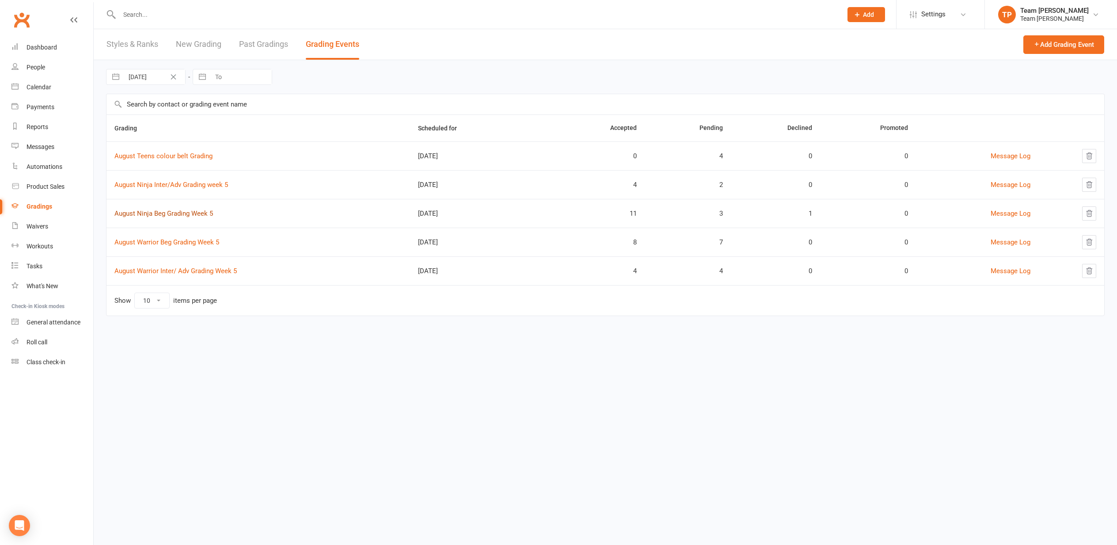
click at [184, 212] on link "August Ninja Beg Grading Week 5" at bounding box center [163, 213] width 99 height 8
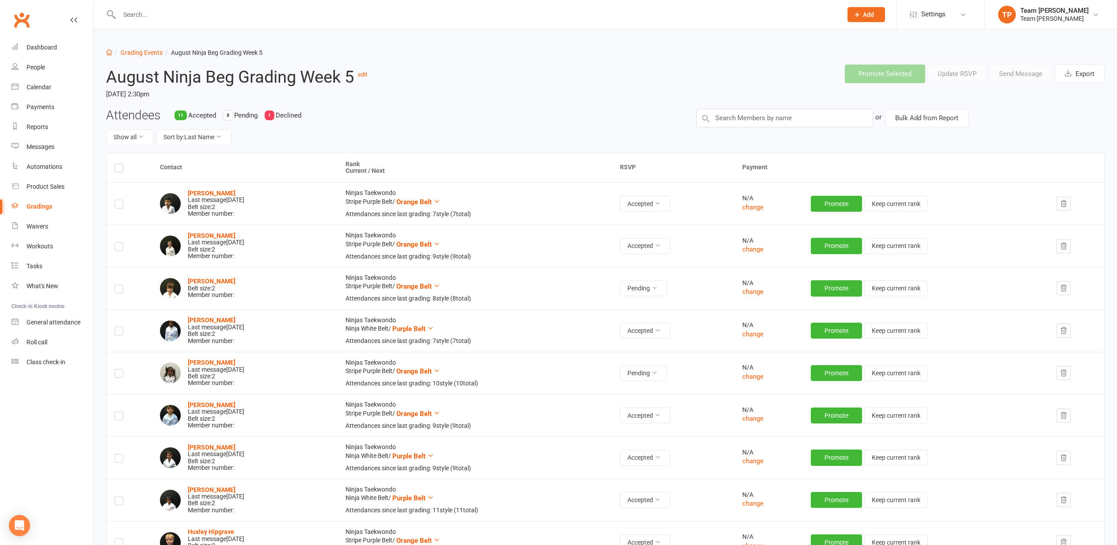
click at [117, 290] on label at bounding box center [118, 290] width 9 height 0
click at [117, 285] on input "checkbox" at bounding box center [118, 285] width 9 height 0
click at [1019, 75] on button "Send Message" at bounding box center [1021, 74] width 64 height 19
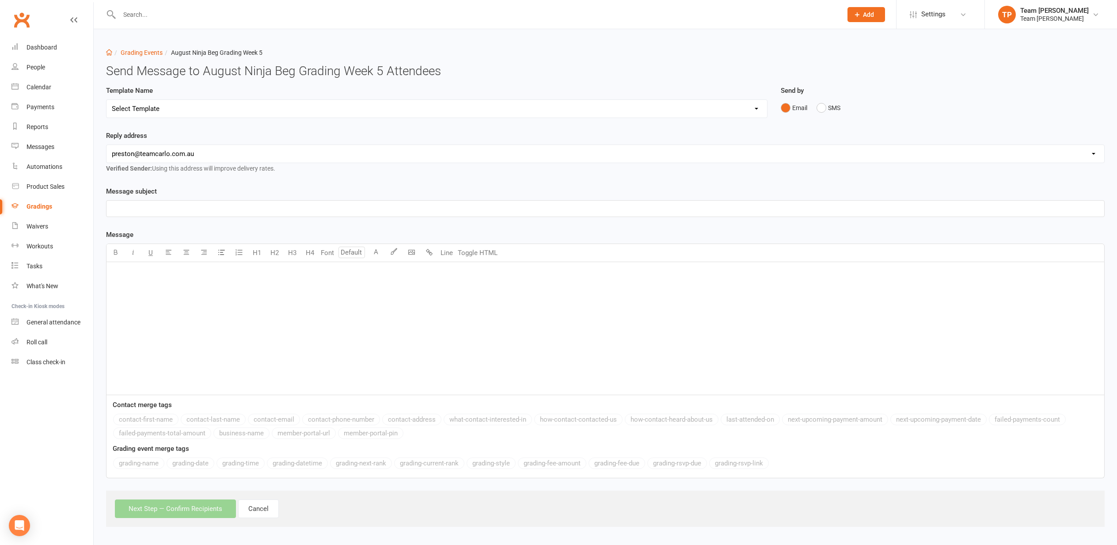
select select "16"
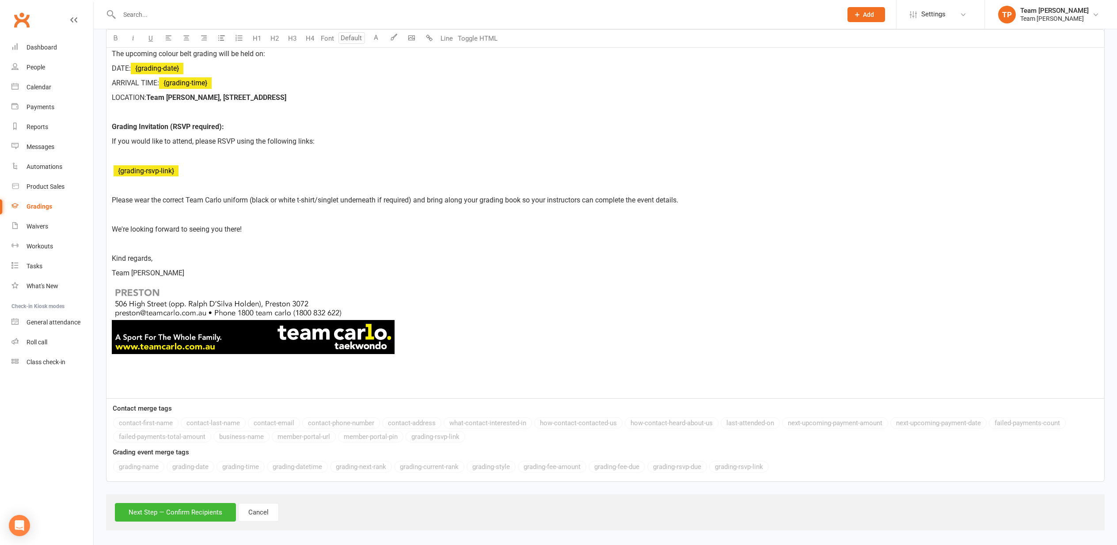
click at [197, 503] on button "Next Step — Confirm Recipients" at bounding box center [175, 512] width 121 height 19
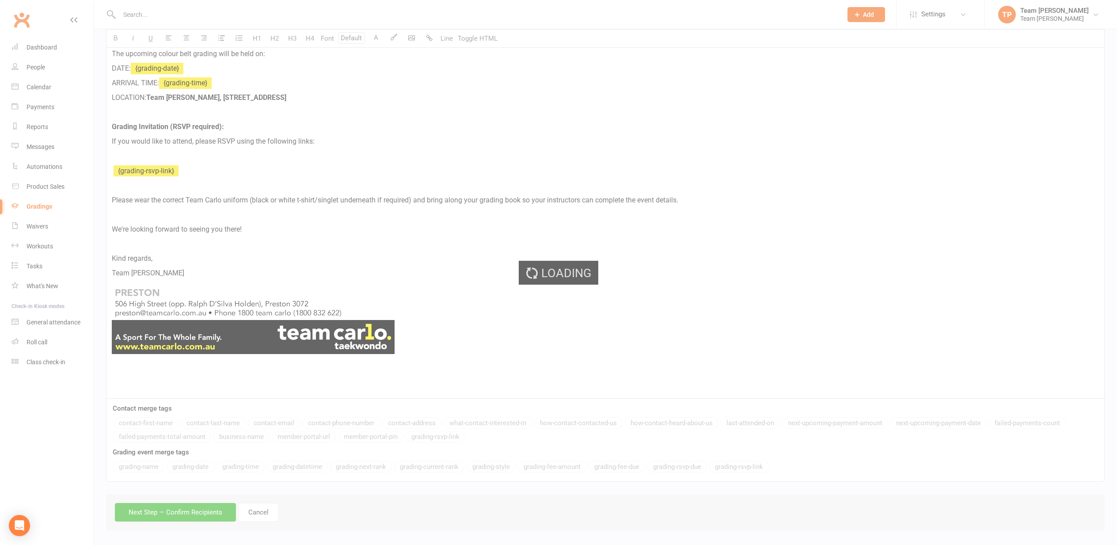
scroll to position [286, 0]
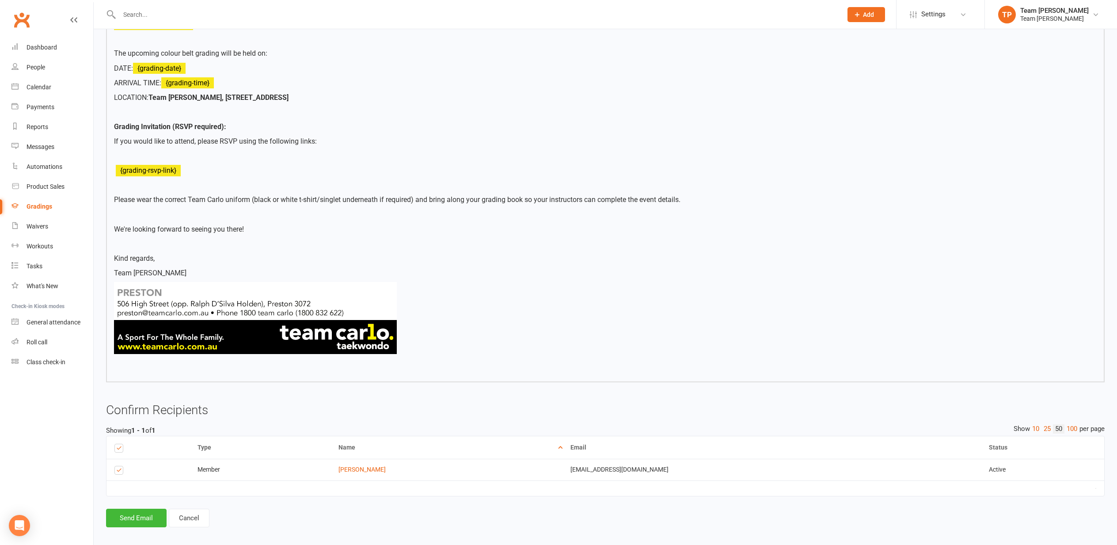
click at [134, 509] on button "Send Email" at bounding box center [136, 518] width 61 height 19
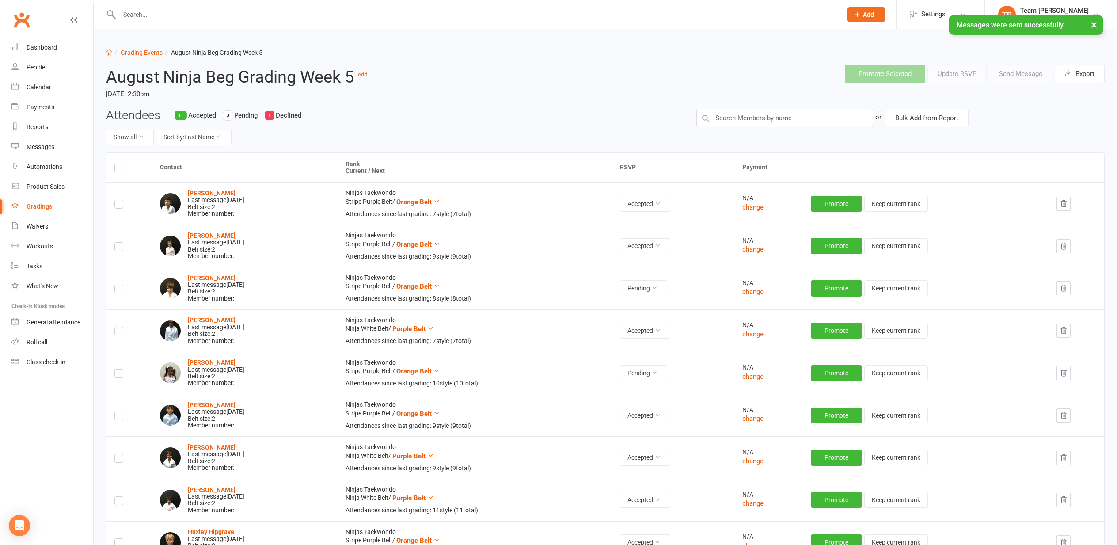
click at [118, 290] on label at bounding box center [118, 290] width 9 height 0
click at [118, 285] on input "checkbox" at bounding box center [118, 285] width 9 height 0
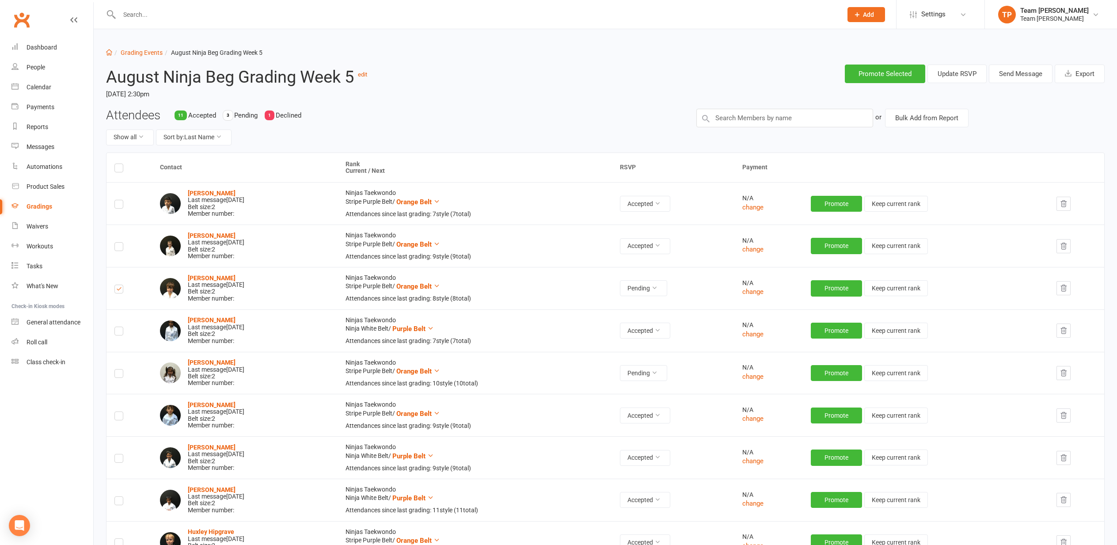
click at [1024, 75] on button "Send Message" at bounding box center [1021, 74] width 64 height 19
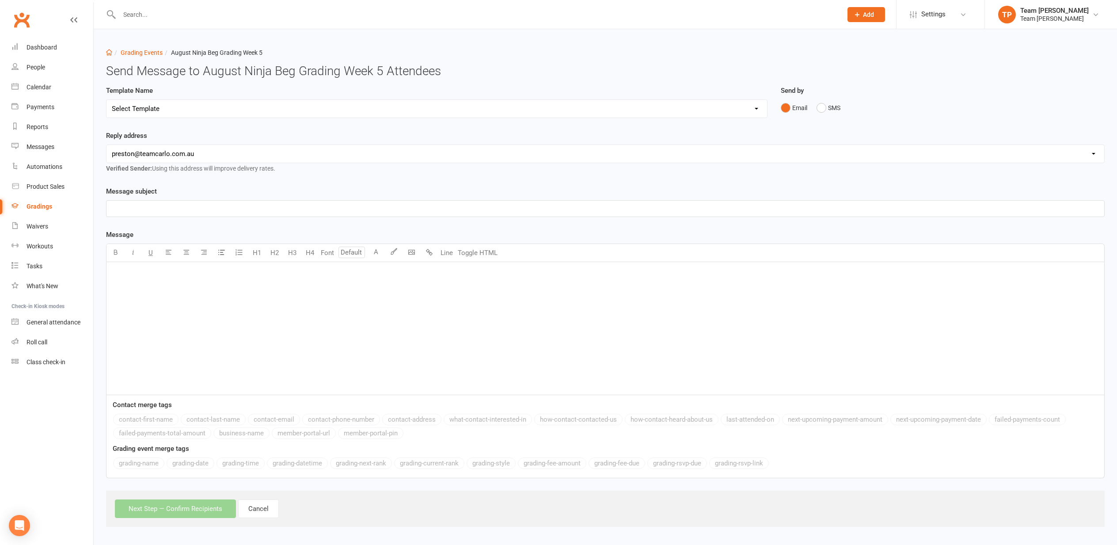
select select "19"
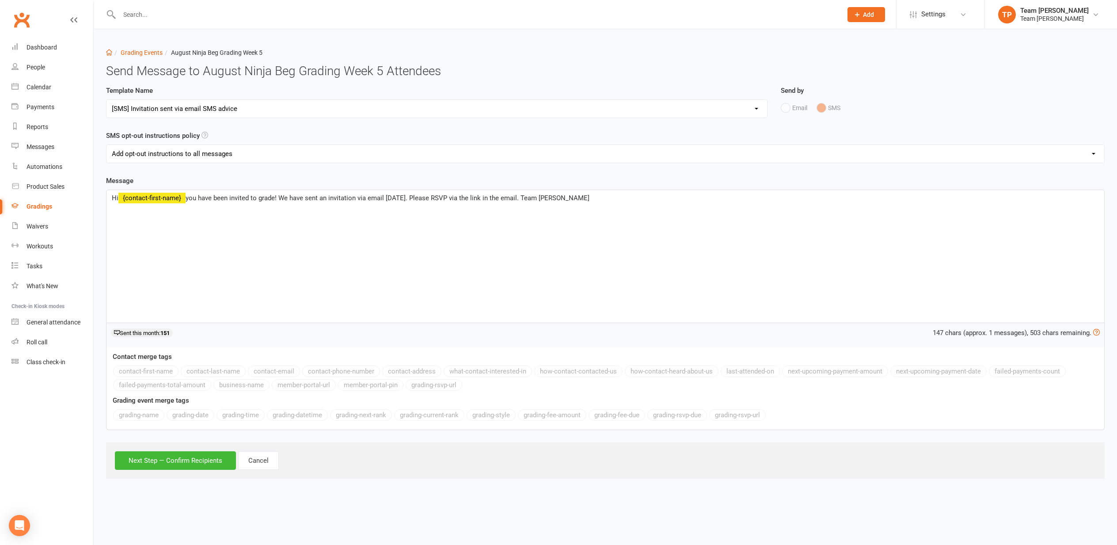
click at [177, 457] on button "Next Step — Confirm Recipients" at bounding box center [175, 460] width 121 height 19
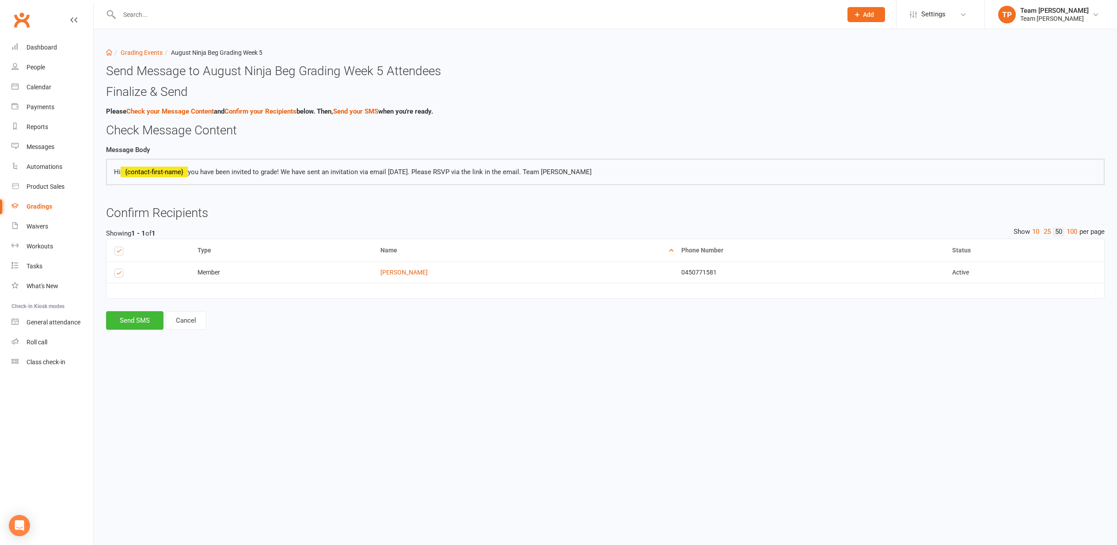
click at [130, 317] on button "Send SMS" at bounding box center [134, 320] width 57 height 19
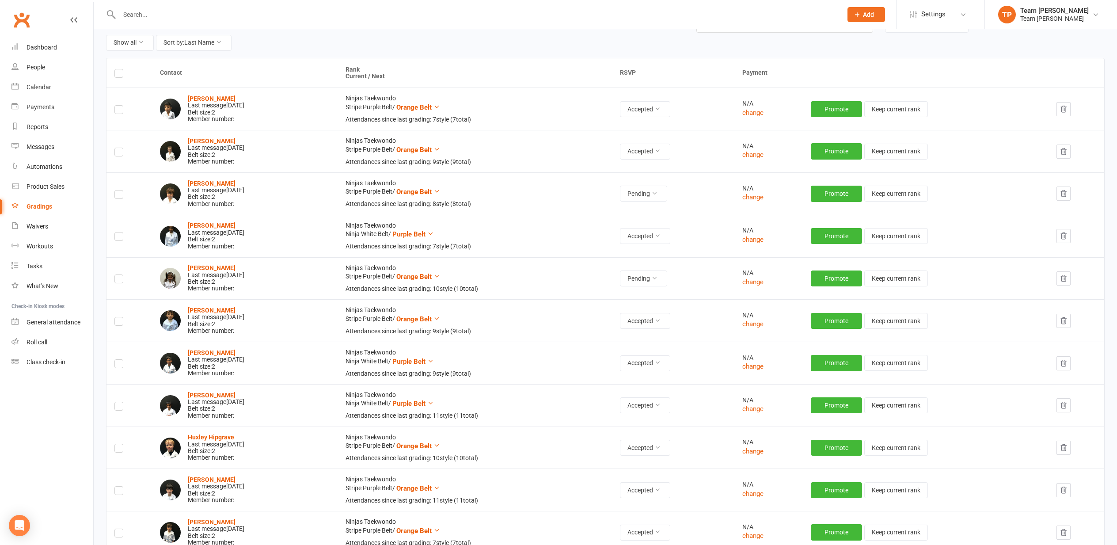
scroll to position [95, 0]
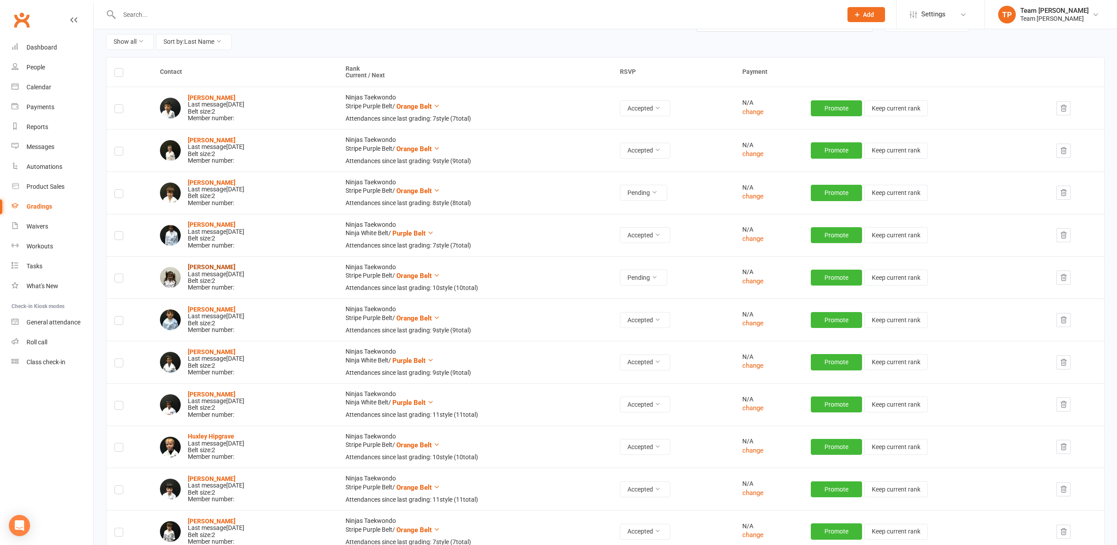
click at [203, 264] on strong "Valentina Corso" at bounding box center [212, 266] width 48 height 7
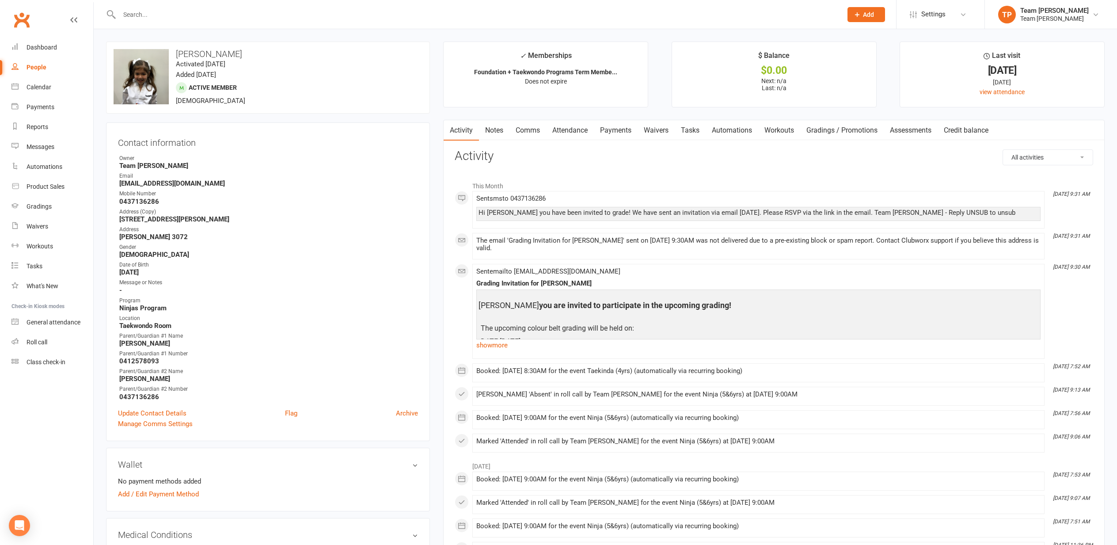
click at [531, 130] on link "Comms" at bounding box center [528, 130] width 37 height 20
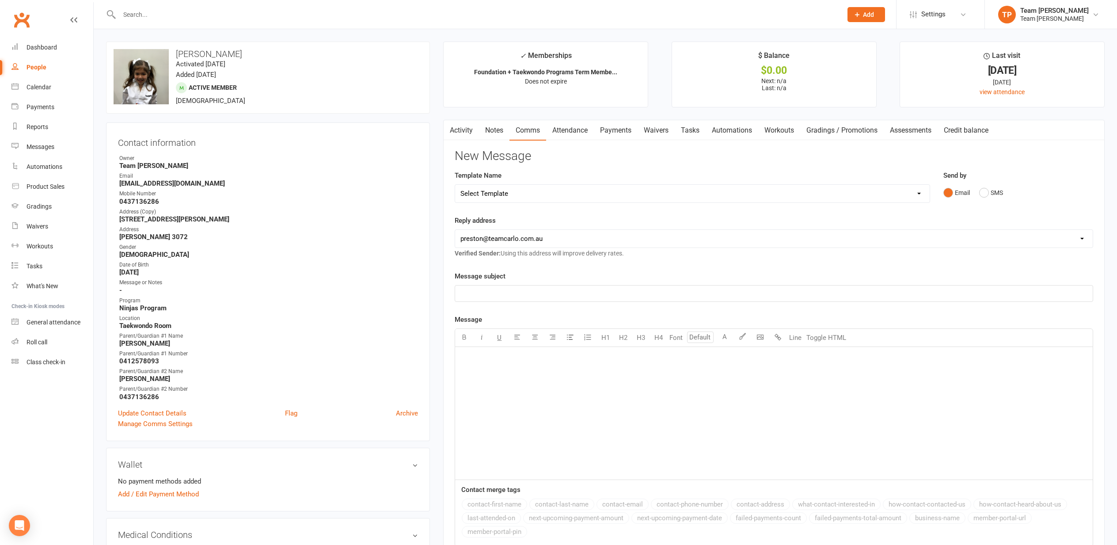
click at [463, 131] on link "Activity" at bounding box center [461, 130] width 35 height 20
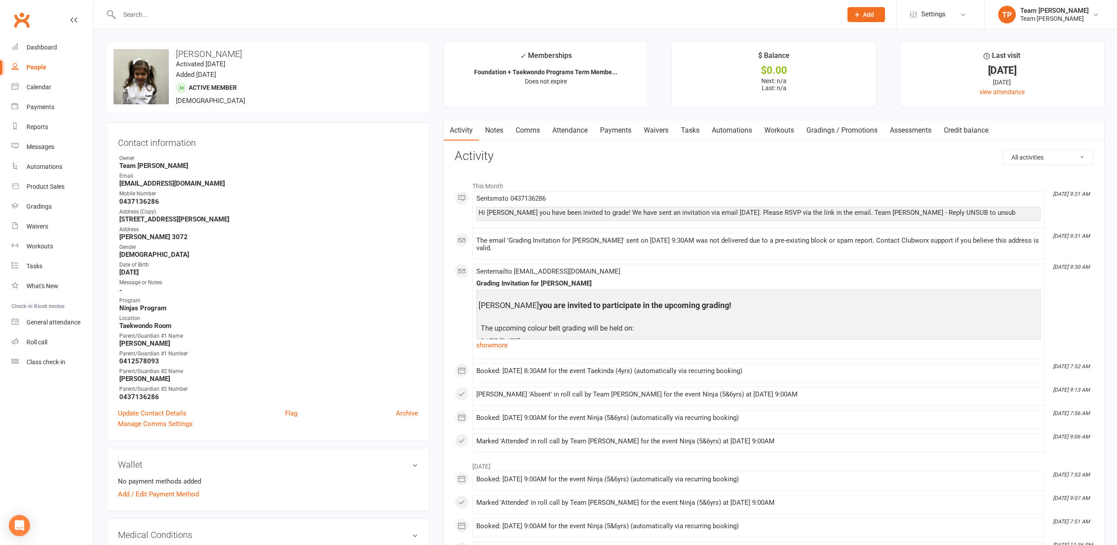
drag, startPoint x: 526, startPoint y: 128, endPoint x: 520, endPoint y: 129, distance: 6.3
click at [525, 129] on link "Comms" at bounding box center [528, 130] width 37 height 20
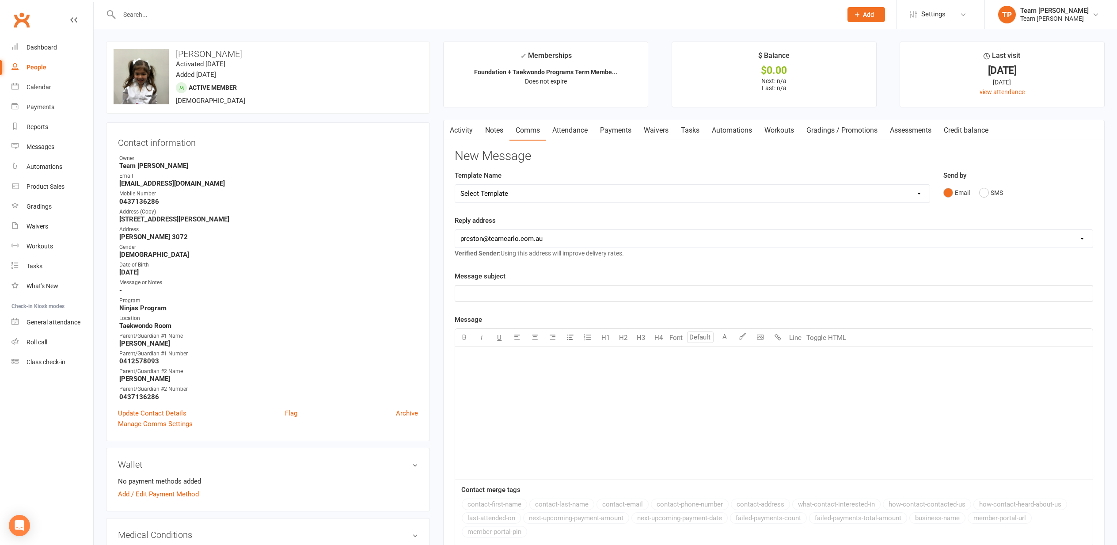
drag, startPoint x: 986, startPoint y: 190, endPoint x: 659, endPoint y: 200, distance: 327.2
click at [986, 190] on button "SMS" at bounding box center [991, 192] width 24 height 17
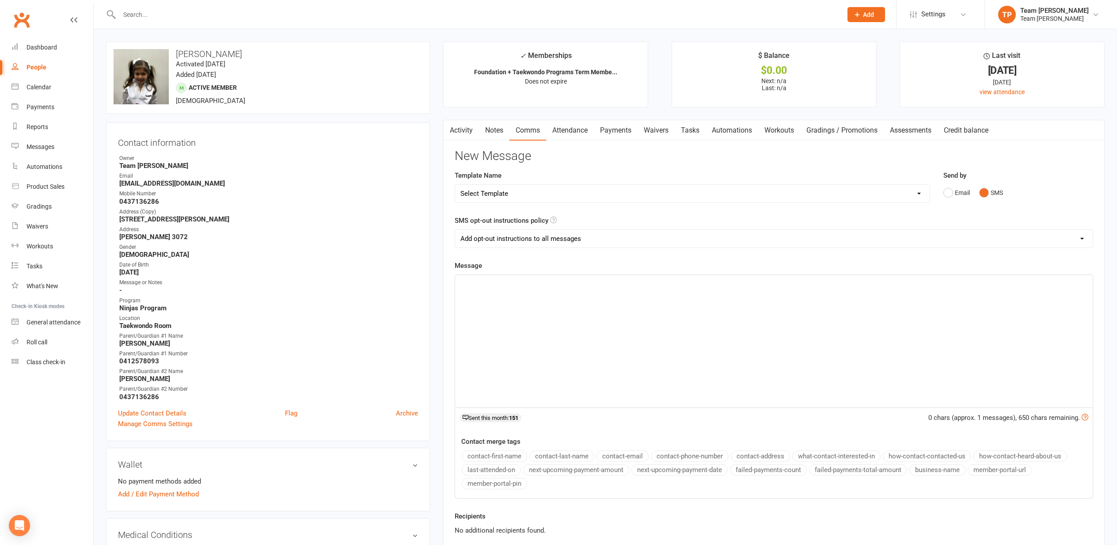
click at [477, 286] on p "﻿" at bounding box center [774, 283] width 627 height 11
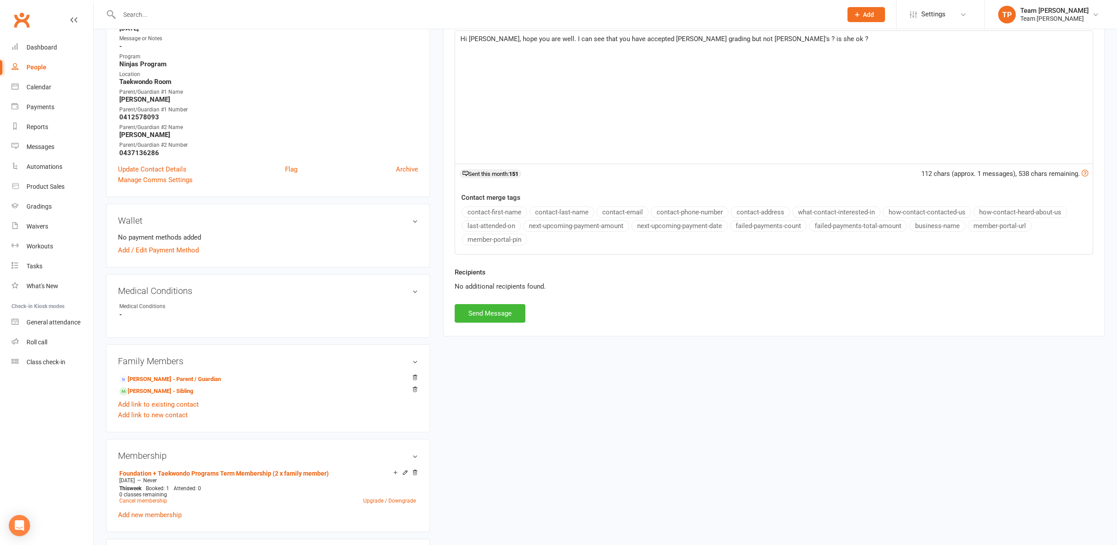
scroll to position [252, 0]
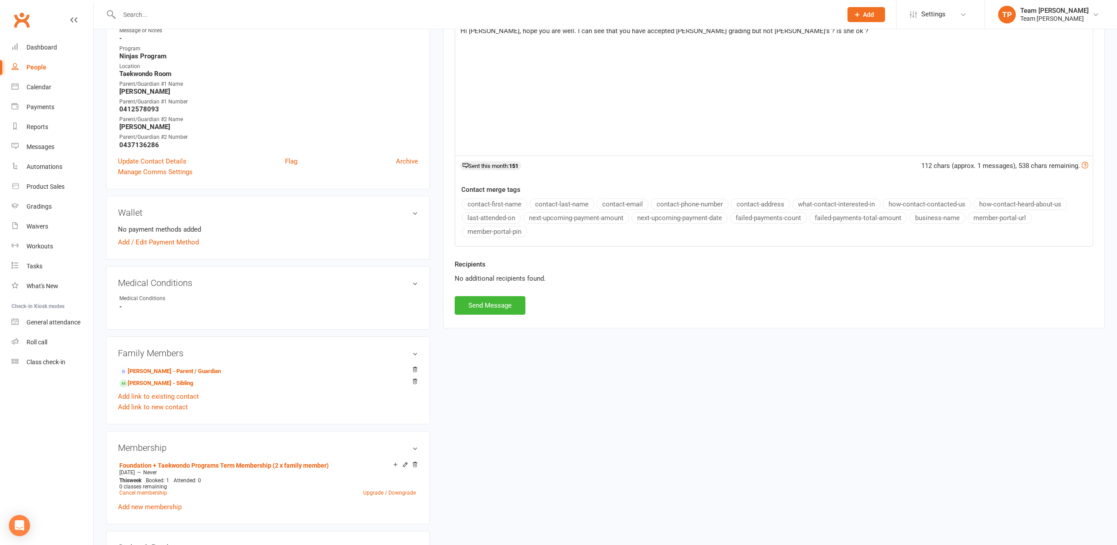
drag, startPoint x: 484, startPoint y: 307, endPoint x: 480, endPoint y: 309, distance: 4.8
click at [483, 307] on button "Send Message" at bounding box center [490, 305] width 71 height 19
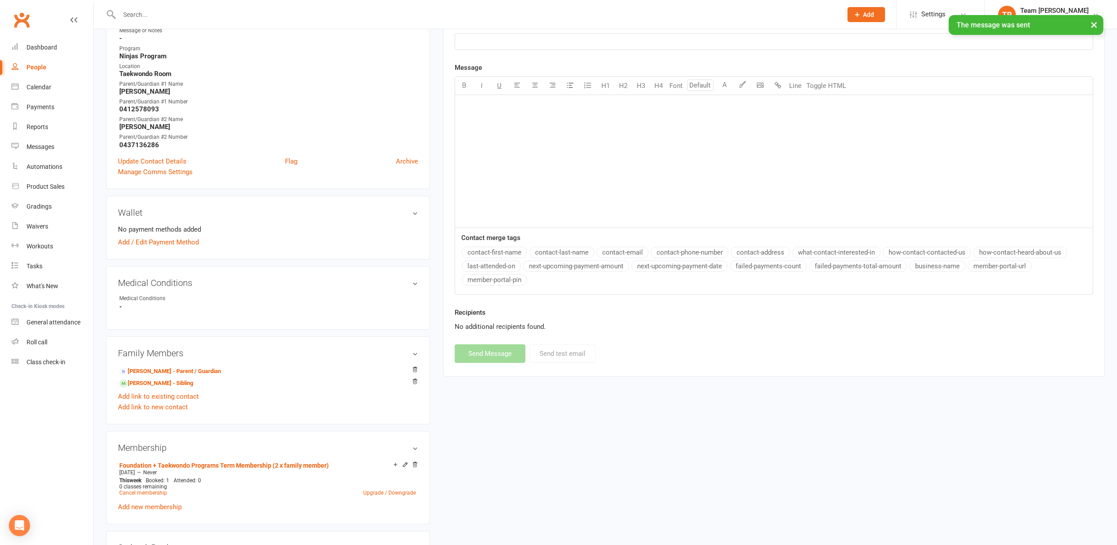
drag, startPoint x: 42, startPoint y: 87, endPoint x: 34, endPoint y: 88, distance: 8.4
click at [40, 87] on div "Calendar" at bounding box center [39, 87] width 25 height 7
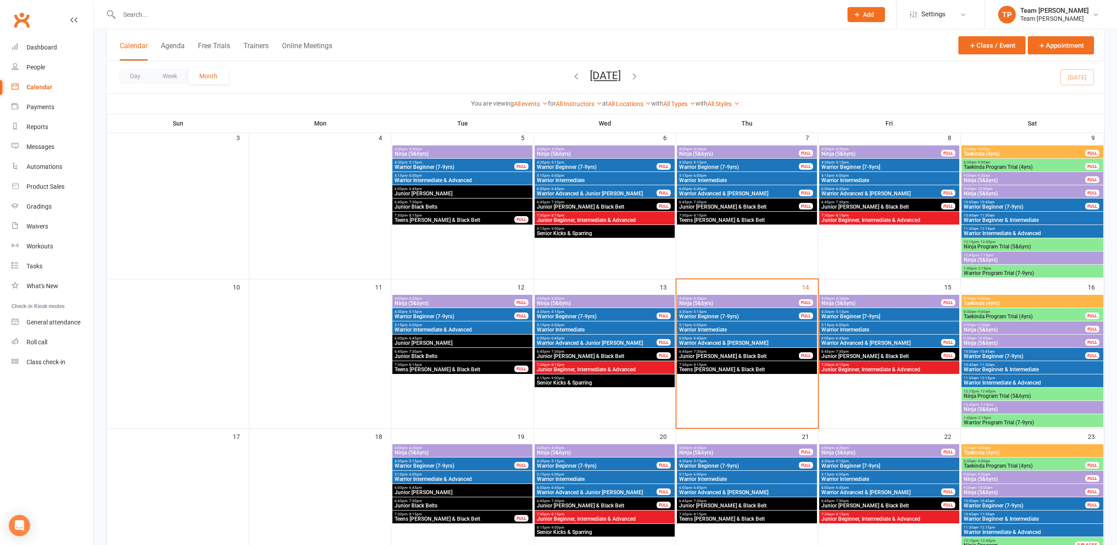
scroll to position [213, 0]
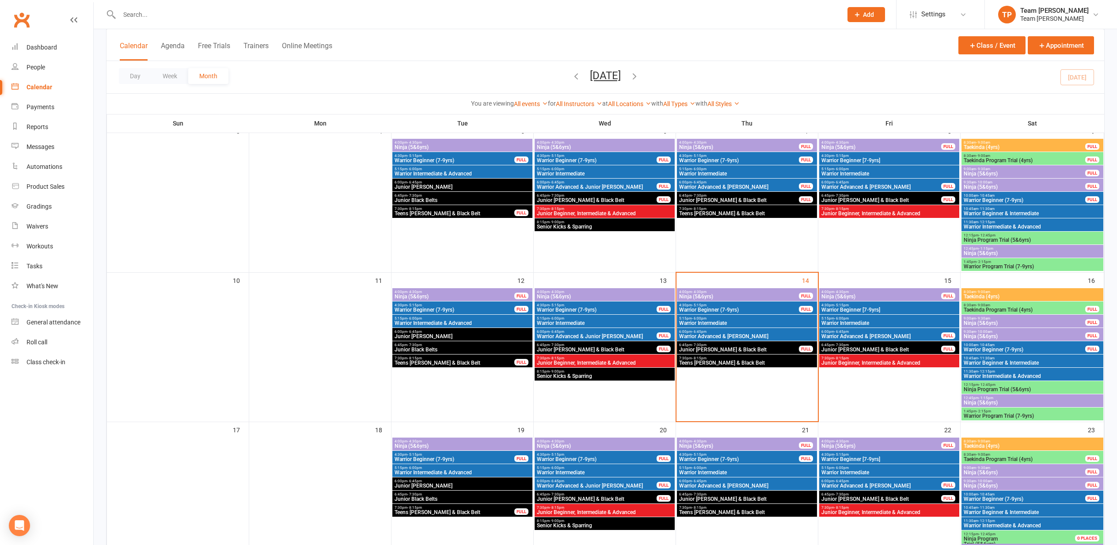
click at [715, 319] on span "5:15pm - 6:00pm" at bounding box center [747, 318] width 137 height 4
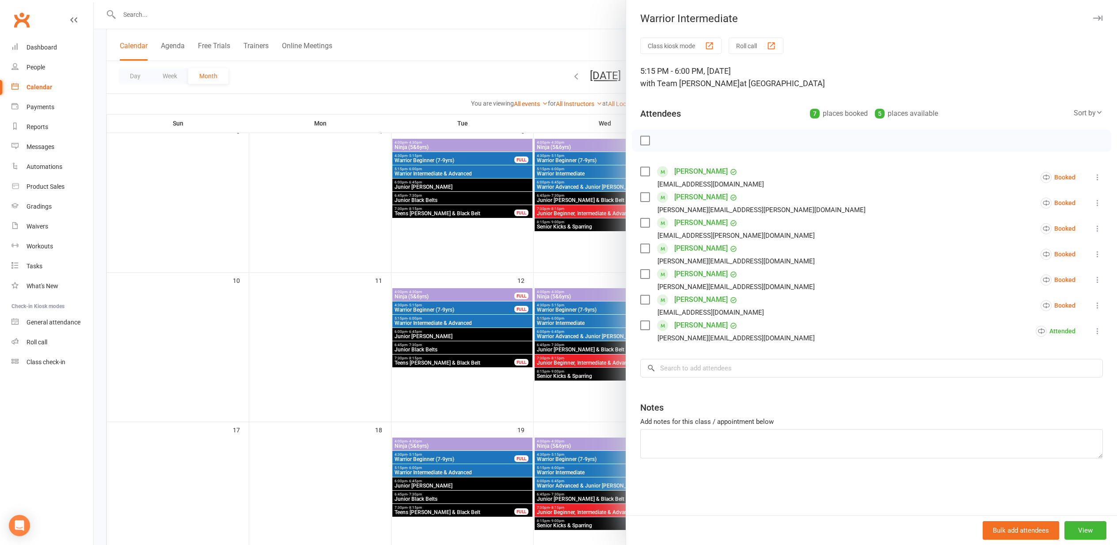
click at [774, 44] on div "button" at bounding box center [771, 45] width 9 height 9
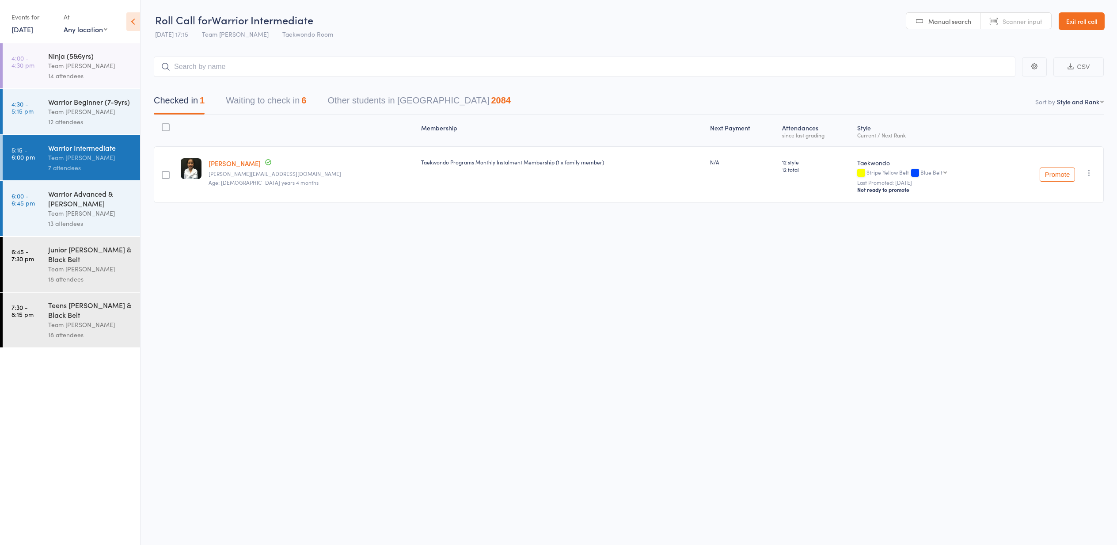
click at [262, 98] on button "Waiting to check in 6" at bounding box center [266, 102] width 80 height 23
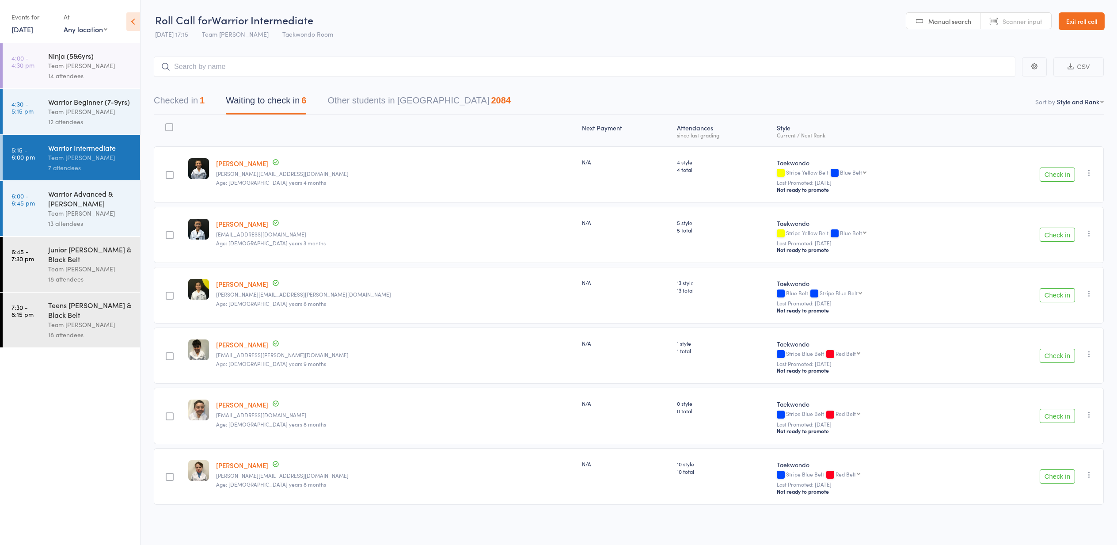
click at [1056, 174] on button "Check in" at bounding box center [1057, 175] width 35 height 14
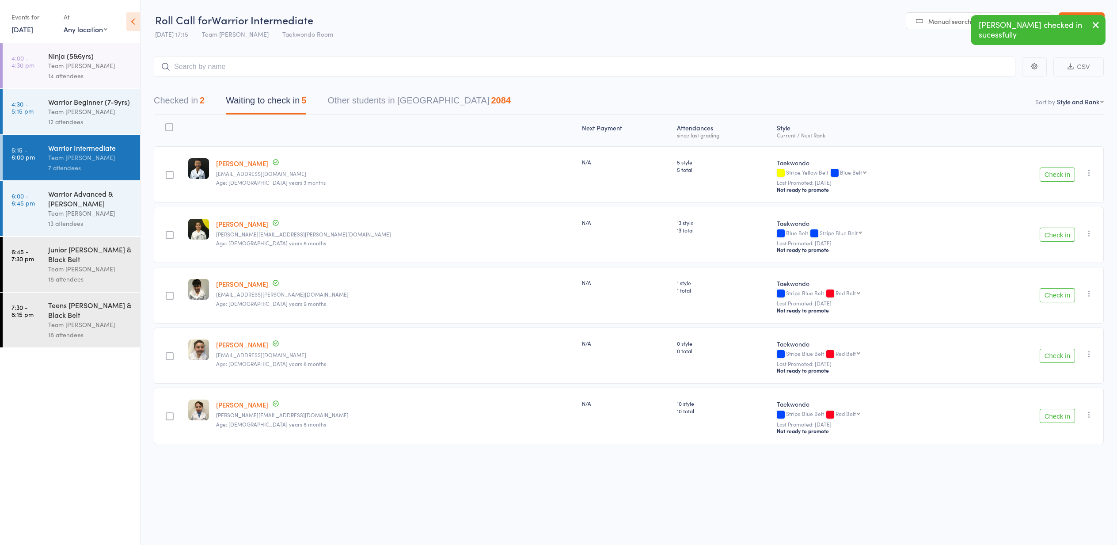
click at [1056, 237] on button "Check in" at bounding box center [1057, 235] width 35 height 14
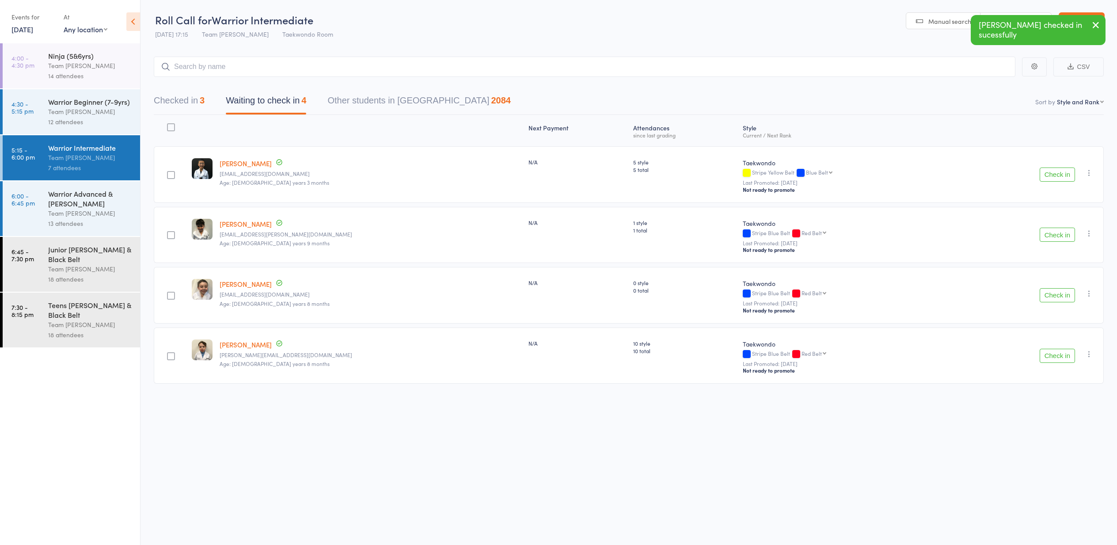
click at [1057, 357] on button "Check in" at bounding box center [1057, 356] width 35 height 14
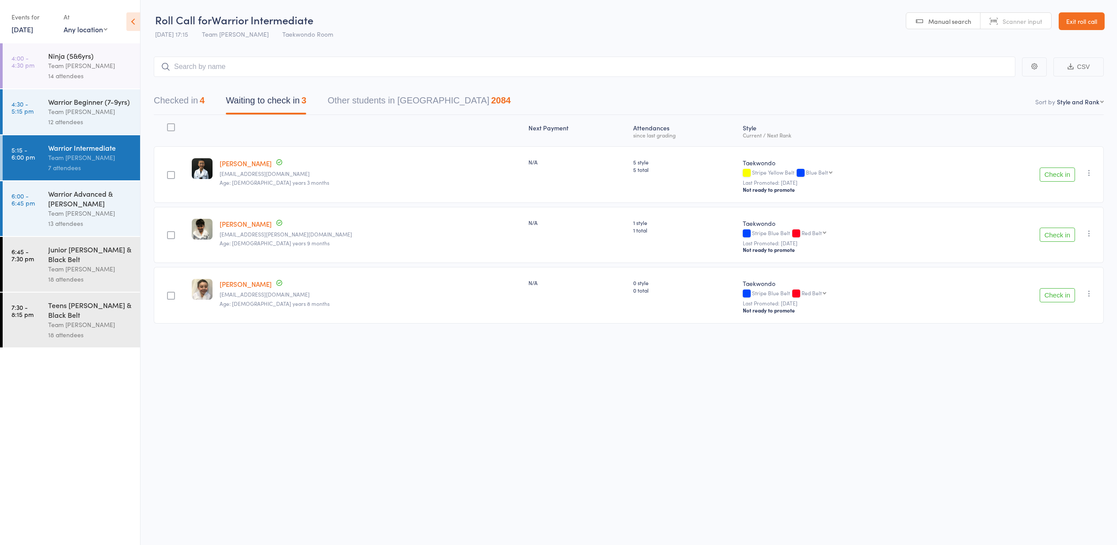
drag, startPoint x: 1055, startPoint y: 235, endPoint x: 1051, endPoint y: 236, distance: 4.9
click at [1053, 236] on button "Check in" at bounding box center [1057, 235] width 35 height 14
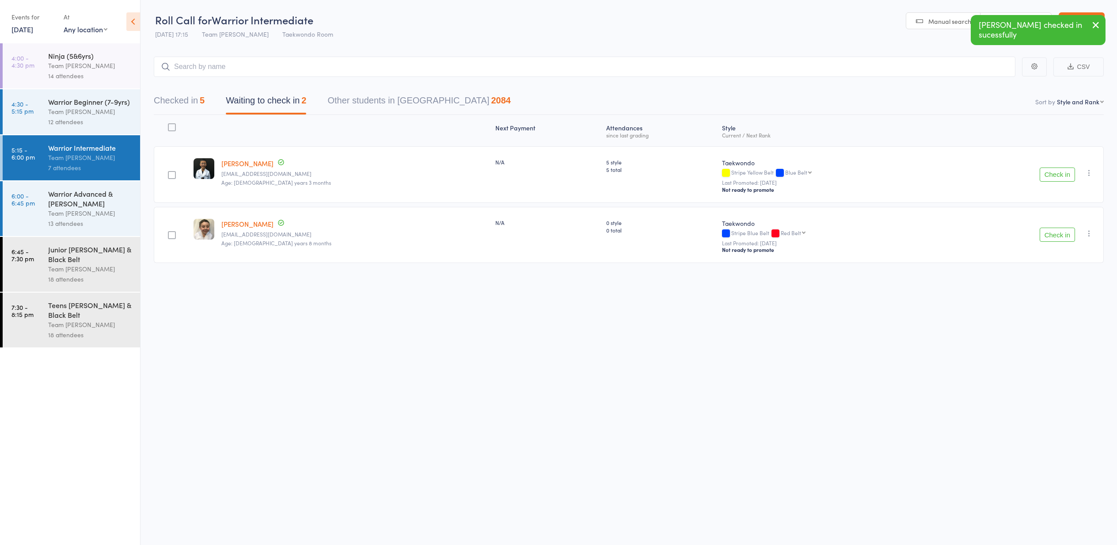
click at [1052, 236] on button "Check in" at bounding box center [1057, 235] width 35 height 14
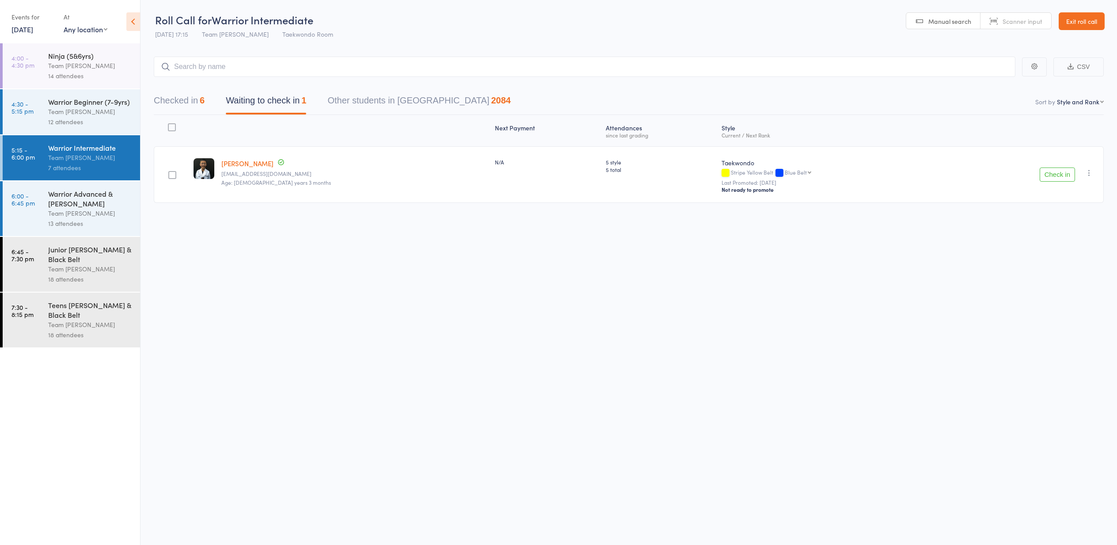
drag, startPoint x: 1051, startPoint y: 175, endPoint x: 1047, endPoint y: 177, distance: 4.8
click at [1047, 177] on button "Check in" at bounding box center [1057, 175] width 35 height 14
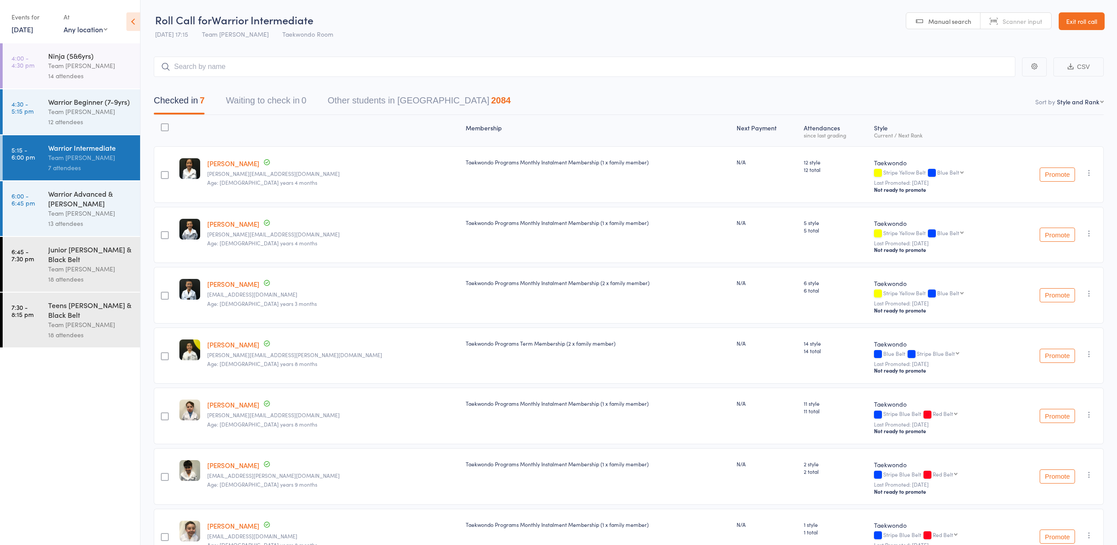
click at [228, 345] on link "[PERSON_NAME]" at bounding box center [233, 344] width 52 height 9
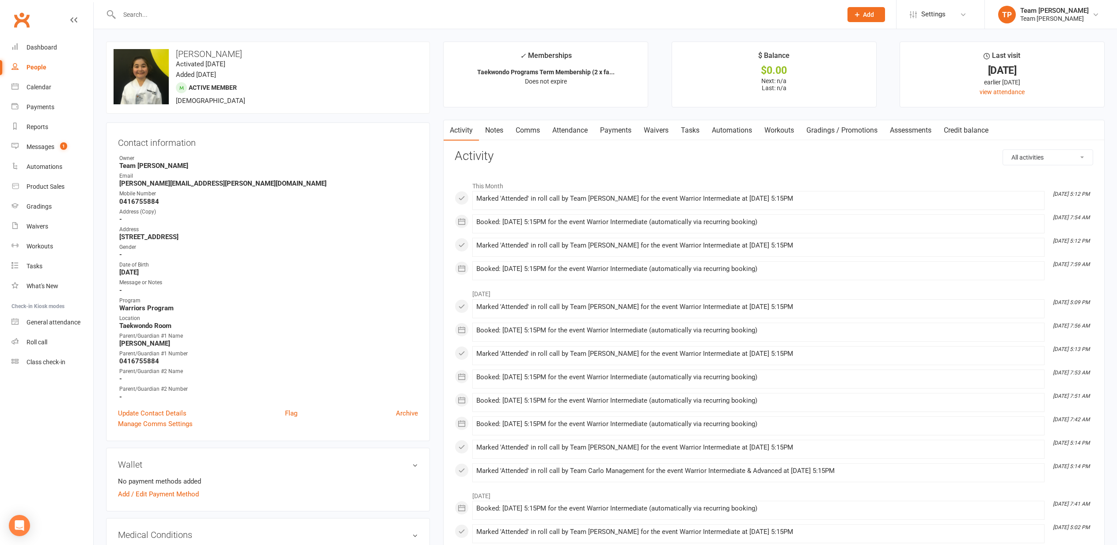
click at [571, 130] on link "Attendance" at bounding box center [570, 130] width 48 height 20
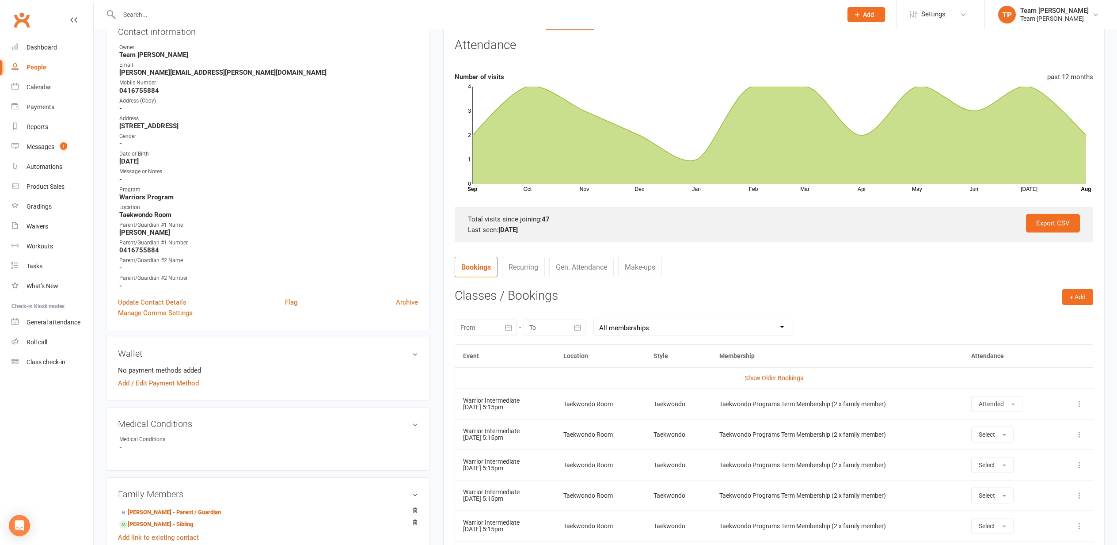
scroll to position [127, 0]
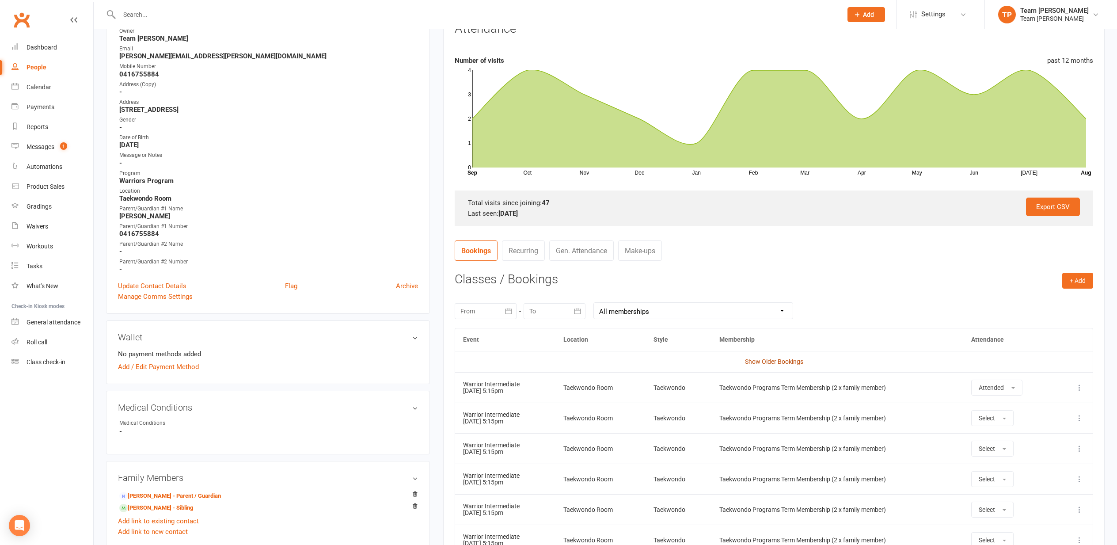
click at [765, 359] on link "Show Older Bookings" at bounding box center [774, 361] width 58 height 7
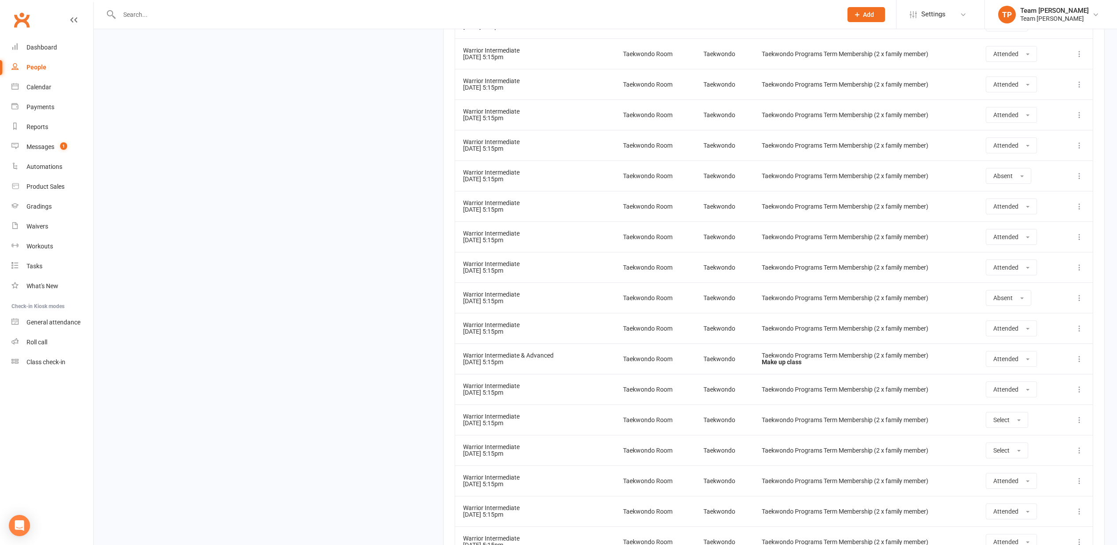
scroll to position [1981, 0]
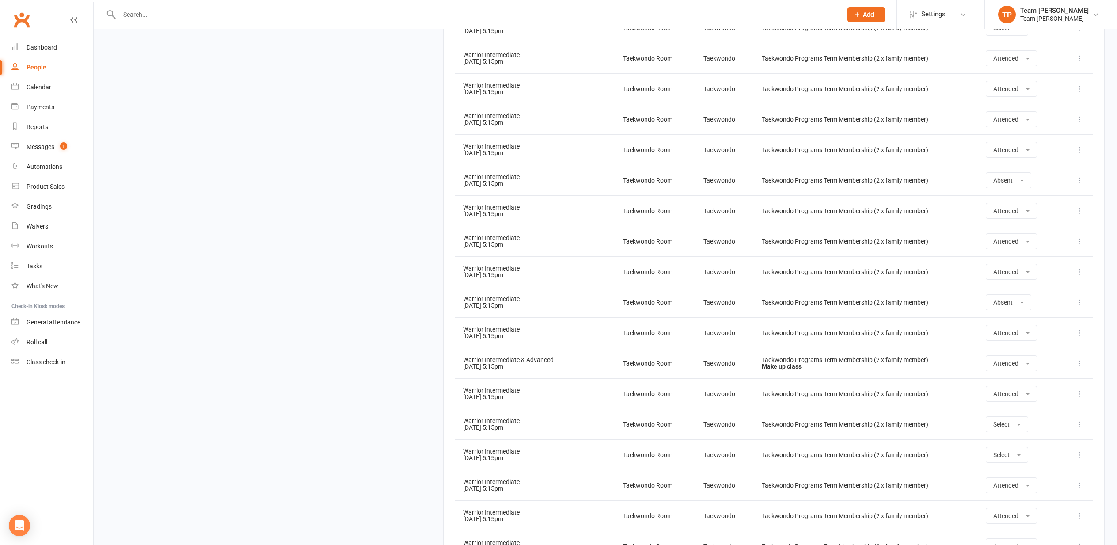
drag, startPoint x: 243, startPoint y: 281, endPoint x: 297, endPoint y: 283, distance: 54.0
click at [42, 143] on link "Messages 1" at bounding box center [52, 147] width 82 height 20
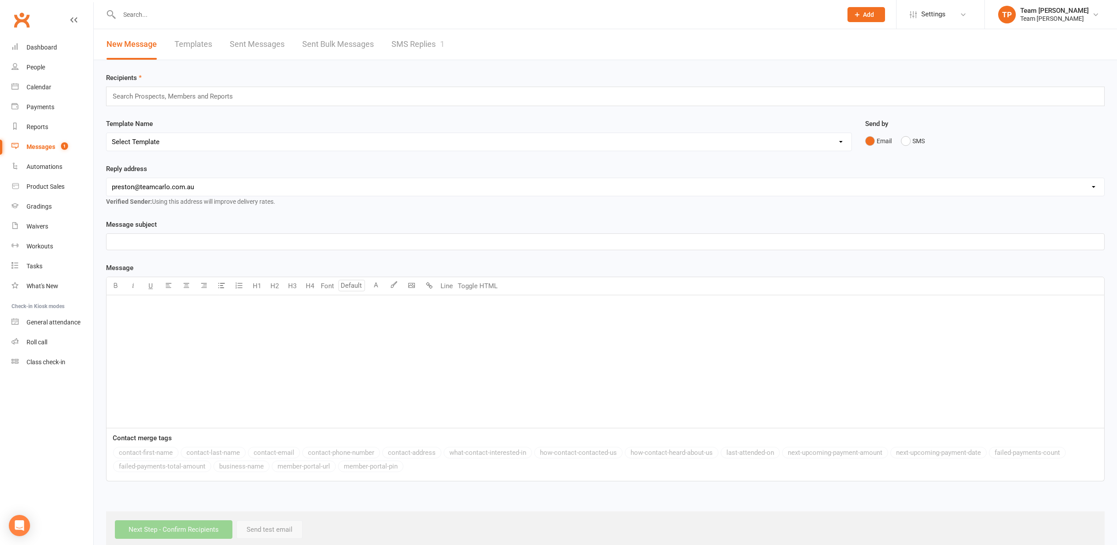
click at [417, 46] on link "SMS Replies 1" at bounding box center [418, 44] width 53 height 30
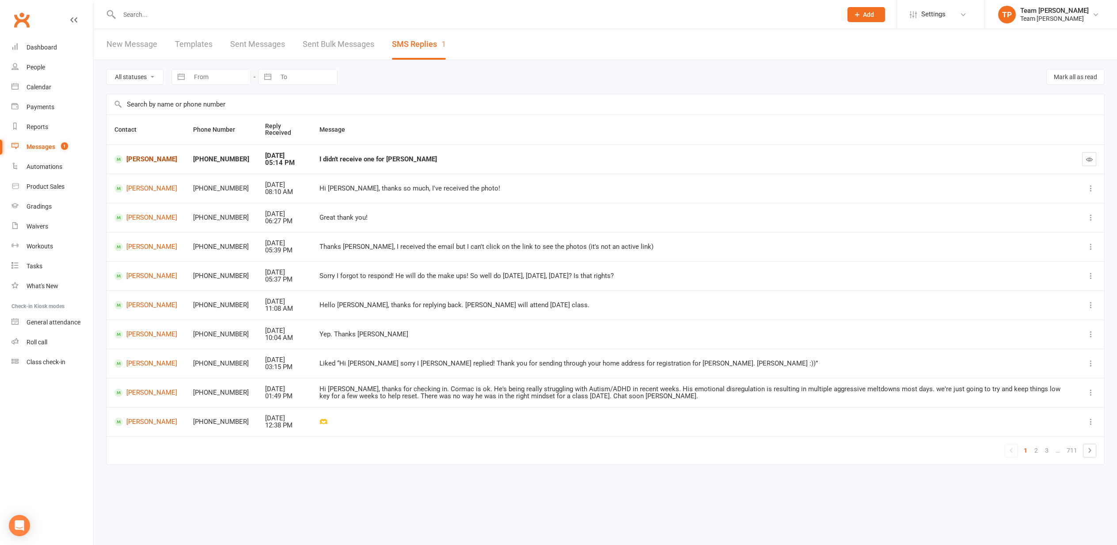
click at [133, 155] on link "[PERSON_NAME]" at bounding box center [145, 159] width 63 height 8
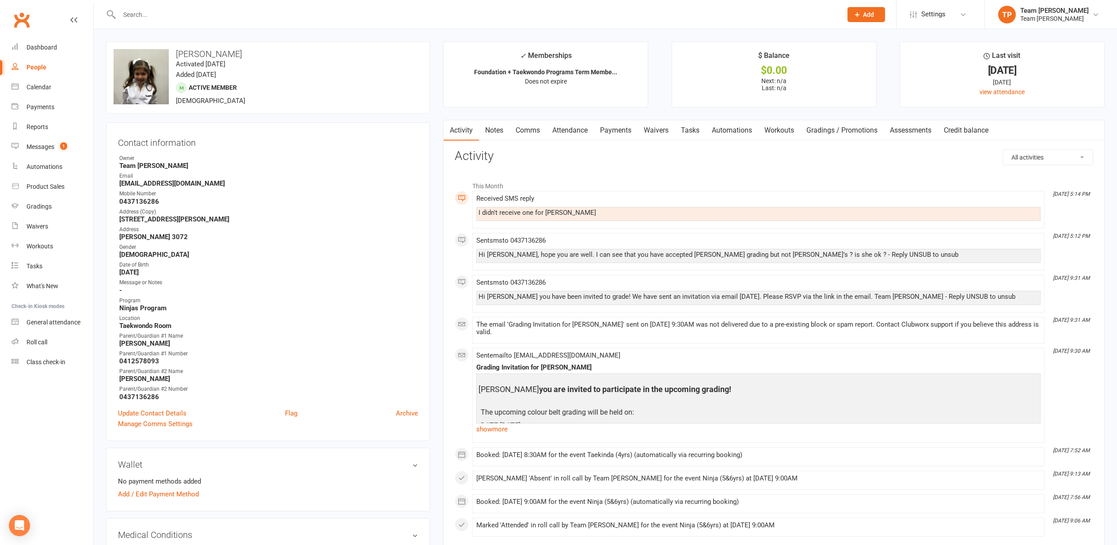
click at [529, 129] on link "Comms" at bounding box center [528, 130] width 37 height 20
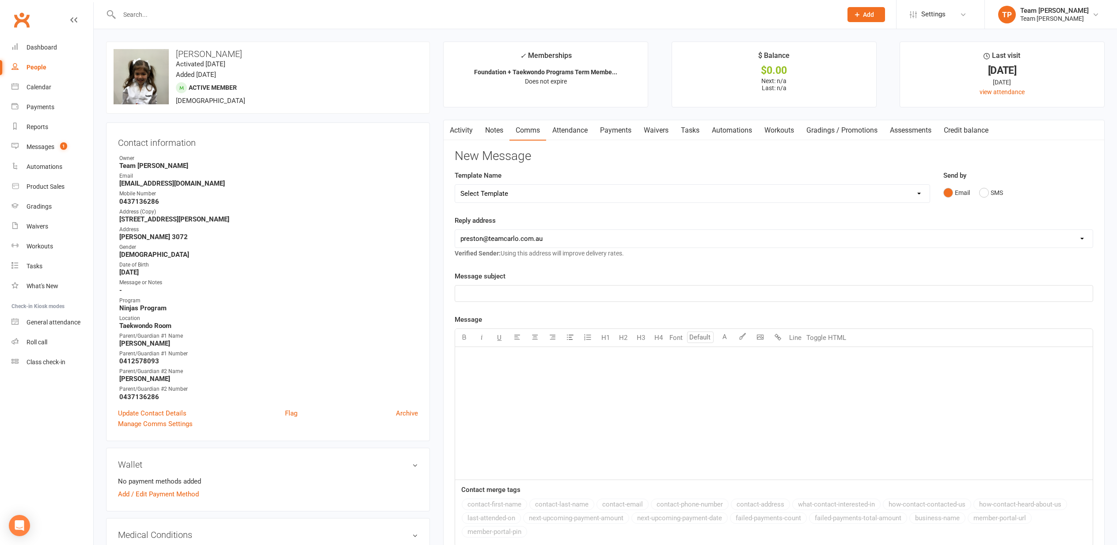
drag, startPoint x: 986, startPoint y: 190, endPoint x: 794, endPoint y: 199, distance: 192.0
click at [986, 190] on button "SMS" at bounding box center [991, 192] width 24 height 17
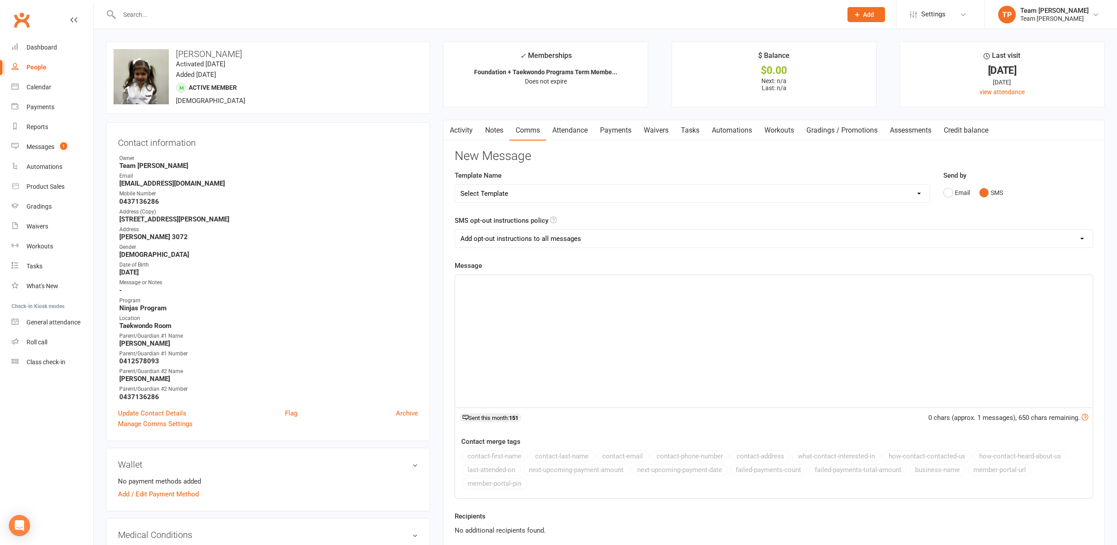
click at [493, 289] on div "﻿" at bounding box center [774, 341] width 638 height 133
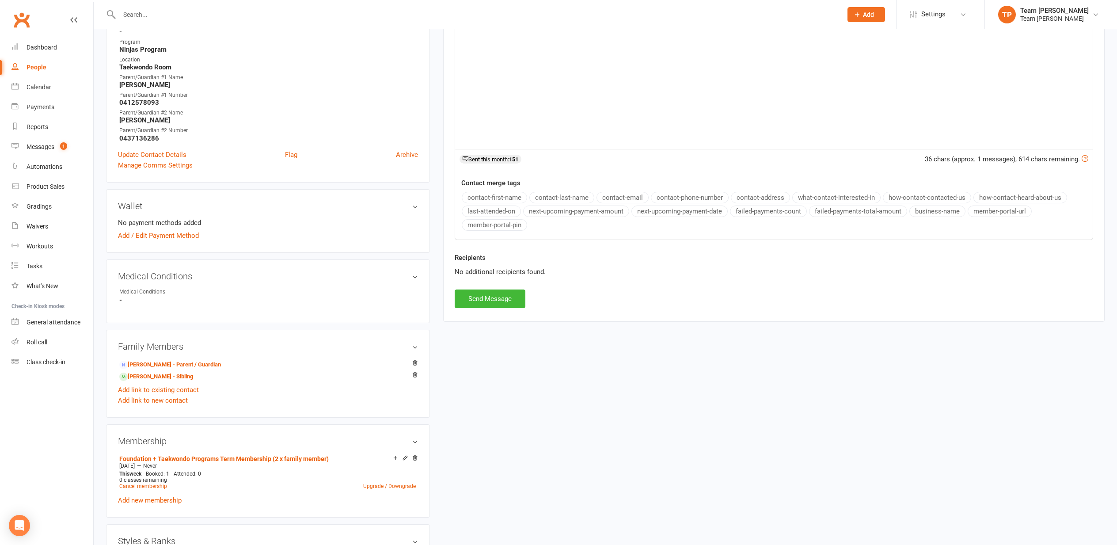
scroll to position [262, 0]
click at [488, 295] on button "Send Message" at bounding box center [490, 295] width 71 height 19
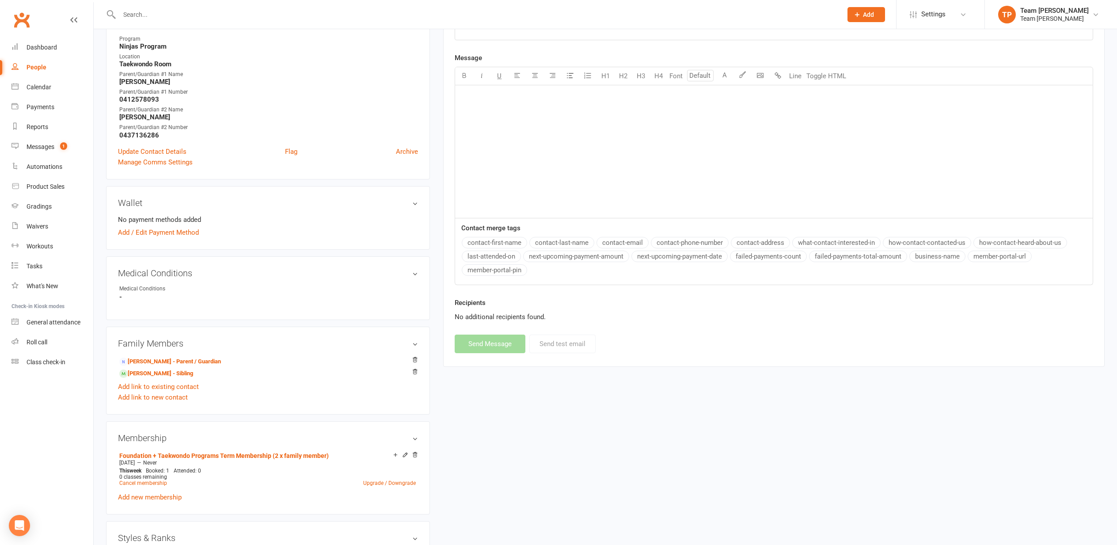
click at [39, 147] on div "Messages" at bounding box center [41, 146] width 28 height 7
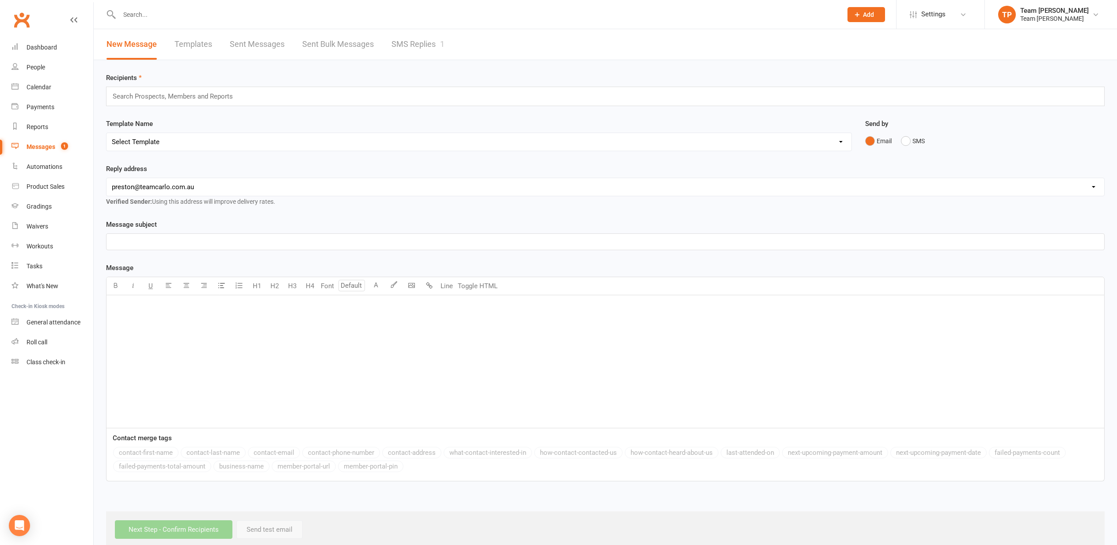
click at [419, 44] on link "SMS Replies 1" at bounding box center [418, 44] width 53 height 30
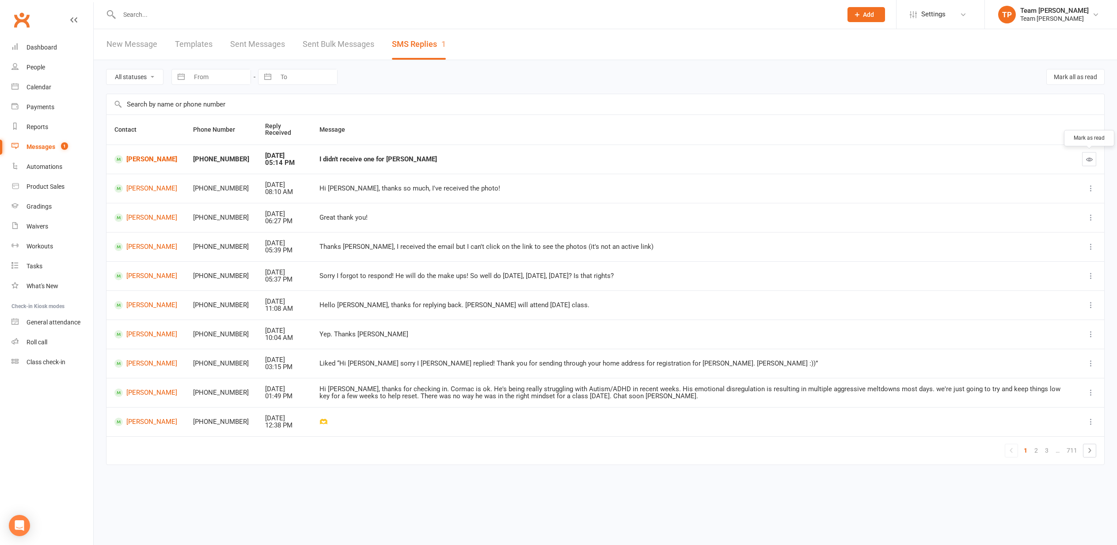
click at [1089, 157] on icon "button" at bounding box center [1089, 159] width 7 height 7
click at [39, 89] on div "Calendar" at bounding box center [39, 87] width 25 height 7
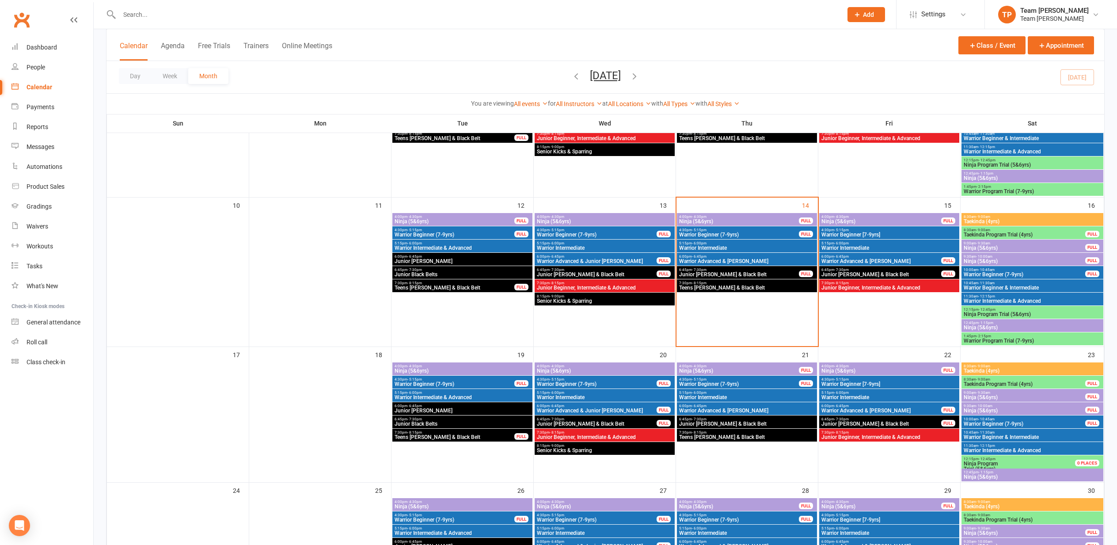
scroll to position [289, 0]
click at [702, 259] on span "Warrior Advanced & [PERSON_NAME]" at bounding box center [747, 261] width 137 height 5
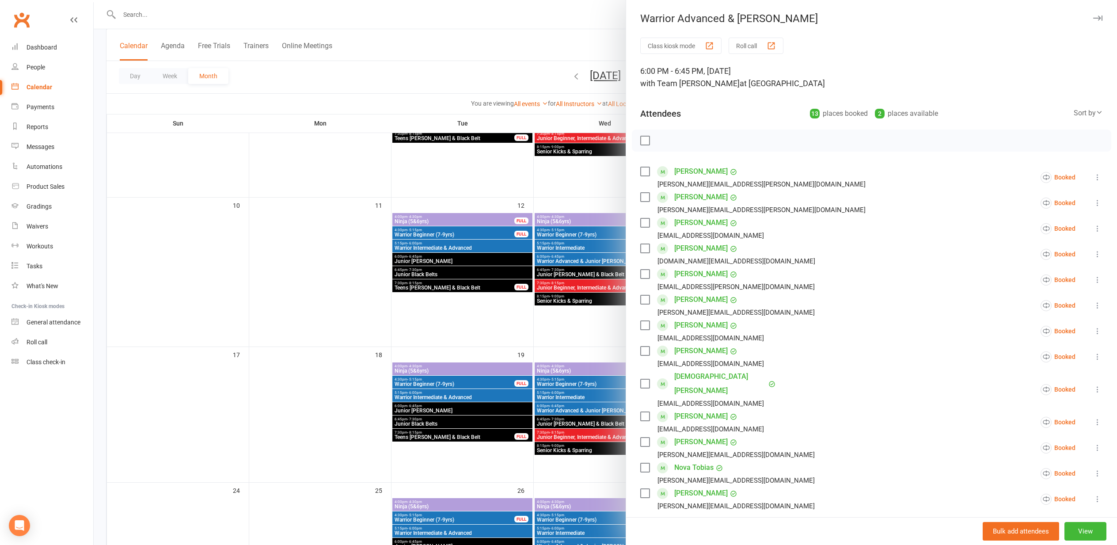
click at [774, 45] on div "button" at bounding box center [771, 45] width 9 height 9
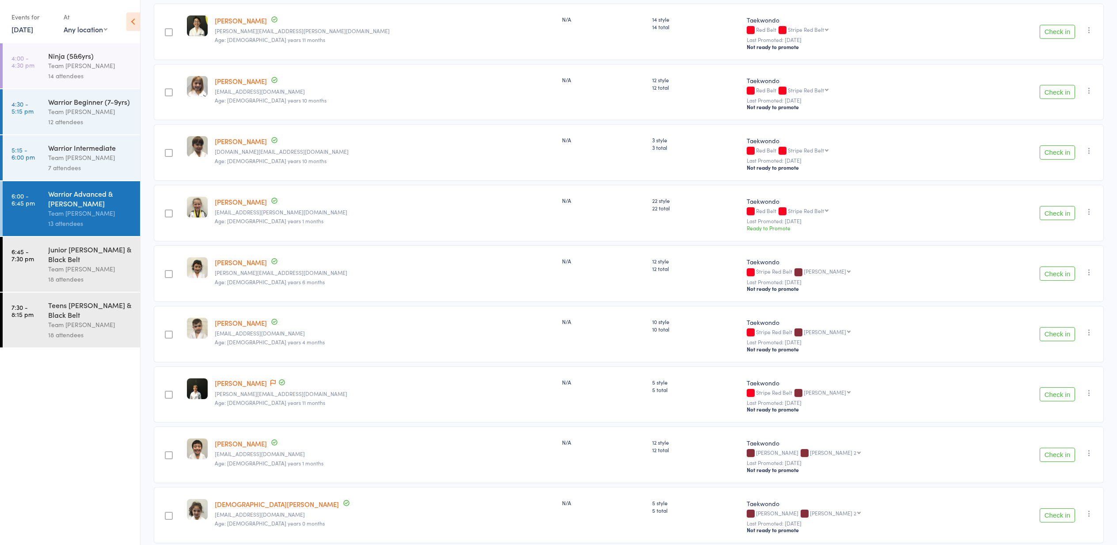
scroll to position [145, 0]
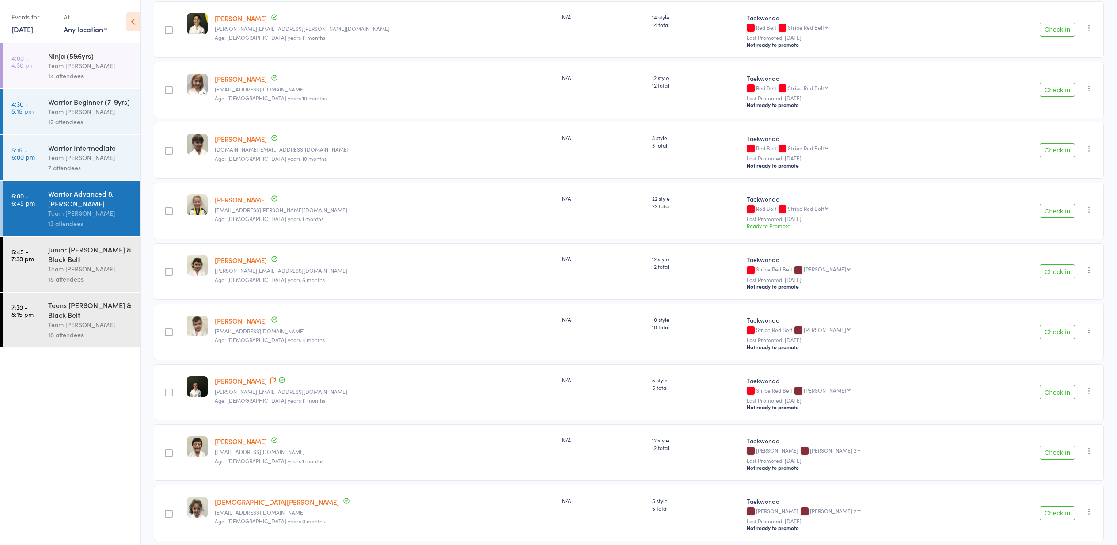
click at [1055, 452] on button "Check in" at bounding box center [1057, 452] width 35 height 14
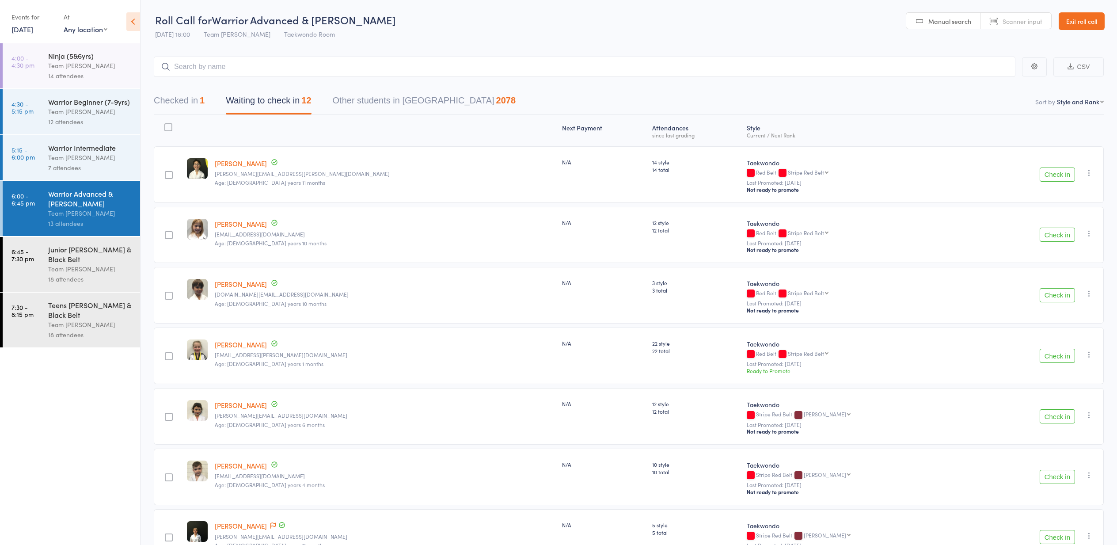
scroll to position [0, 0]
click at [1055, 174] on button "Check in" at bounding box center [1057, 175] width 35 height 14
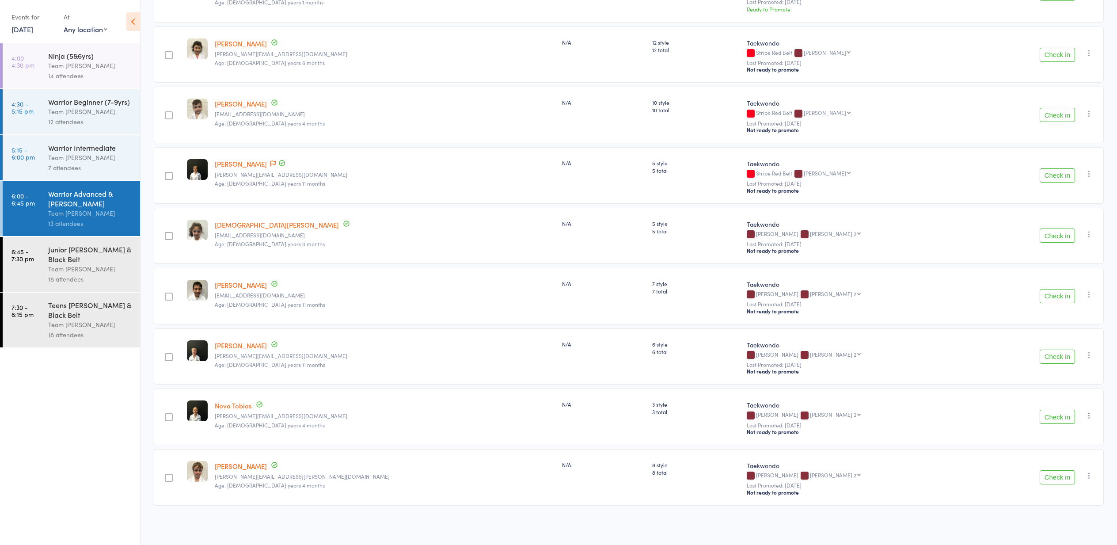
scroll to position [304, 0]
click at [70, 270] on div "Team [PERSON_NAME]" at bounding box center [90, 269] width 84 height 10
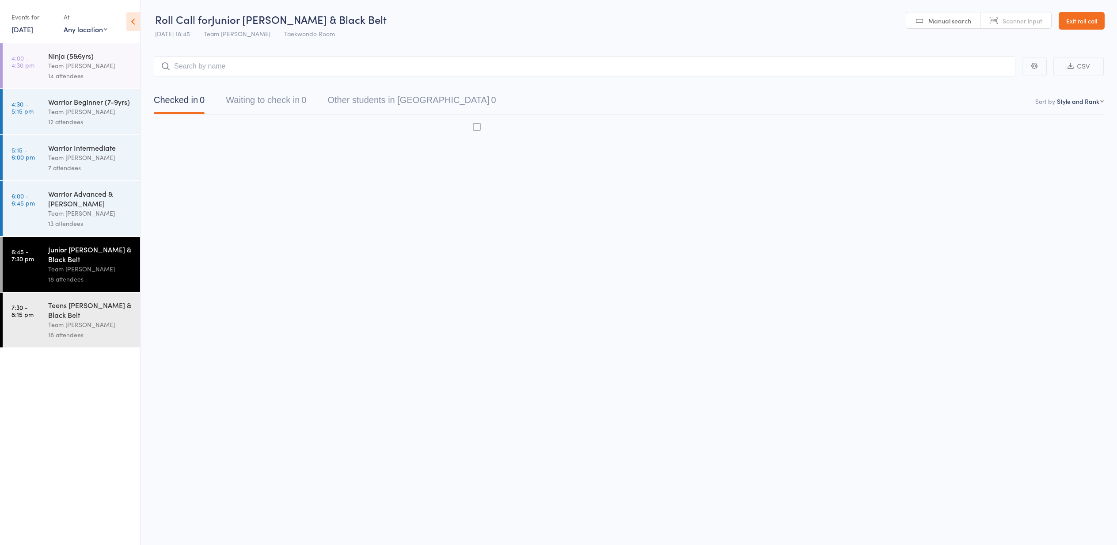
scroll to position [0, 0]
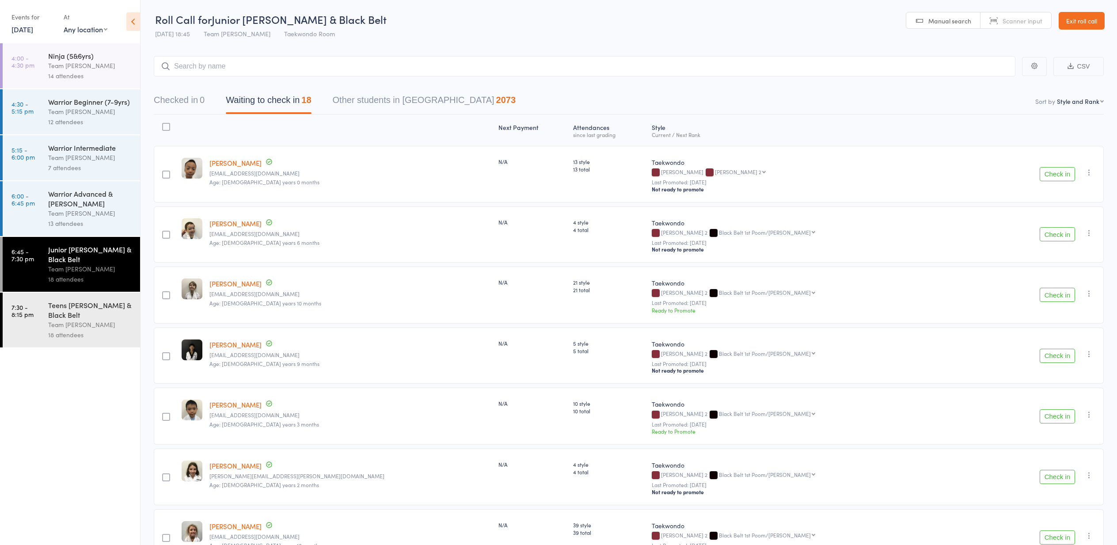
click at [1090, 294] on icon "button" at bounding box center [1089, 293] width 9 height 9
click at [1070, 395] on li "Mark absent" at bounding box center [1057, 394] width 73 height 12
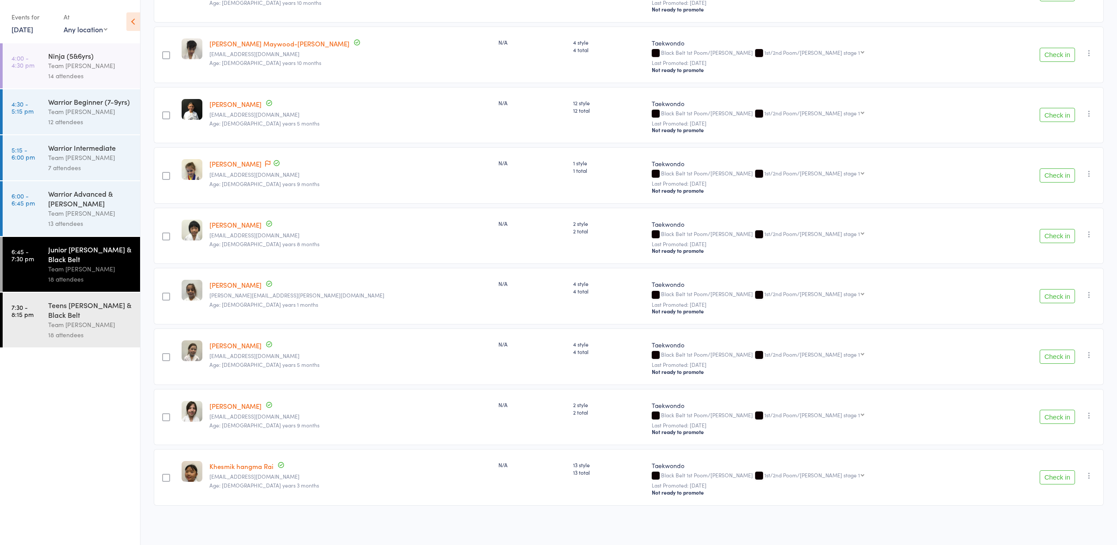
scroll to position [728, 0]
click at [75, 208] on div "Warrior Advanced & [PERSON_NAME] Team [PERSON_NAME] 13 attendees" at bounding box center [94, 208] width 92 height 55
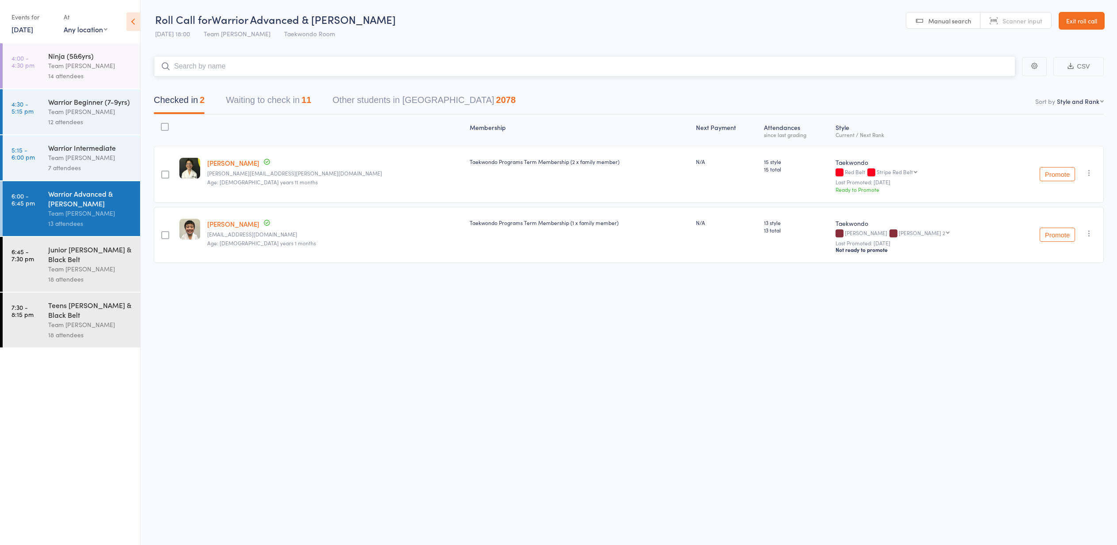
scroll to position [0, 0]
click at [264, 102] on button "Waiting to check in 11" at bounding box center [268, 102] width 85 height 23
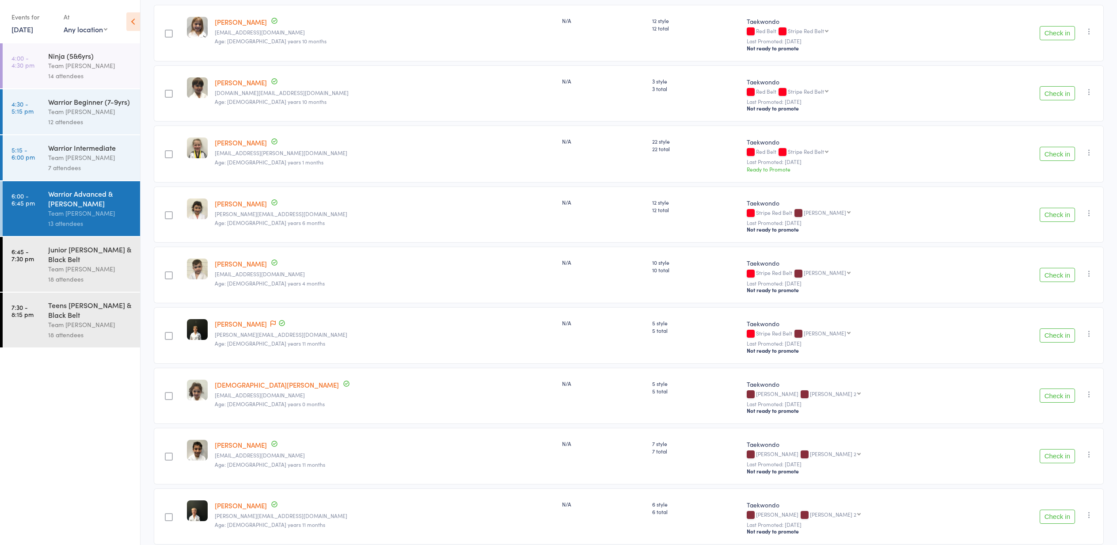
scroll to position [142, 1]
click at [1056, 278] on button "Check in" at bounding box center [1057, 276] width 35 height 14
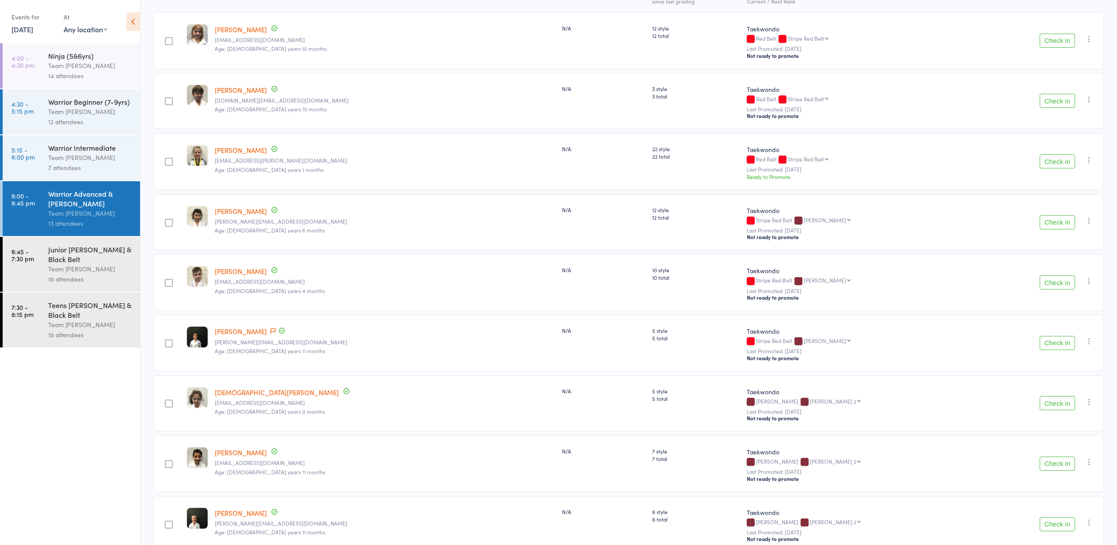
scroll to position [132, 0]
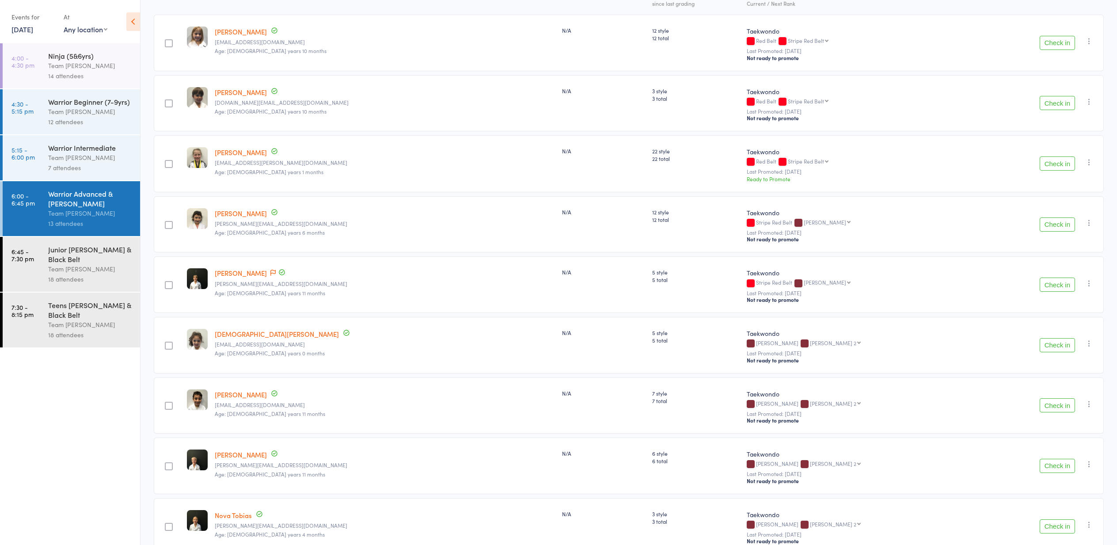
click at [21, 26] on link "[DATE]" at bounding box center [22, 29] width 22 height 10
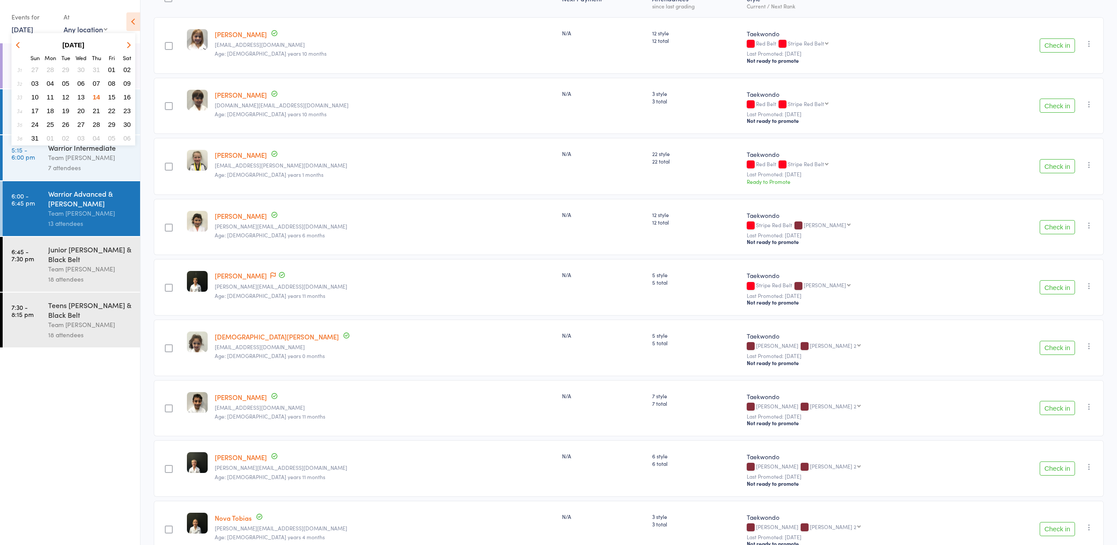
click at [112, 95] on span "15" at bounding box center [112, 97] width 8 height 8
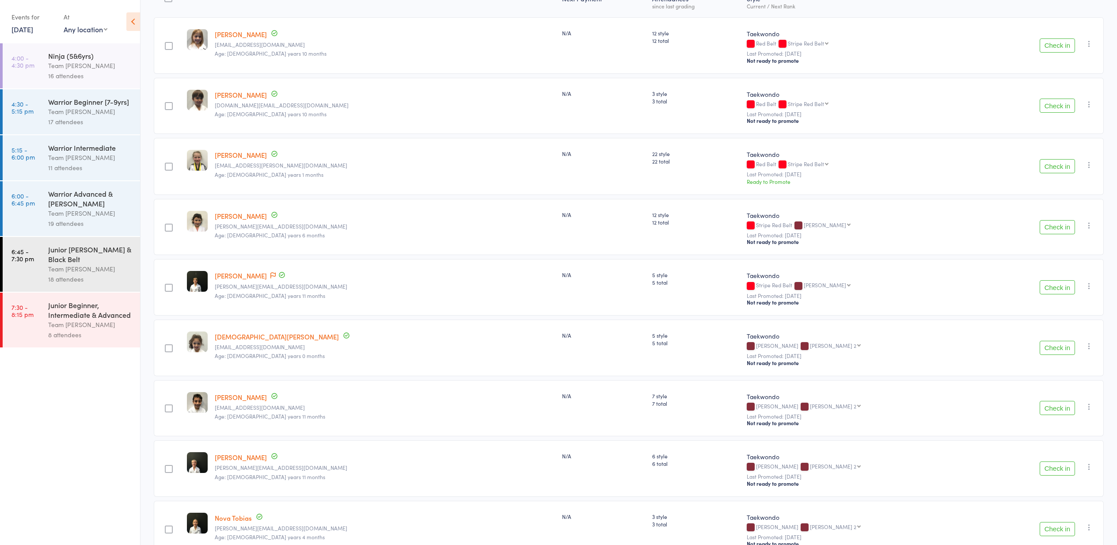
click at [67, 323] on div "Team [PERSON_NAME]" at bounding box center [90, 325] width 84 height 10
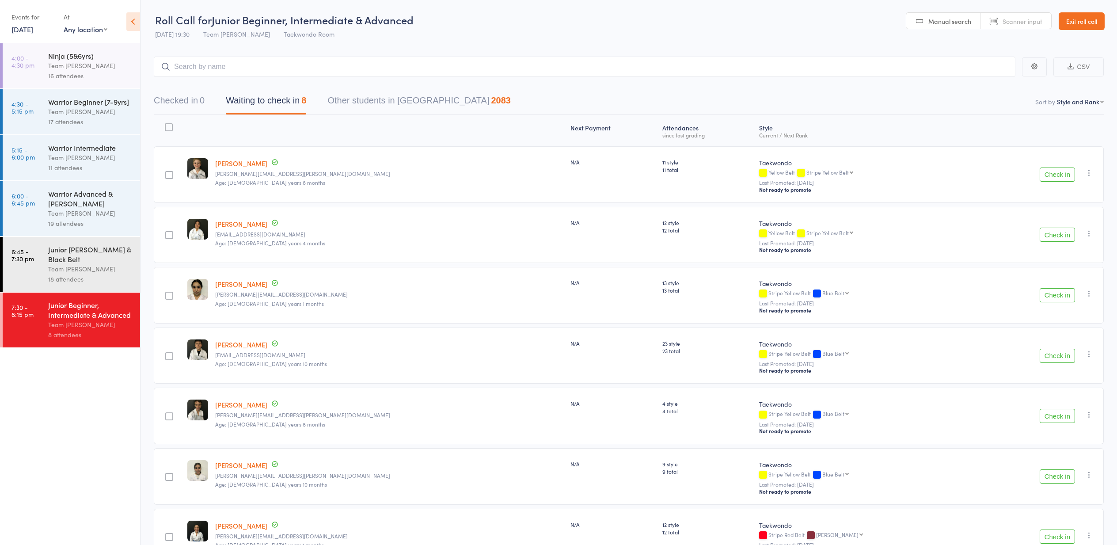
click at [236, 63] on input "search" at bounding box center [585, 67] width 862 height 20
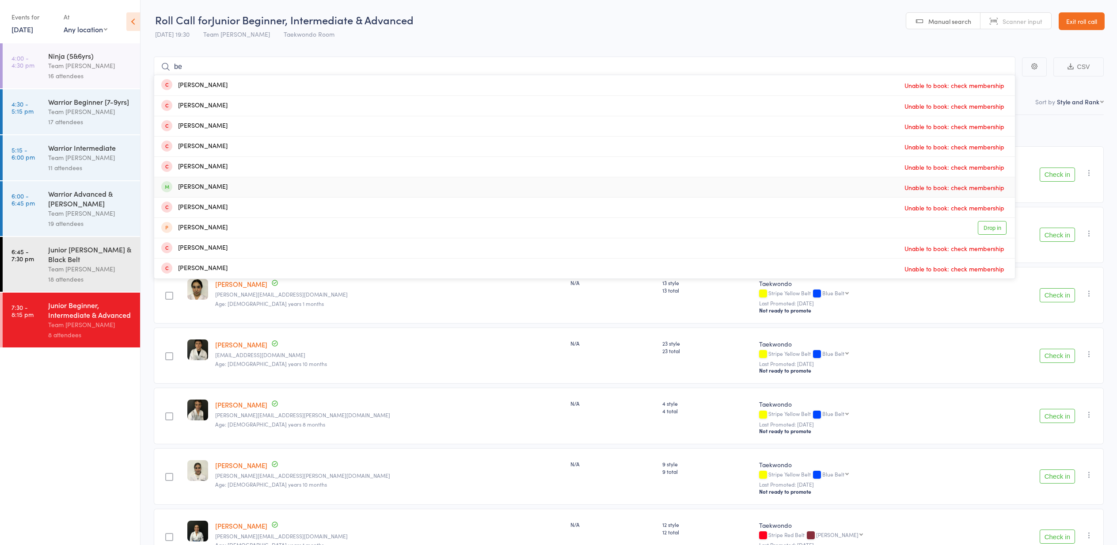
type input "b"
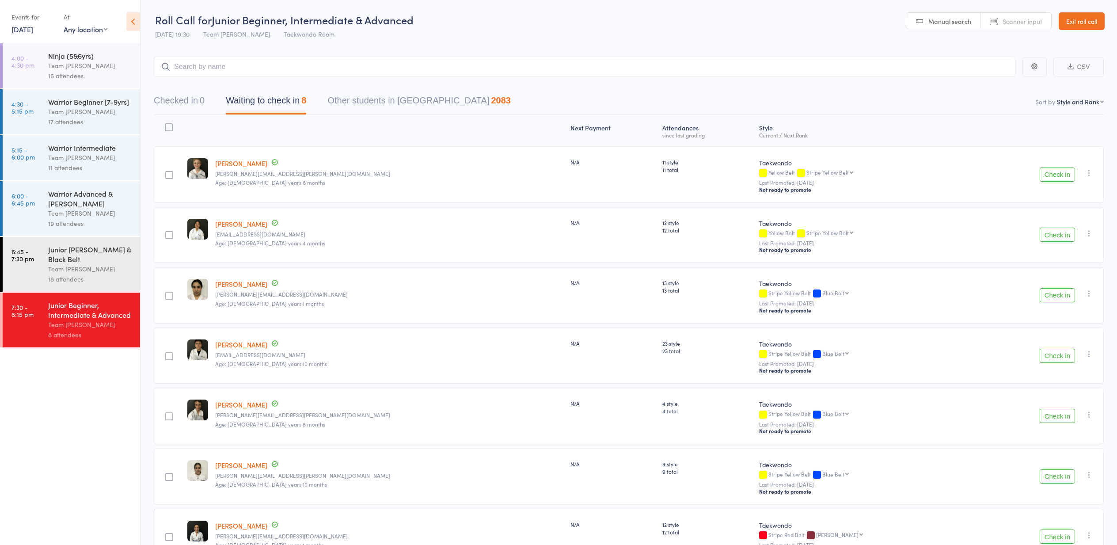
click at [19, 30] on link "15 Aug, 2025" at bounding box center [22, 29] width 22 height 10
click at [97, 96] on span "14" at bounding box center [97, 97] width 8 height 8
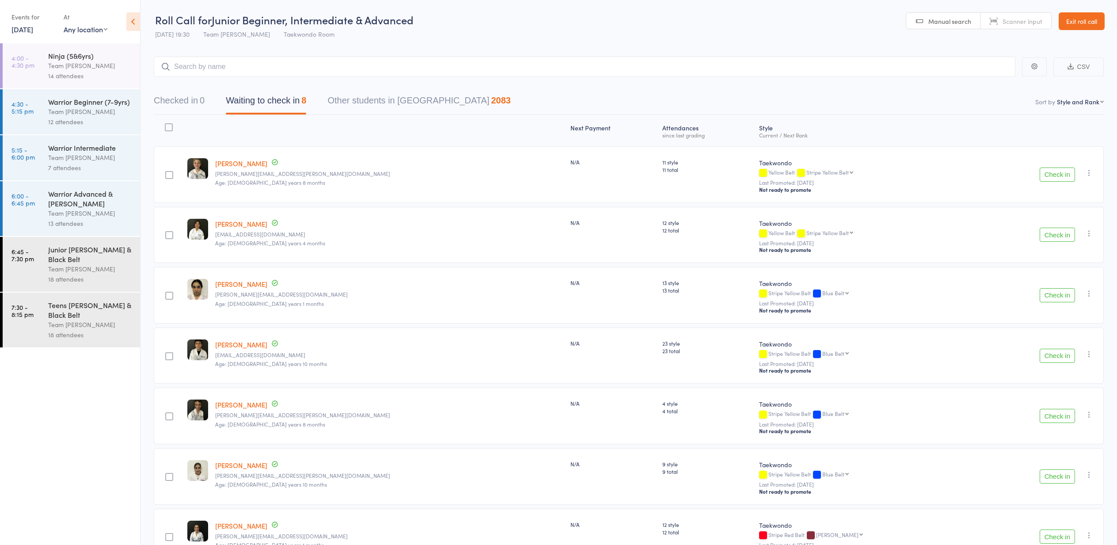
click at [62, 200] on div "Warrior Advanced & [PERSON_NAME]" at bounding box center [90, 198] width 84 height 19
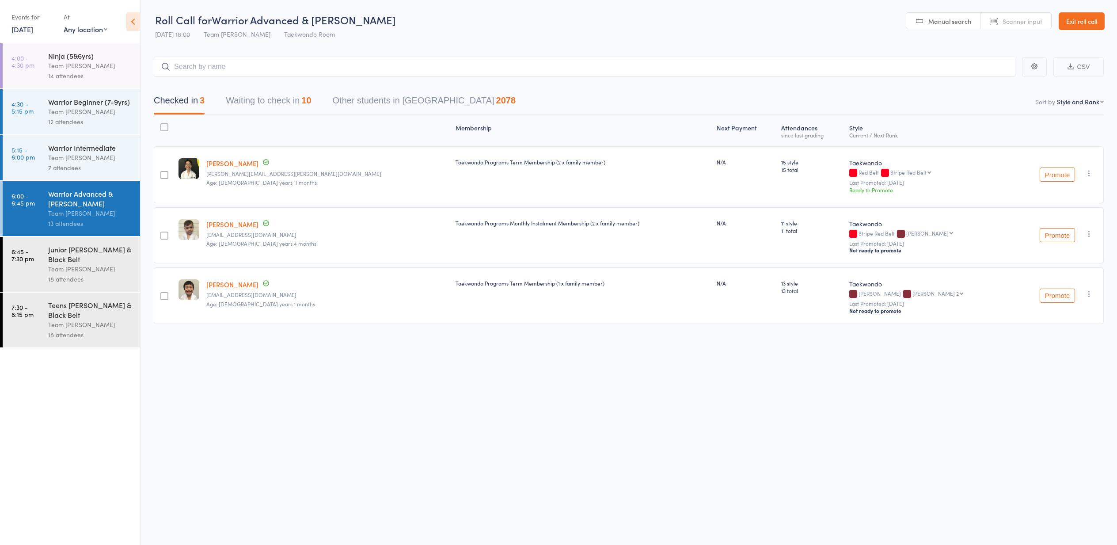
click at [251, 100] on button "Waiting to check in 10" at bounding box center [268, 102] width 85 height 23
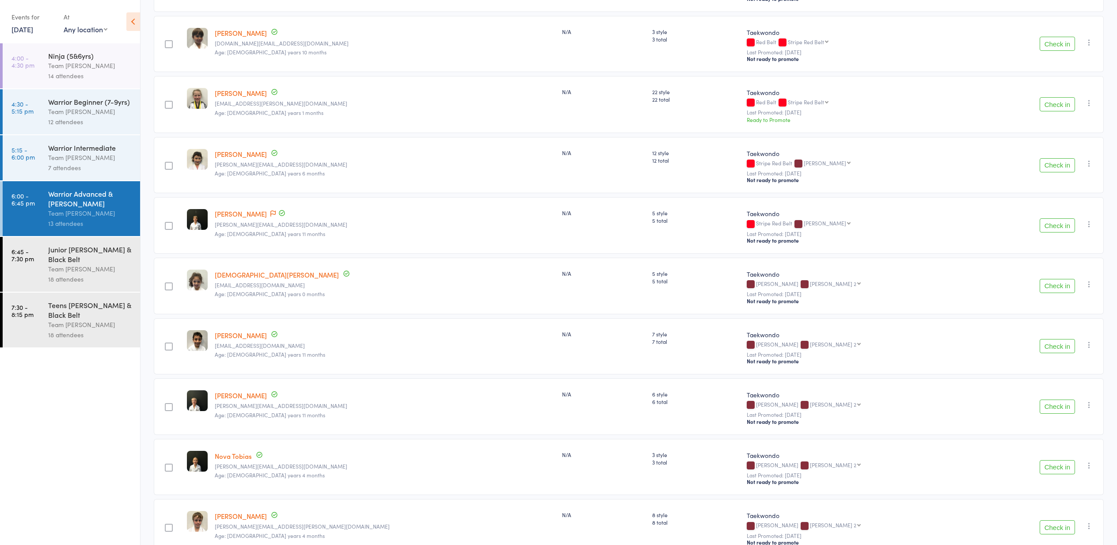
scroll to position [192, 0]
click at [1054, 226] on button "Check in" at bounding box center [1057, 224] width 35 height 14
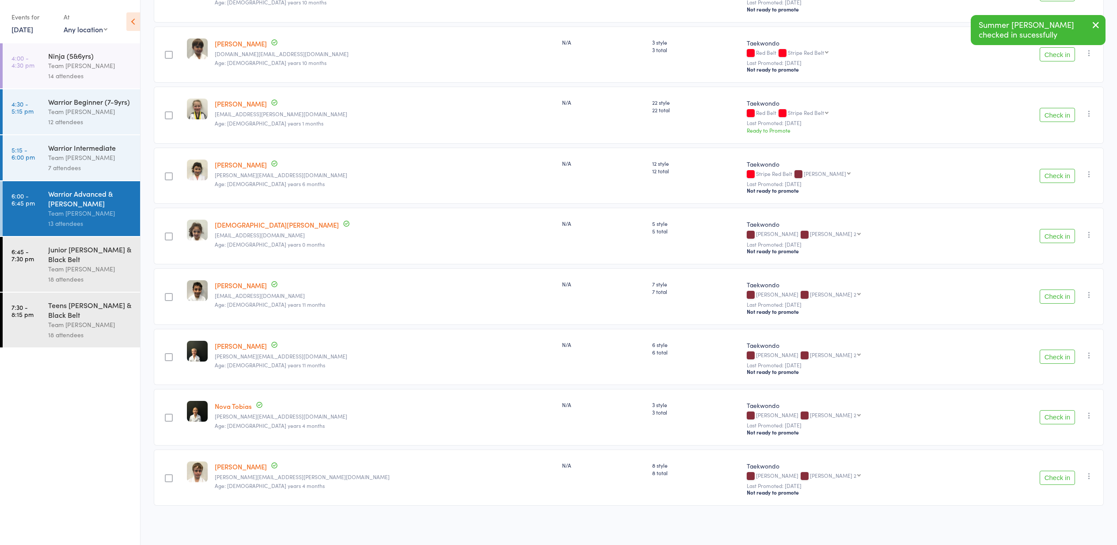
scroll to position [180, 0]
click at [1053, 354] on button "Check in" at bounding box center [1057, 357] width 35 height 14
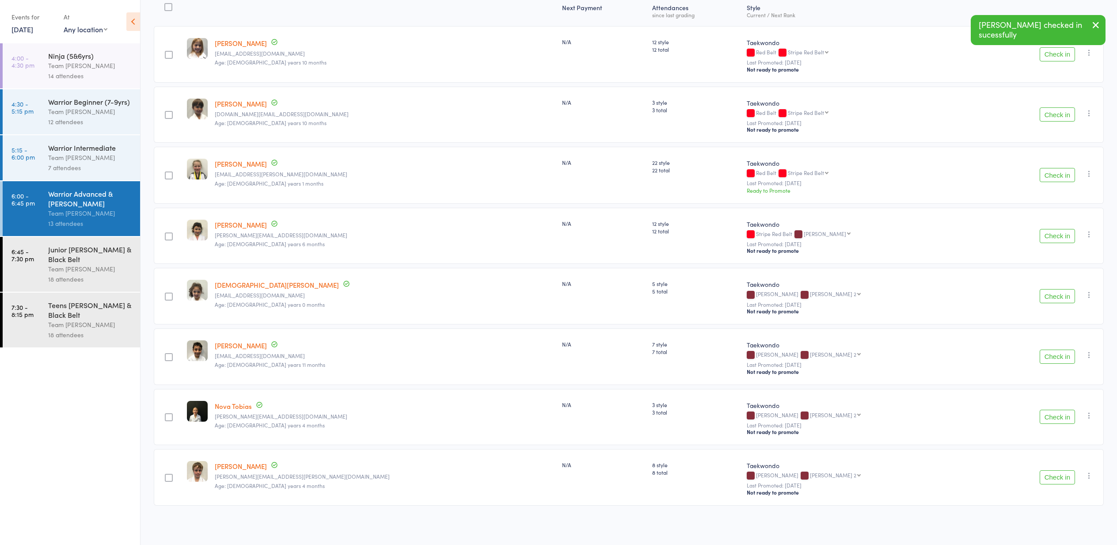
click at [1053, 415] on button "Check in" at bounding box center [1057, 417] width 35 height 14
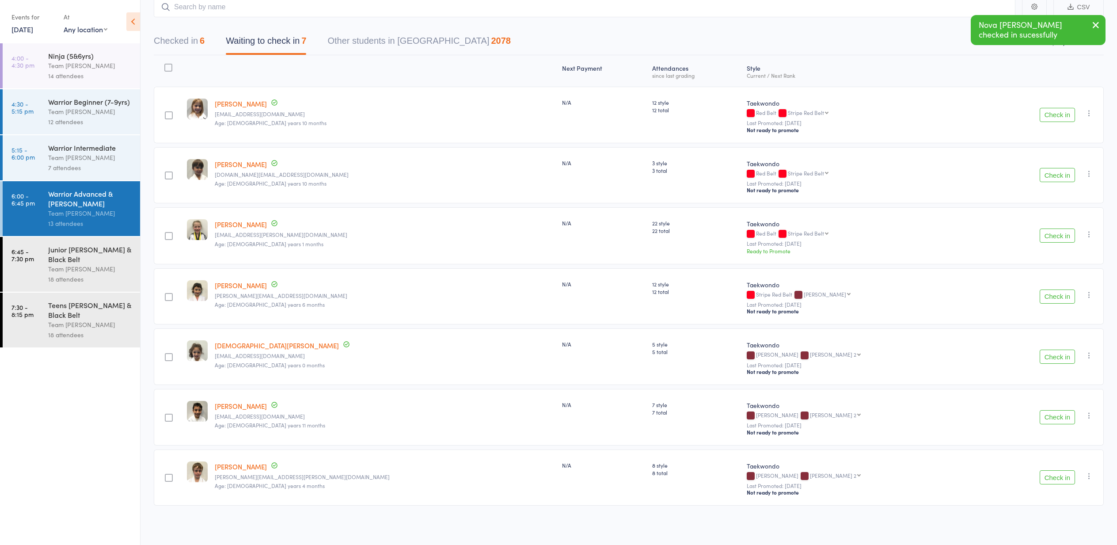
drag, startPoint x: 1064, startPoint y: 480, endPoint x: 1058, endPoint y: 477, distance: 6.5
click at [1063, 480] on button "Check in" at bounding box center [1057, 477] width 35 height 14
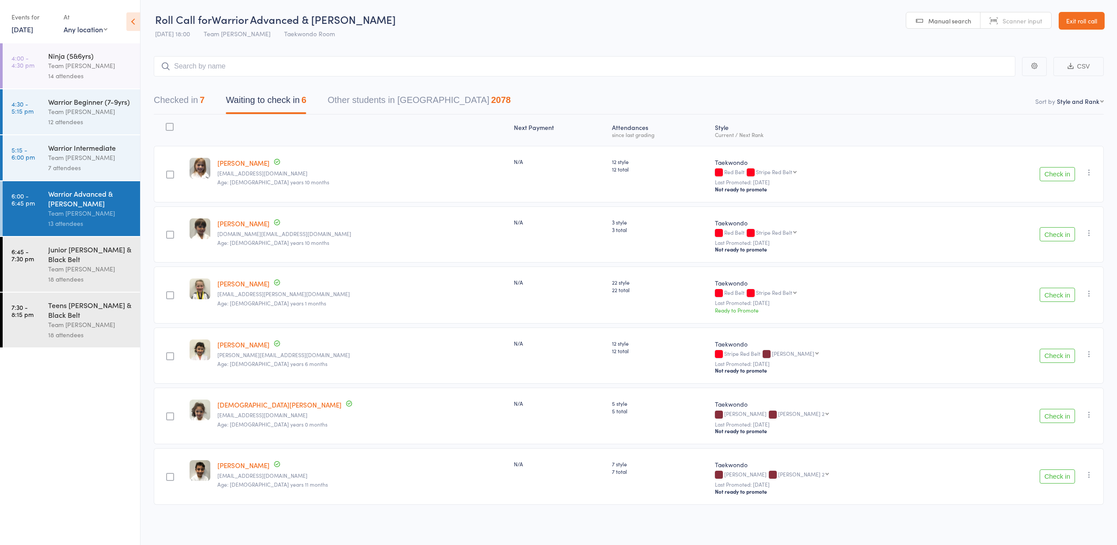
scroll to position [0, 0]
drag, startPoint x: 1059, startPoint y: 477, endPoint x: 1053, endPoint y: 474, distance: 6.9
click at [1058, 477] on button "Check in" at bounding box center [1057, 476] width 35 height 14
click at [1054, 236] on button "Check in" at bounding box center [1057, 234] width 35 height 14
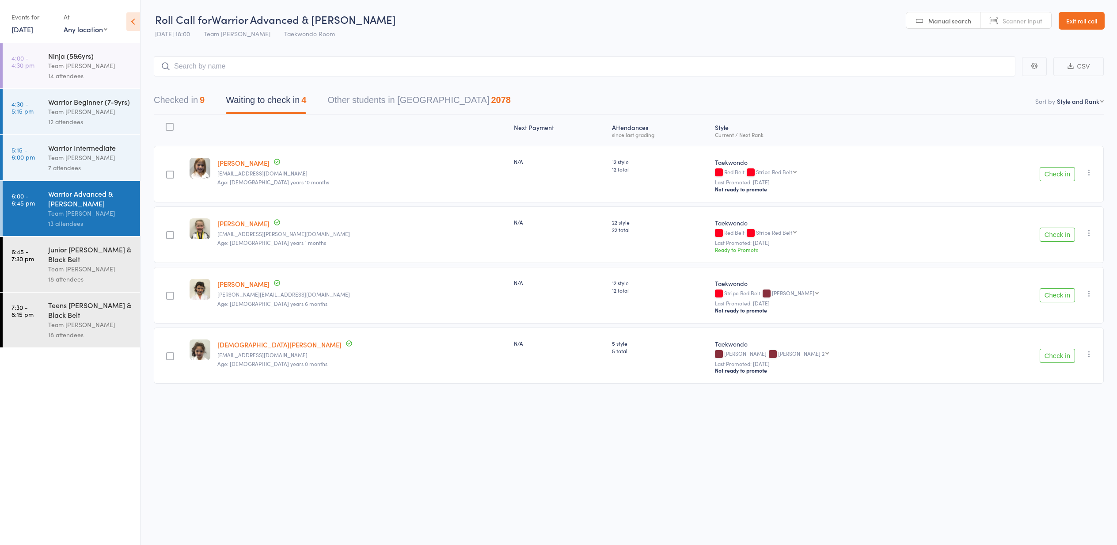
click at [1052, 236] on button "Check in" at bounding box center [1057, 235] width 35 height 14
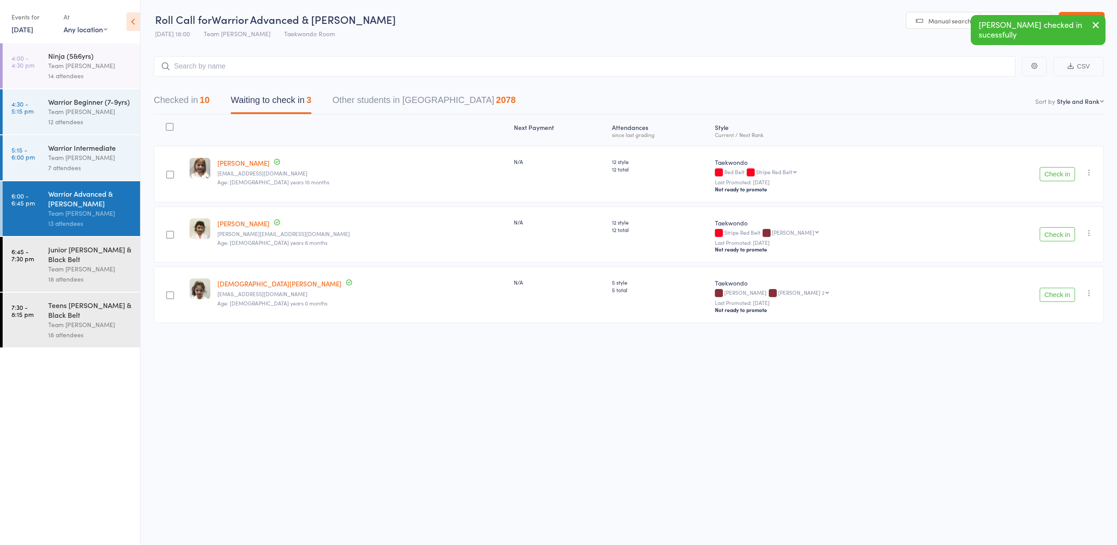
scroll to position [0, 0]
click at [1088, 294] on icon "button" at bounding box center [1089, 293] width 9 height 9
click at [1059, 394] on li "Mark absent" at bounding box center [1057, 394] width 73 height 12
click at [1091, 232] on icon "button" at bounding box center [1089, 233] width 9 height 9
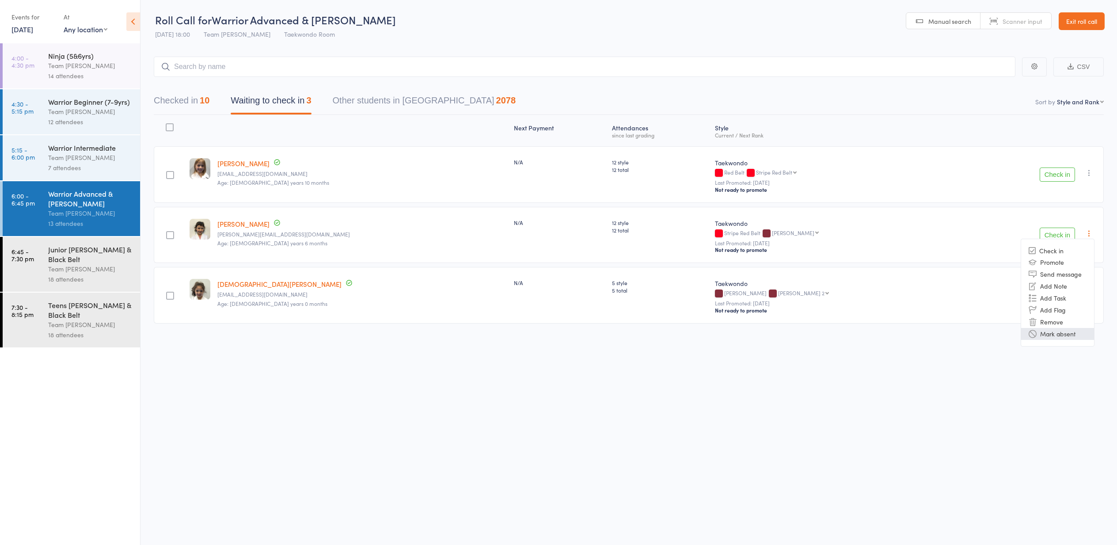
click at [1070, 338] on li "Mark absent" at bounding box center [1057, 334] width 73 height 12
click at [1090, 172] on icon "button" at bounding box center [1089, 172] width 9 height 9
click at [1069, 276] on li "Mark absent" at bounding box center [1057, 273] width 73 height 12
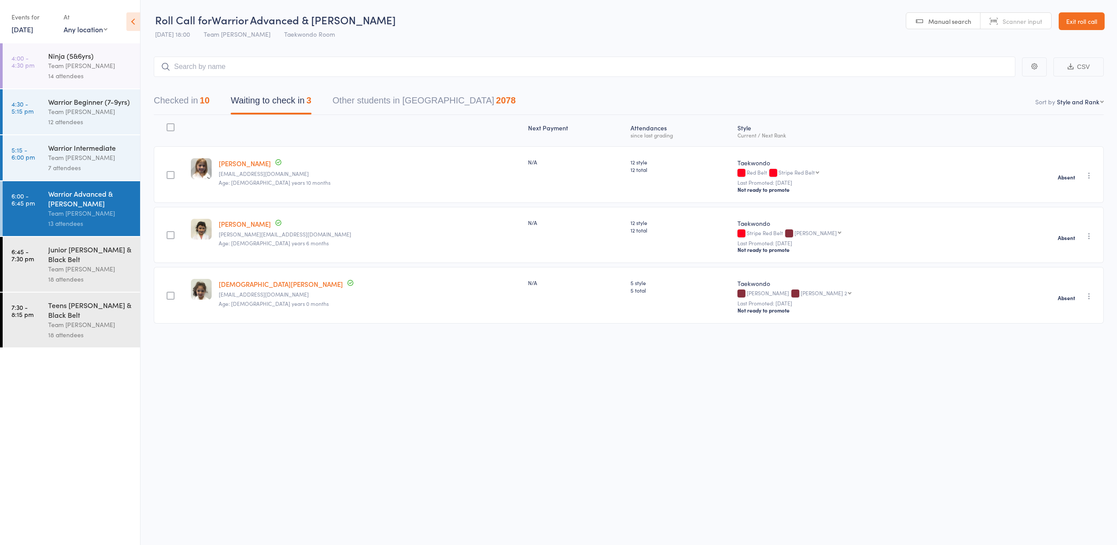
click at [75, 258] on div "Junior [PERSON_NAME] & Black Belt" at bounding box center [90, 253] width 84 height 19
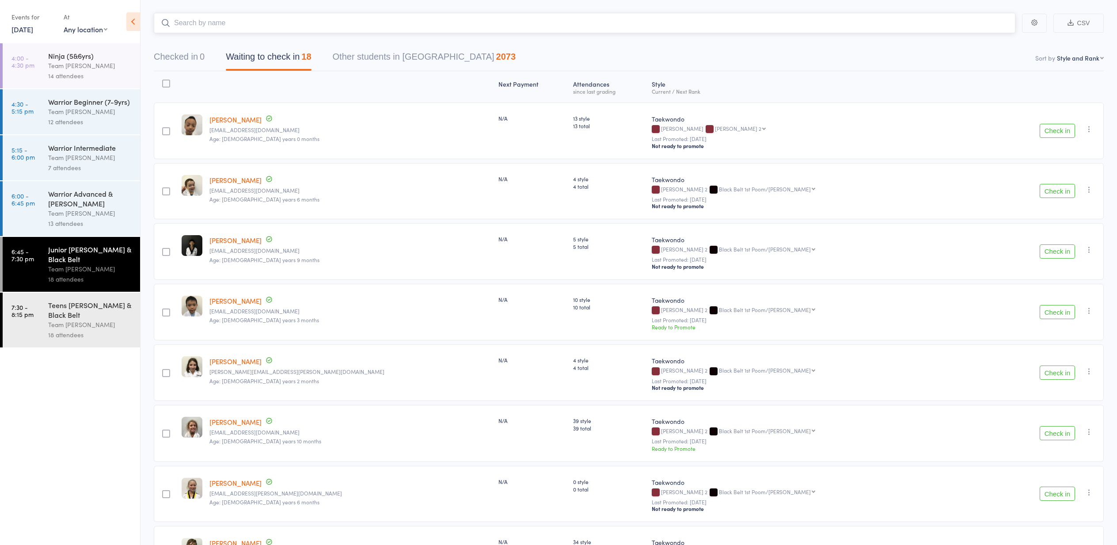
scroll to position [46, 0]
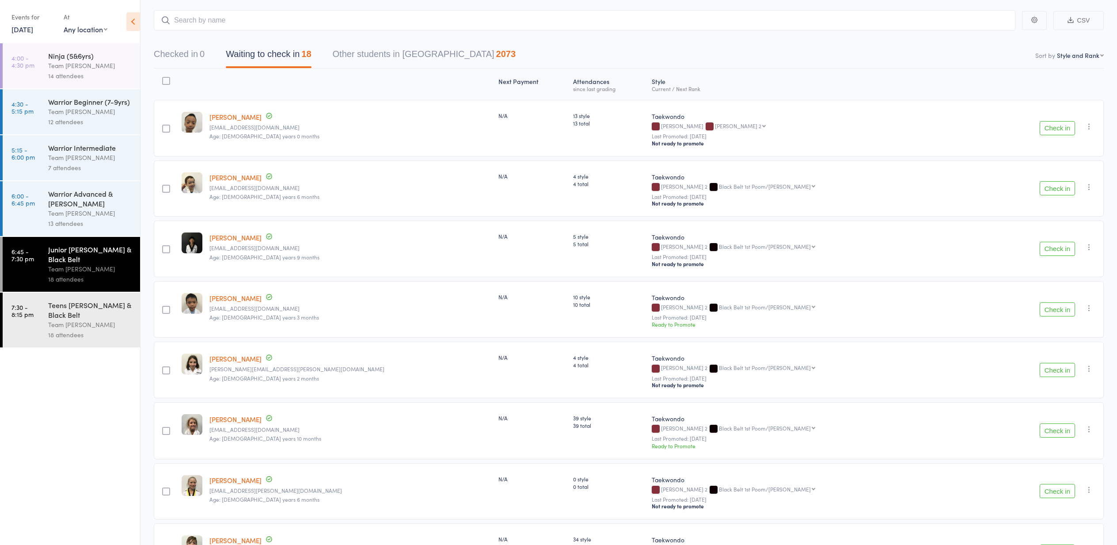
click at [1051, 249] on button "Check in" at bounding box center [1057, 249] width 35 height 14
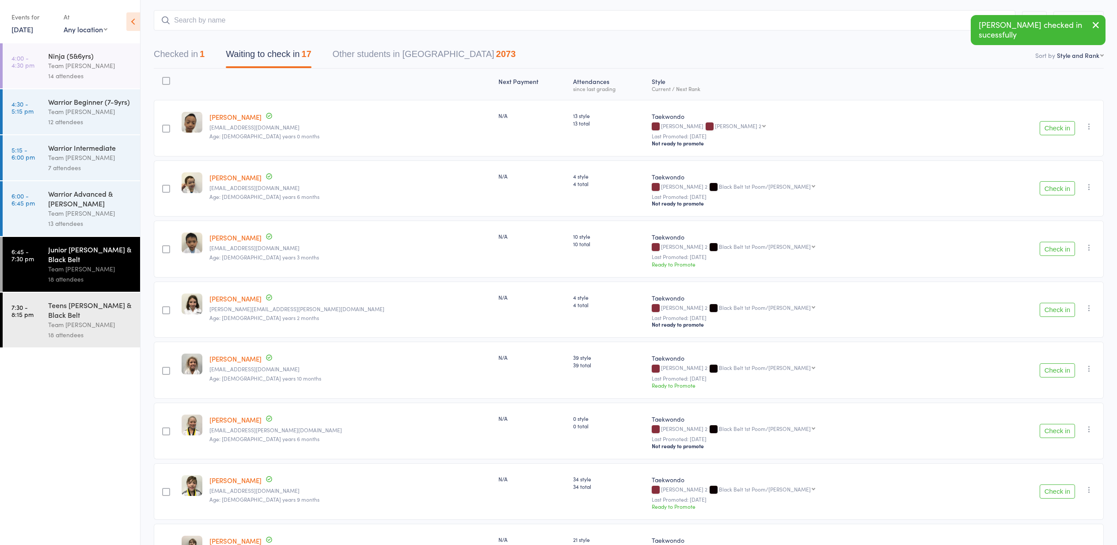
click at [1050, 250] on button "Check in" at bounding box center [1057, 249] width 35 height 14
click at [1053, 312] on button "Check in" at bounding box center [1057, 309] width 35 height 14
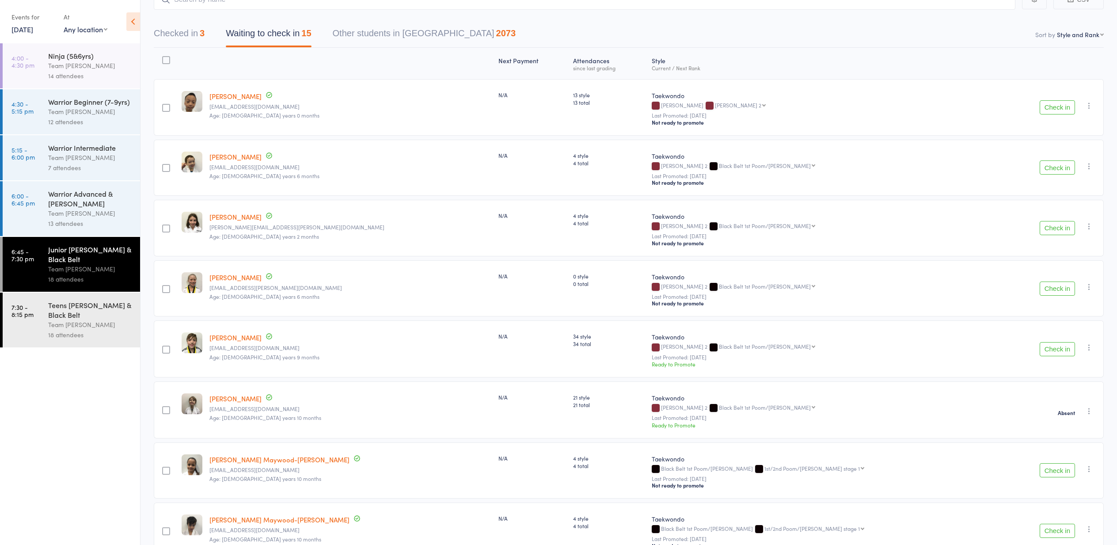
scroll to position [72, 0]
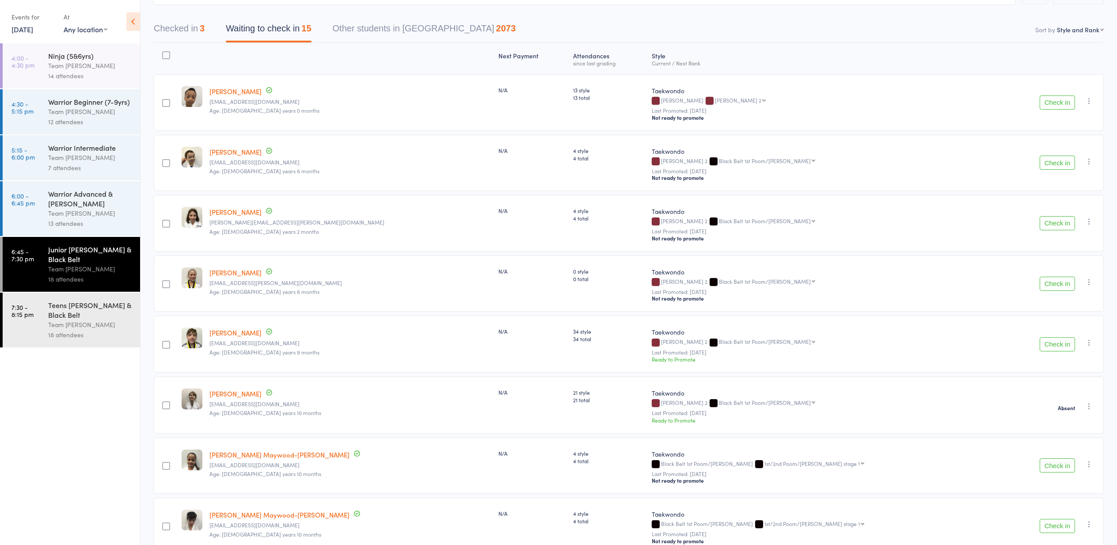
click at [171, 28] on button "Checked in 3" at bounding box center [179, 30] width 51 height 23
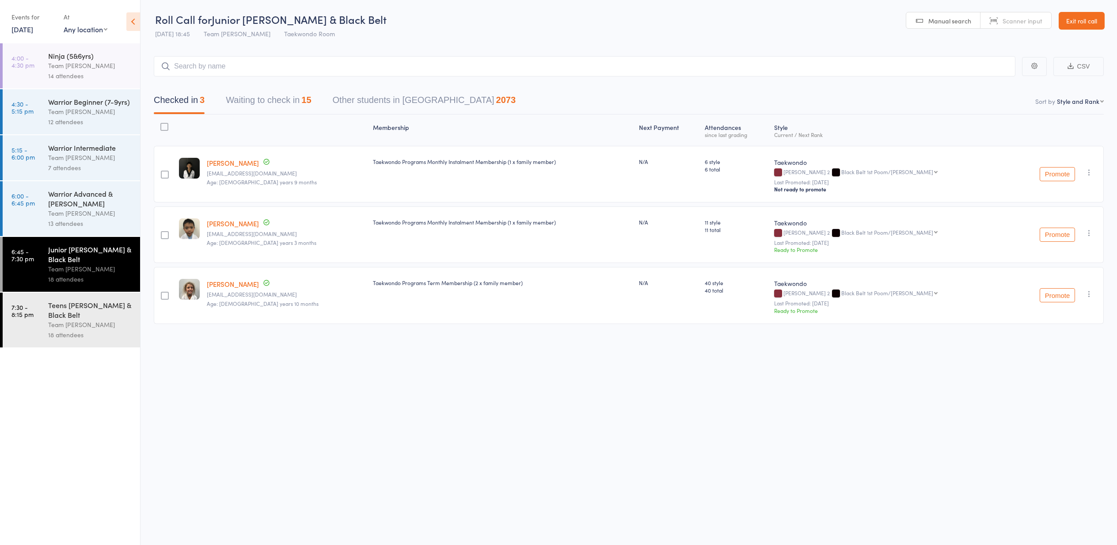
scroll to position [0, 0]
click at [269, 101] on button "Waiting to check in 15" at bounding box center [268, 102] width 85 height 23
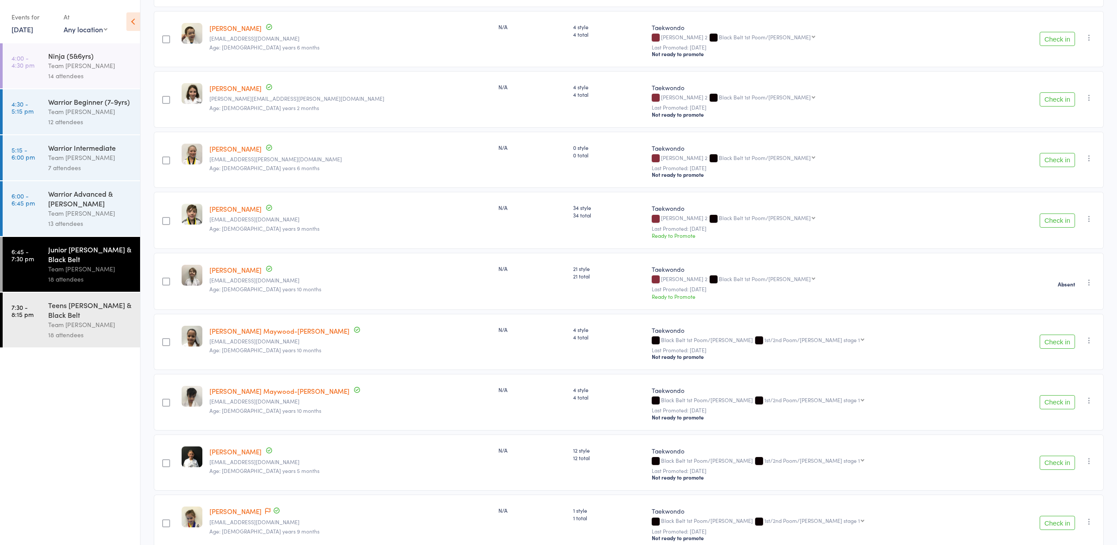
scroll to position [195, 0]
click at [1055, 162] on button "Check in" at bounding box center [1057, 160] width 35 height 14
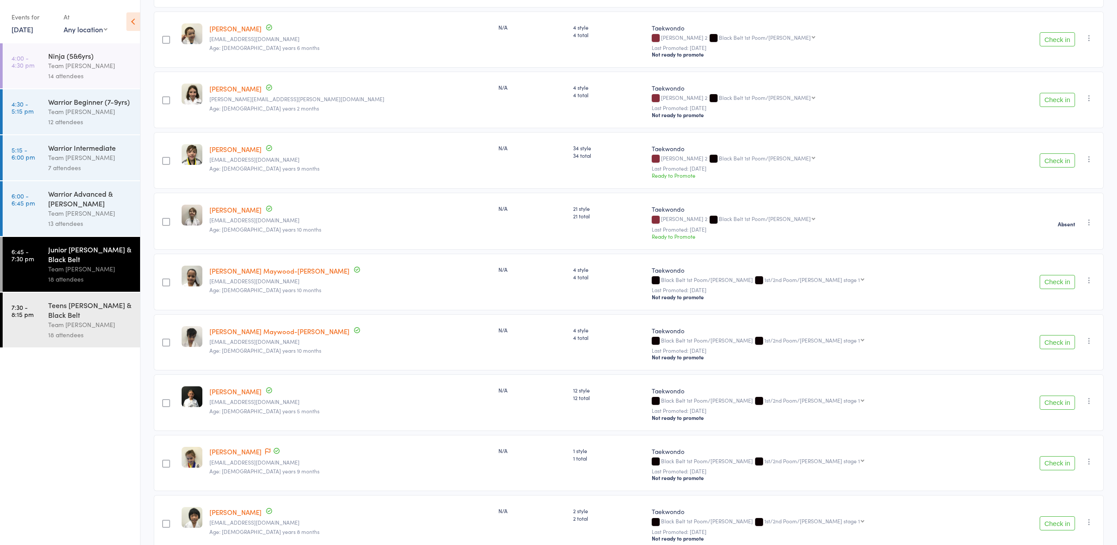
click at [1055, 99] on button "Check in" at bounding box center [1057, 100] width 35 height 14
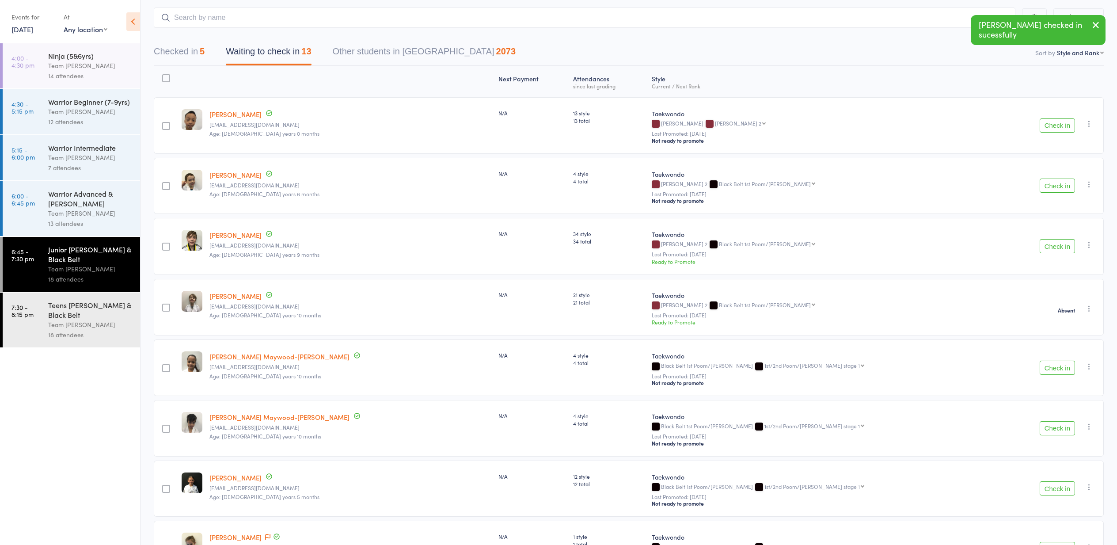
scroll to position [47, 0]
click at [1059, 128] on button "Check in" at bounding box center [1057, 127] width 35 height 14
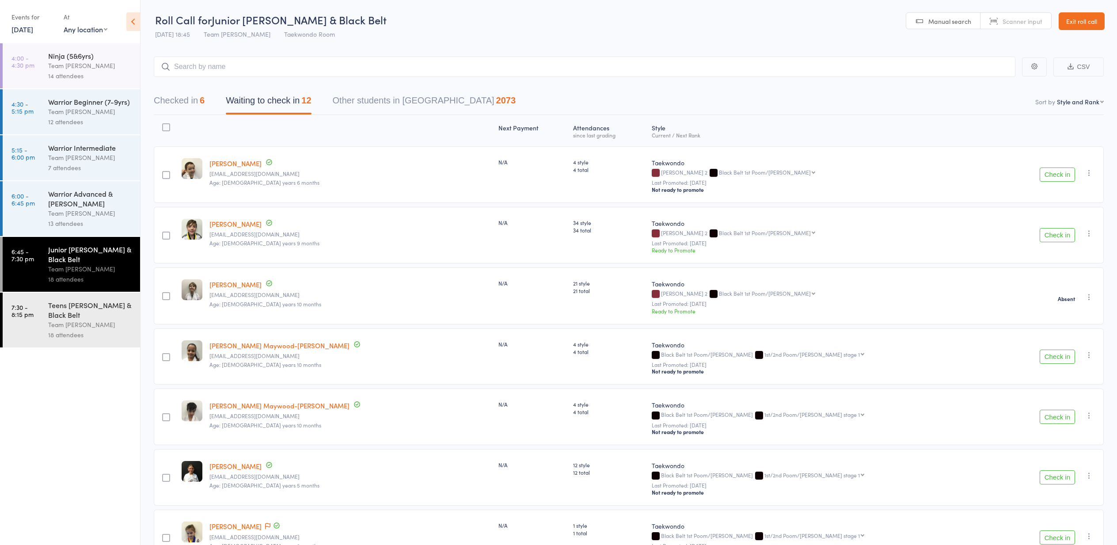
scroll to position [0, 0]
click at [1077, 21] on link "Exit roll call" at bounding box center [1082, 21] width 46 height 18
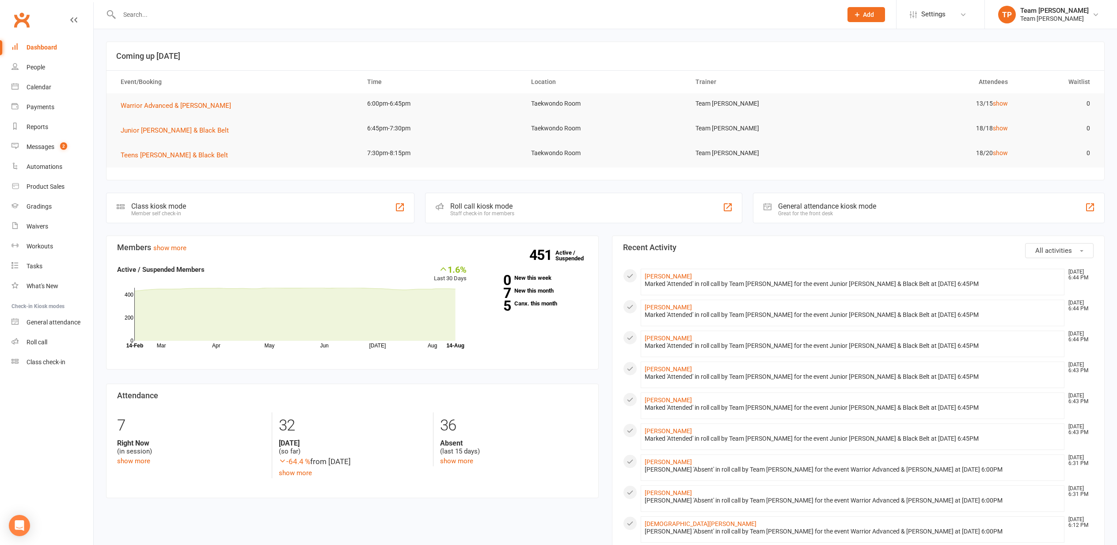
click at [37, 86] on div "Calendar" at bounding box center [39, 87] width 25 height 7
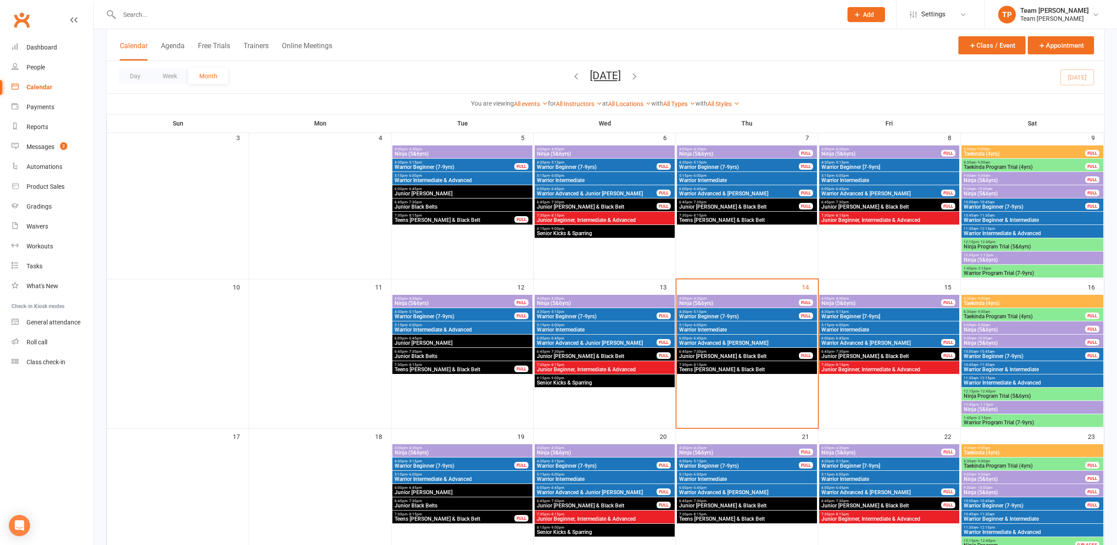
scroll to position [213, 0]
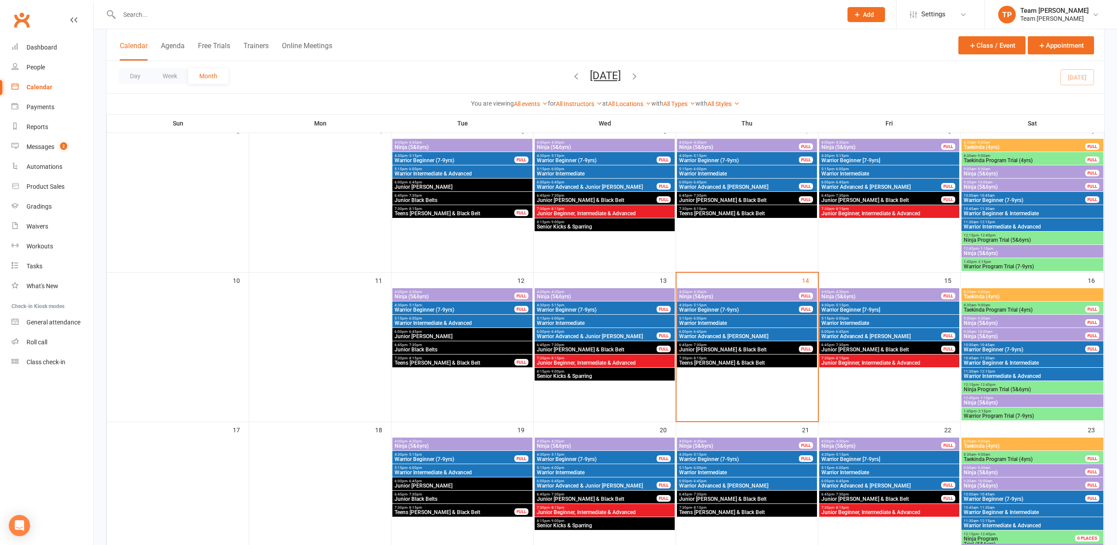
click at [723, 347] on span "Junior [PERSON_NAME] & Black Belt" at bounding box center [739, 349] width 121 height 5
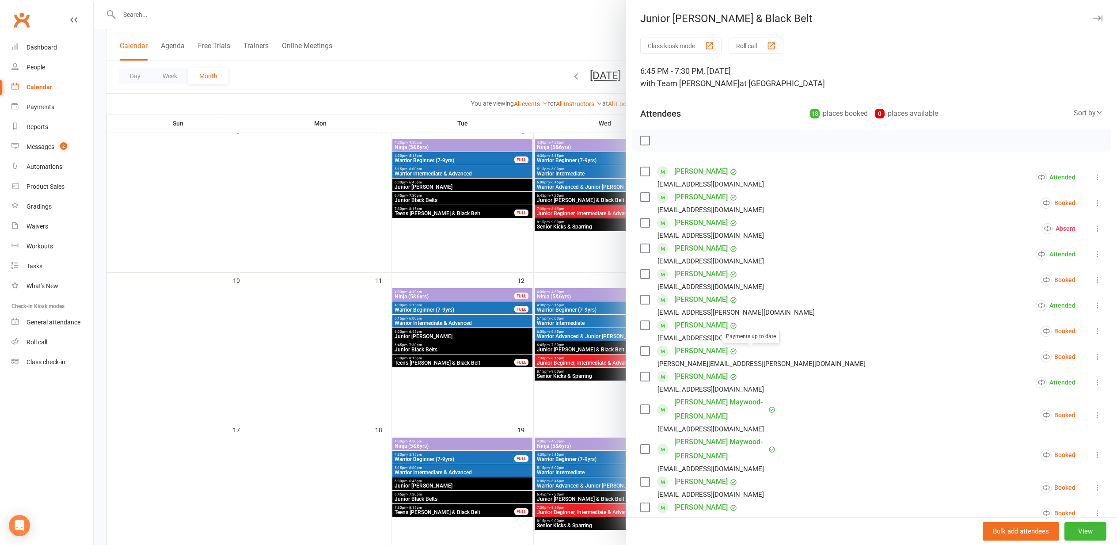
click at [274, 321] on div at bounding box center [606, 272] width 1024 height 545
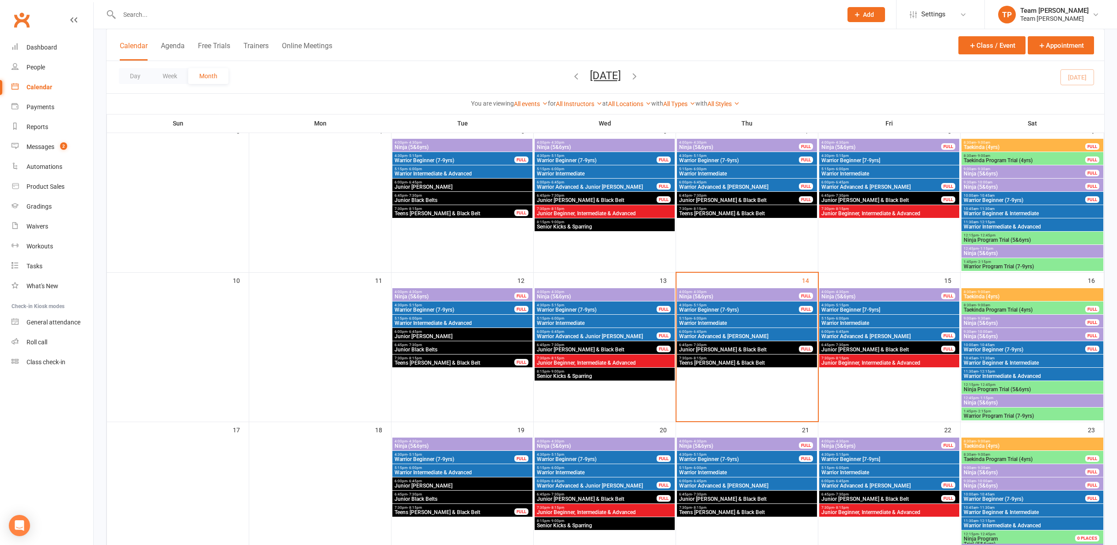
click at [474, 345] on span "6:45pm - 7:30pm" at bounding box center [462, 345] width 137 height 4
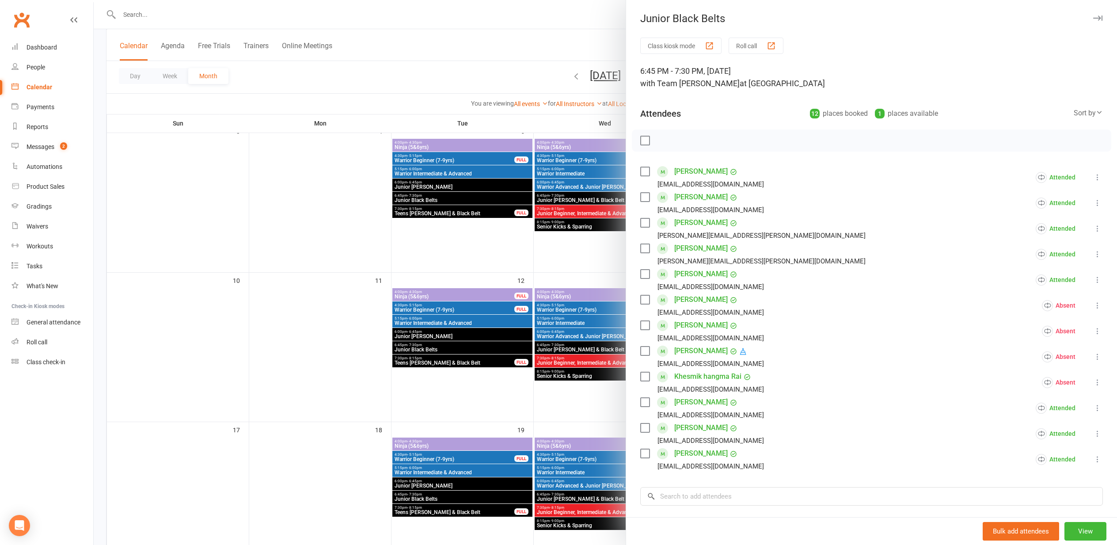
click at [1097, 301] on icon at bounding box center [1097, 305] width 9 height 9
click at [1024, 359] on link "Check in" at bounding box center [1045, 358] width 115 height 18
click at [1098, 329] on icon at bounding box center [1097, 331] width 9 height 9
drag, startPoint x: 1029, startPoint y: 384, endPoint x: 1025, endPoint y: 383, distance: 4.4
click at [1028, 384] on link "Check in" at bounding box center [1045, 384] width 115 height 18
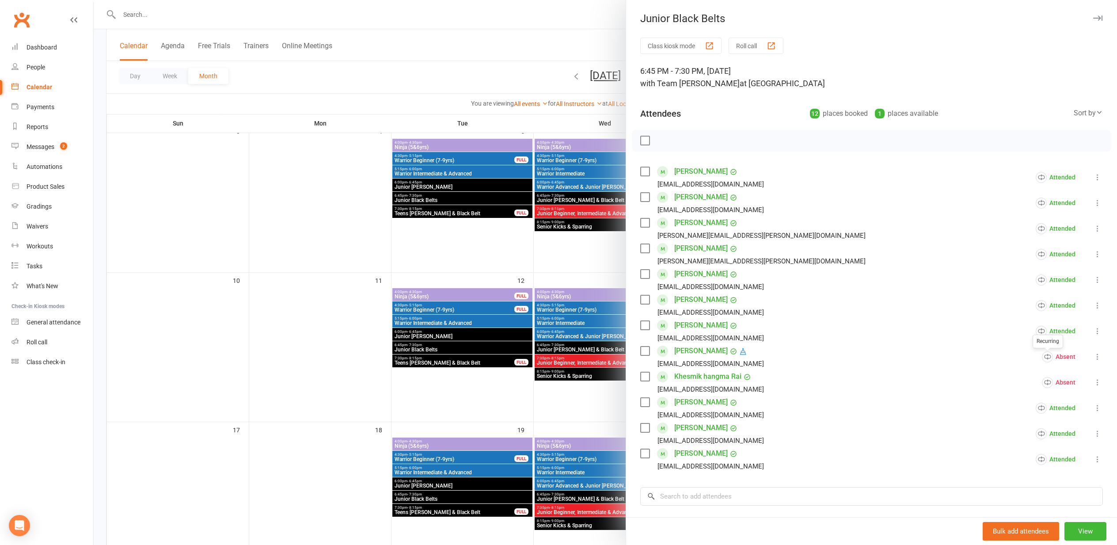
click at [256, 277] on div at bounding box center [606, 272] width 1024 height 545
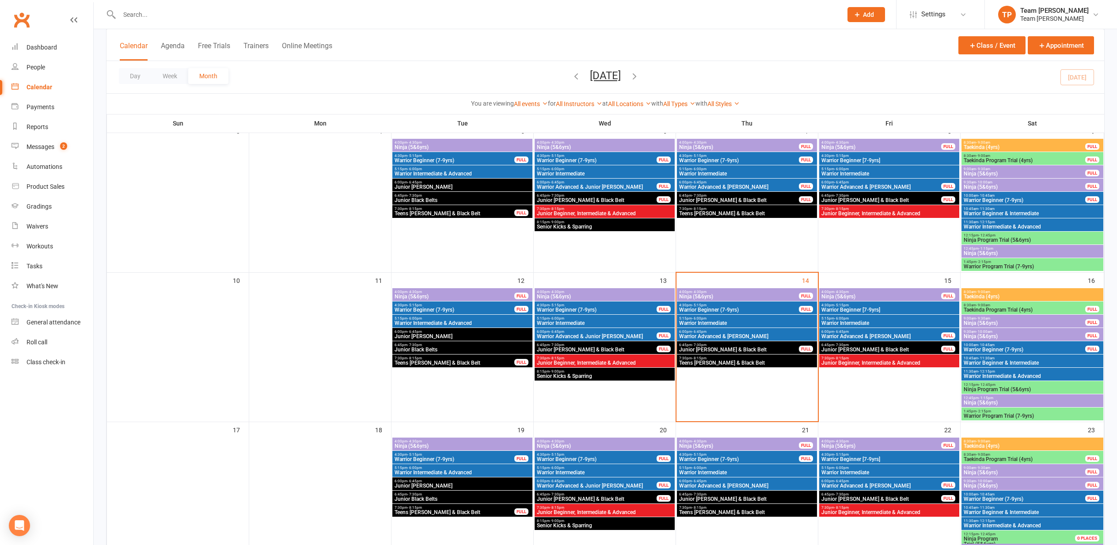
click at [712, 345] on span "6:45pm - 7:30pm" at bounding box center [739, 345] width 121 height 4
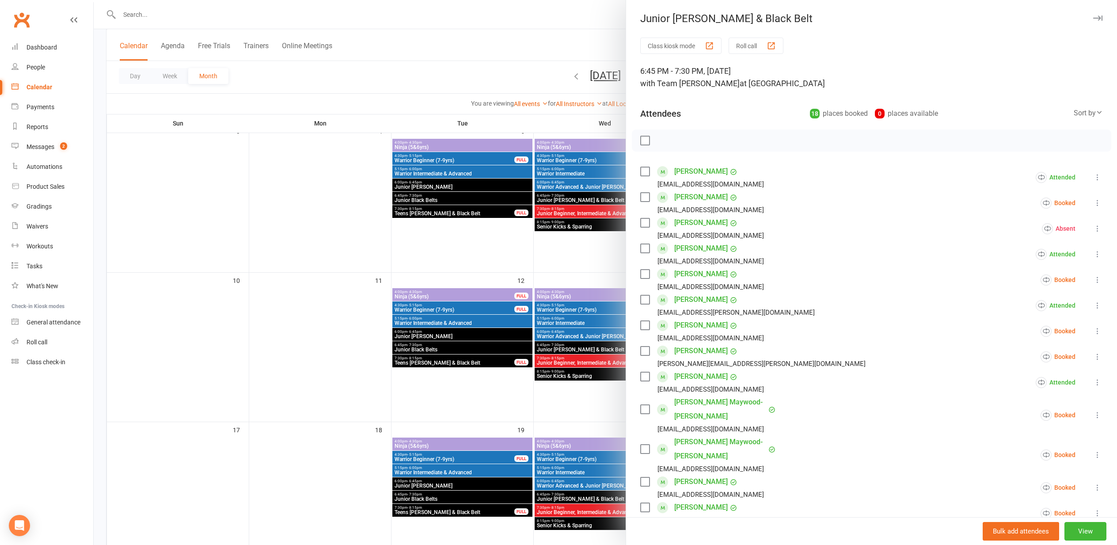
click at [773, 46] on div "button" at bounding box center [771, 45] width 9 height 9
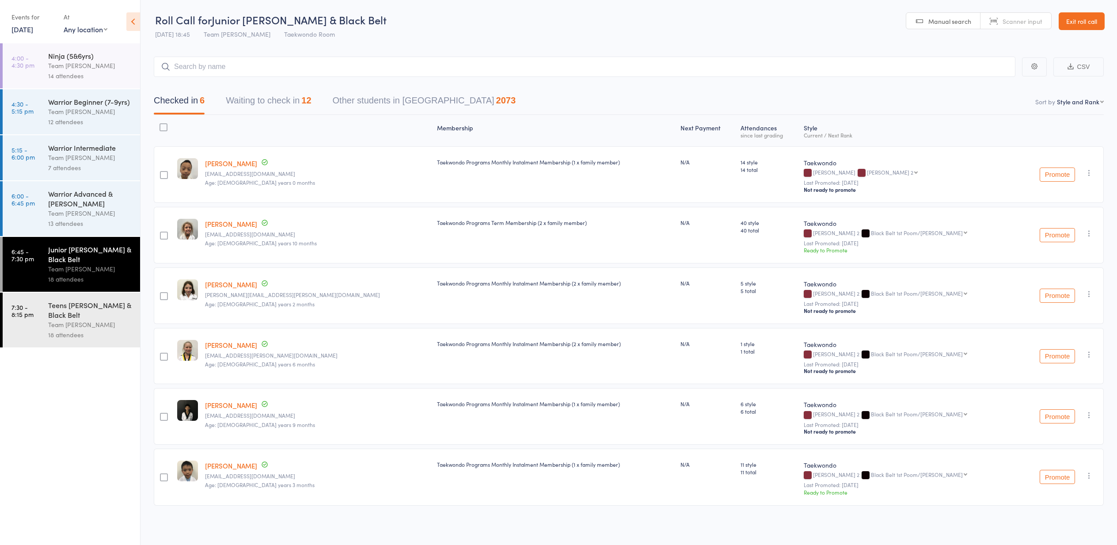
click at [274, 99] on button "Waiting to check in 12" at bounding box center [268, 102] width 85 height 23
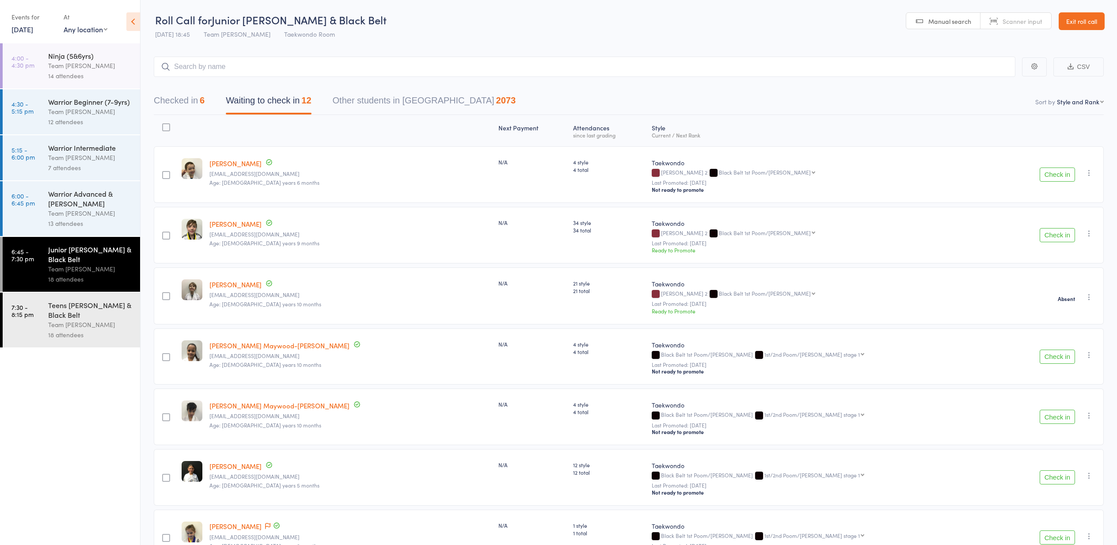
click at [1053, 175] on button "Check in" at bounding box center [1057, 175] width 35 height 14
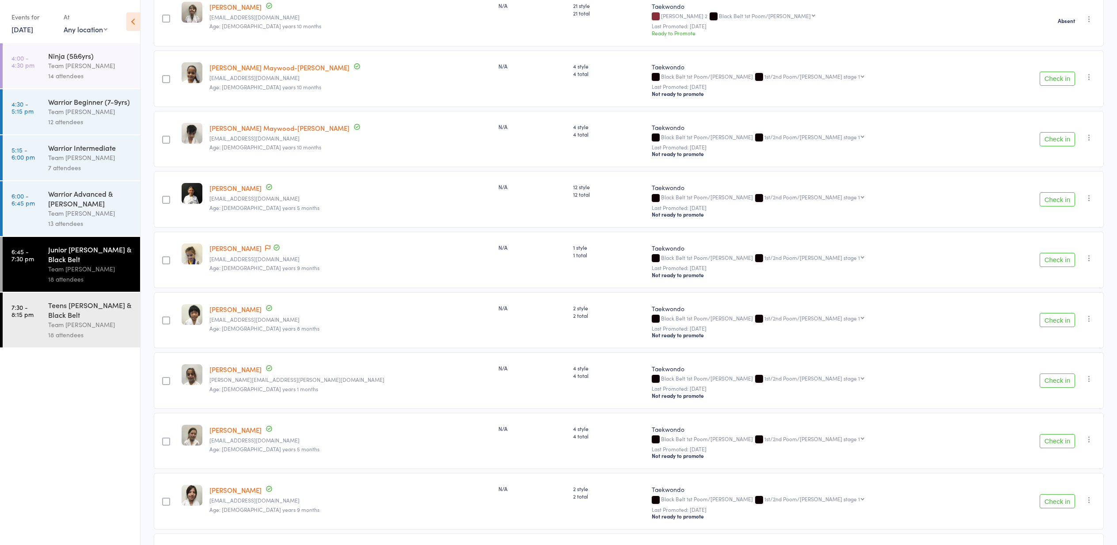
scroll to position [218, 0]
drag, startPoint x: 1061, startPoint y: 200, endPoint x: 1055, endPoint y: 200, distance: 5.3
click at [1060, 200] on button "Check in" at bounding box center [1057, 199] width 35 height 14
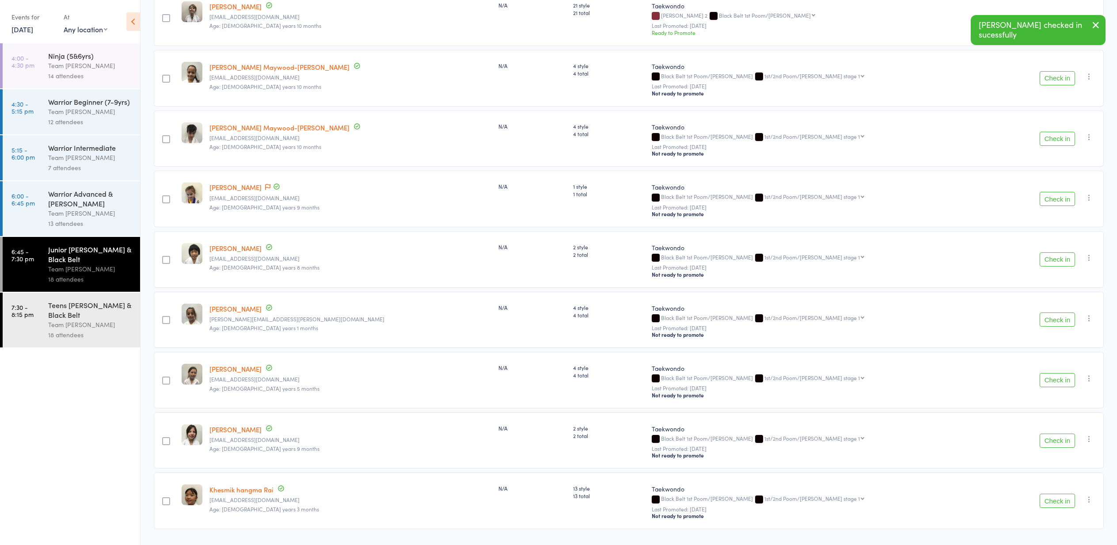
click at [1061, 200] on button "Check in" at bounding box center [1057, 199] width 35 height 14
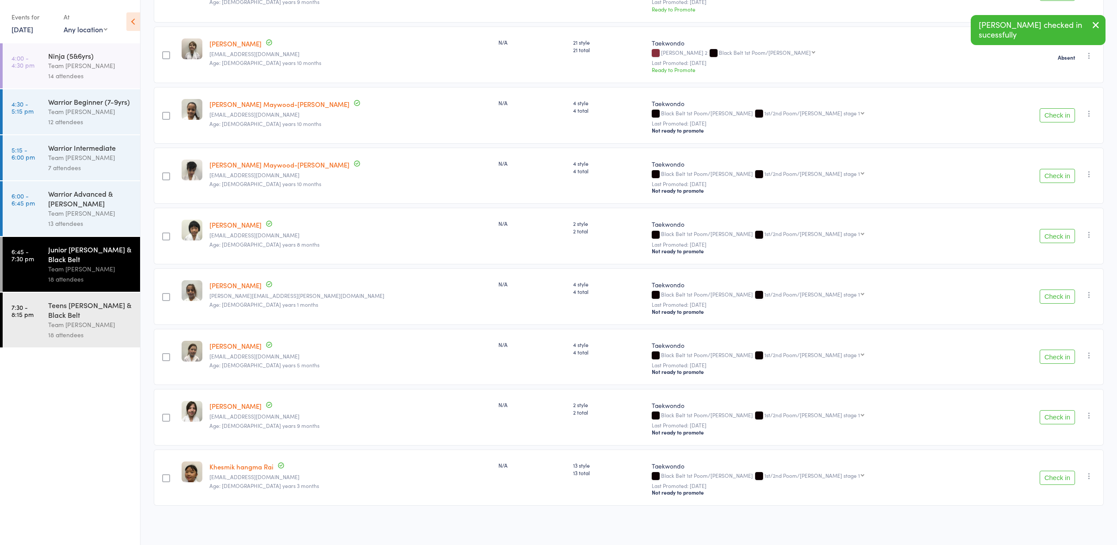
scroll to position [183, 0]
click at [1056, 356] on button "Check in" at bounding box center [1057, 357] width 35 height 14
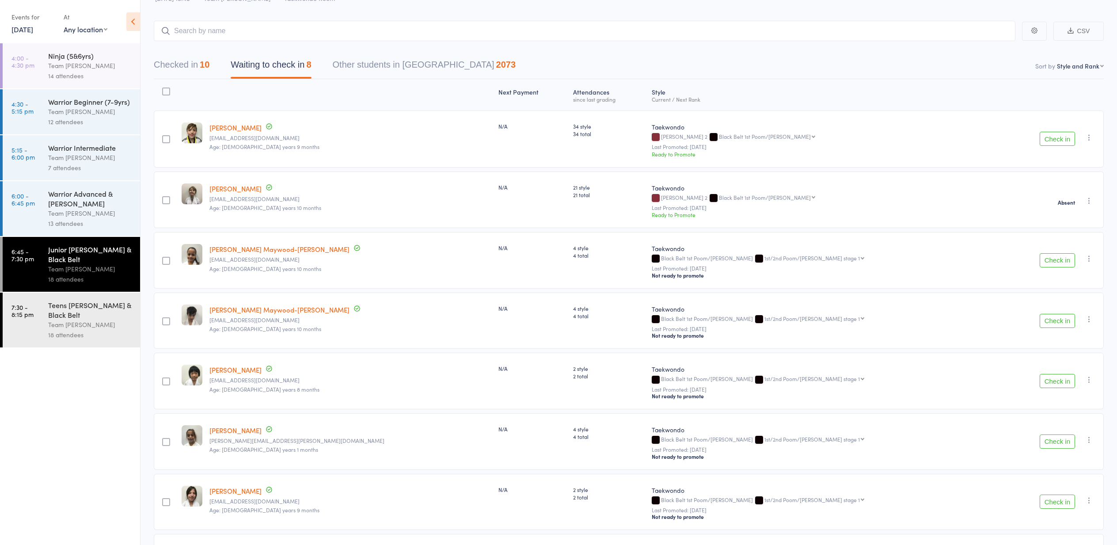
scroll to position [39, 0]
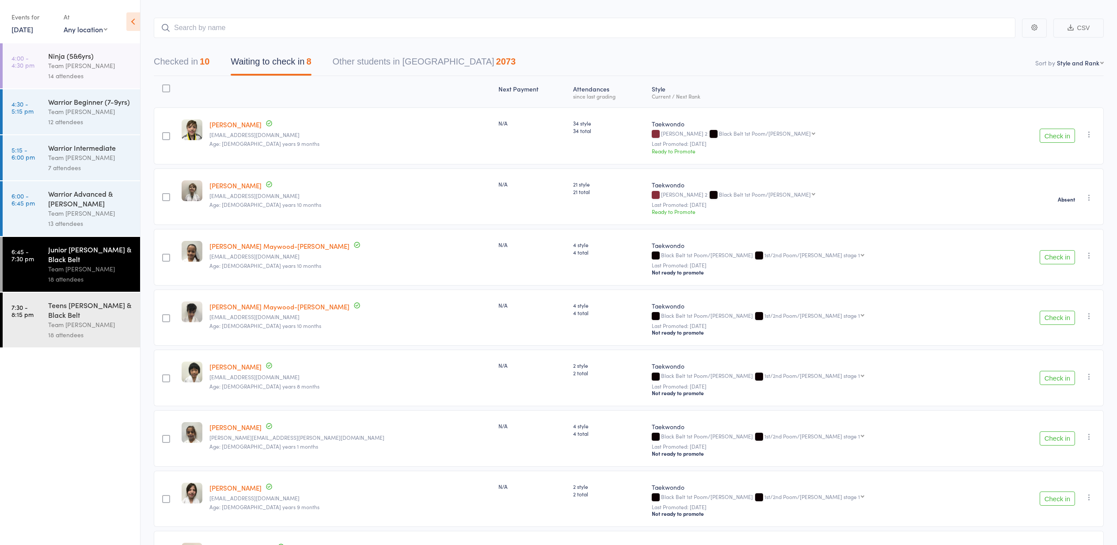
click at [1091, 133] on icon "button" at bounding box center [1089, 134] width 9 height 9
click at [1058, 234] on li "Mark absent" at bounding box center [1057, 235] width 73 height 12
click at [1058, 257] on button "Check in" at bounding box center [1057, 257] width 35 height 14
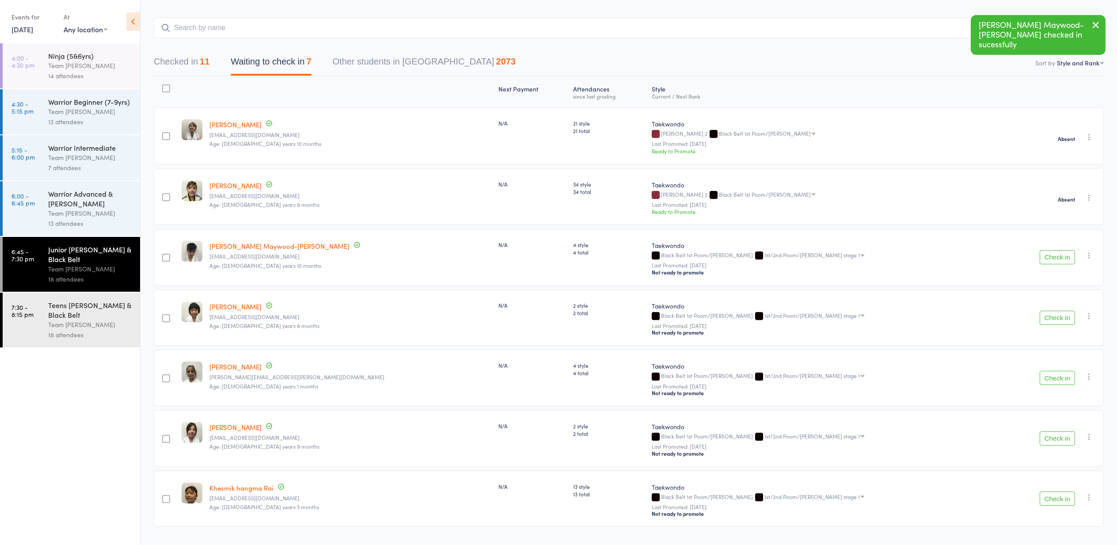
click at [1058, 257] on button "Check in" at bounding box center [1057, 257] width 35 height 14
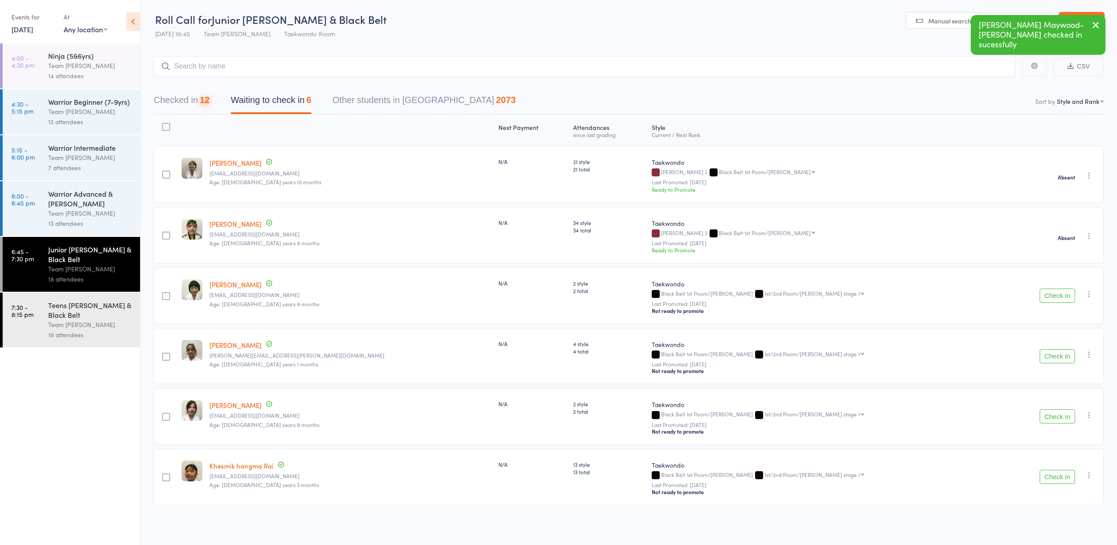
scroll to position [0, 0]
click at [1092, 293] on icon "button" at bounding box center [1089, 293] width 9 height 9
click at [1068, 395] on li "Mark absent" at bounding box center [1057, 394] width 73 height 12
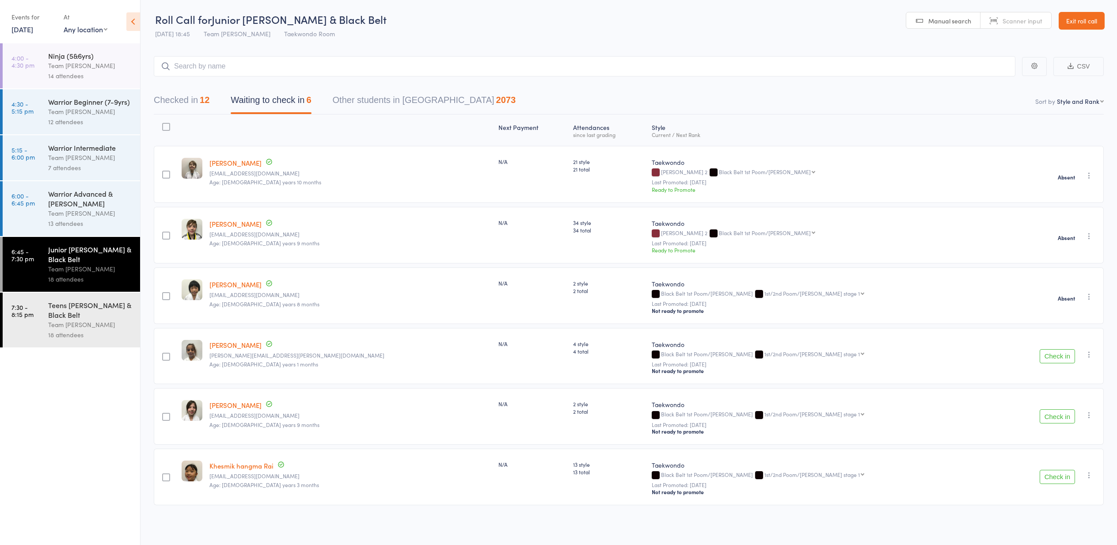
click at [1057, 354] on button "Check in" at bounding box center [1057, 356] width 35 height 14
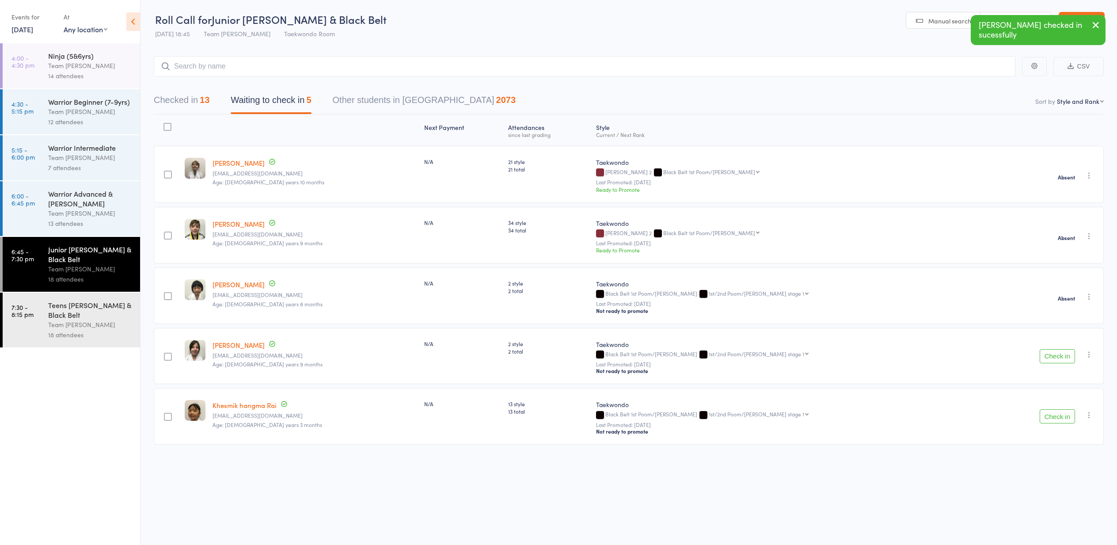
click at [1090, 353] on icon "button" at bounding box center [1089, 354] width 9 height 9
click at [1061, 453] on li "Mark absent" at bounding box center [1057, 455] width 73 height 12
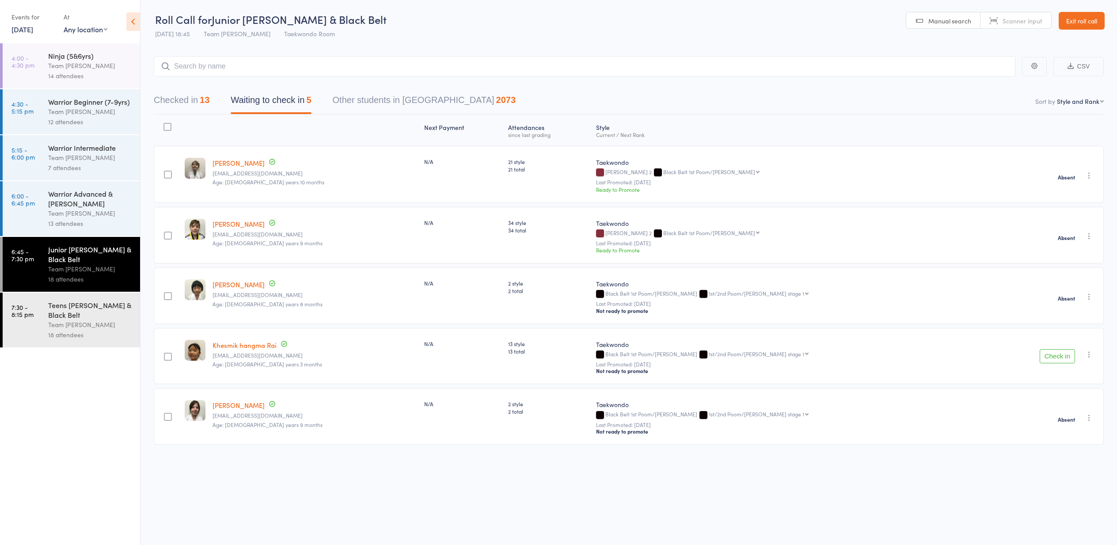
click at [1091, 351] on icon "button" at bounding box center [1089, 354] width 9 height 9
click at [1060, 458] on li "Mark absent" at bounding box center [1057, 455] width 73 height 12
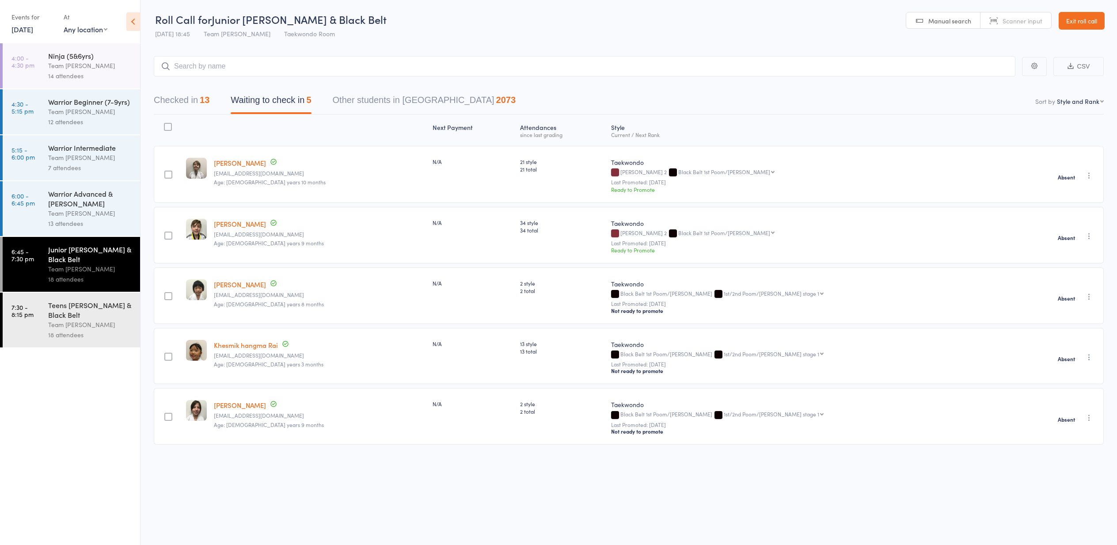
click at [78, 316] on div "Teens [PERSON_NAME] & Black Belt" at bounding box center [90, 309] width 84 height 19
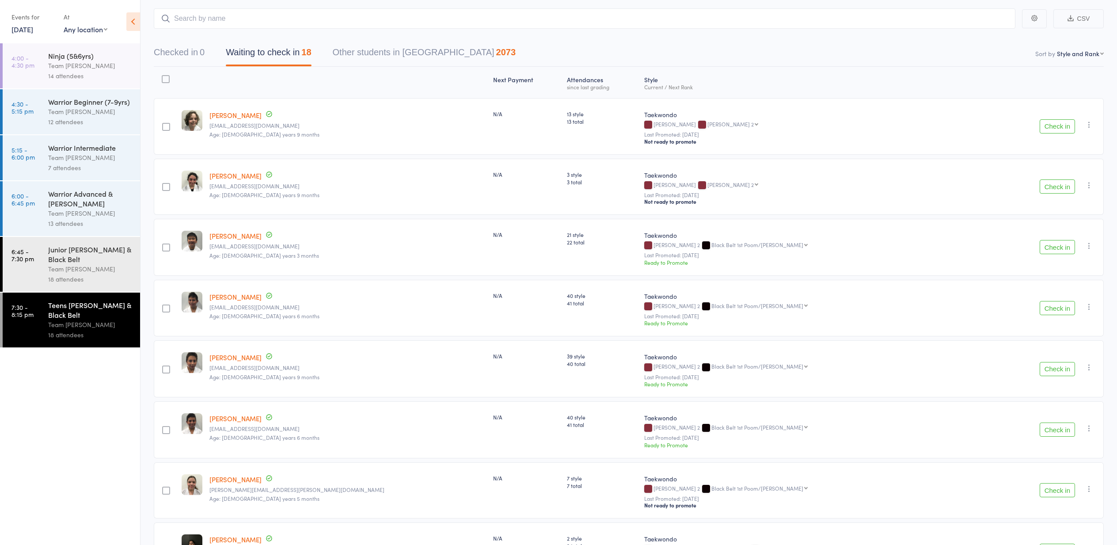
scroll to position [50, 0]
click at [1089, 303] on icon "button" at bounding box center [1089, 305] width 9 height 9
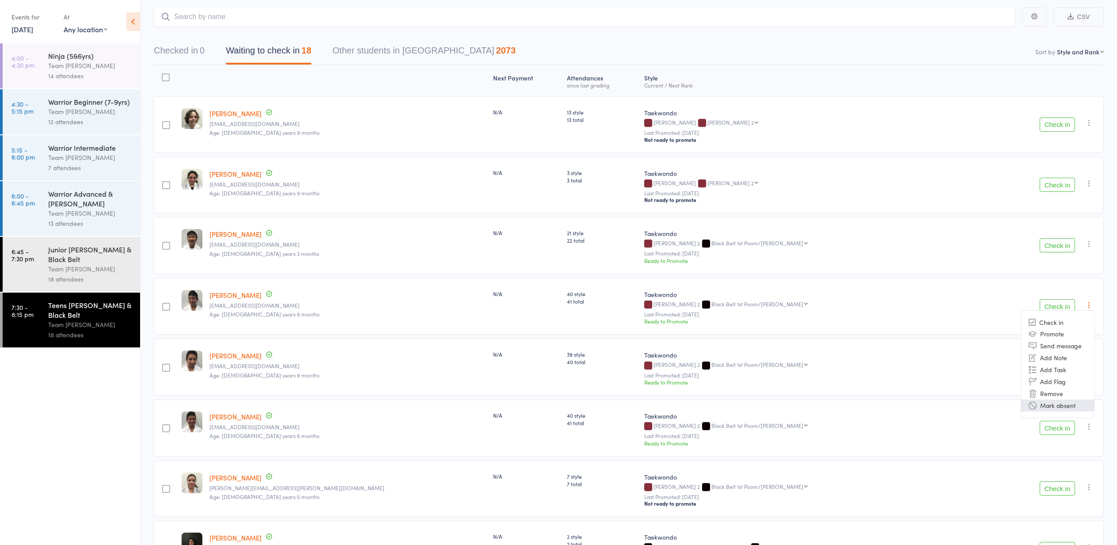
click at [1067, 406] on li "Mark absent" at bounding box center [1057, 406] width 73 height 12
click at [1089, 364] on icon "button" at bounding box center [1089, 365] width 9 height 9
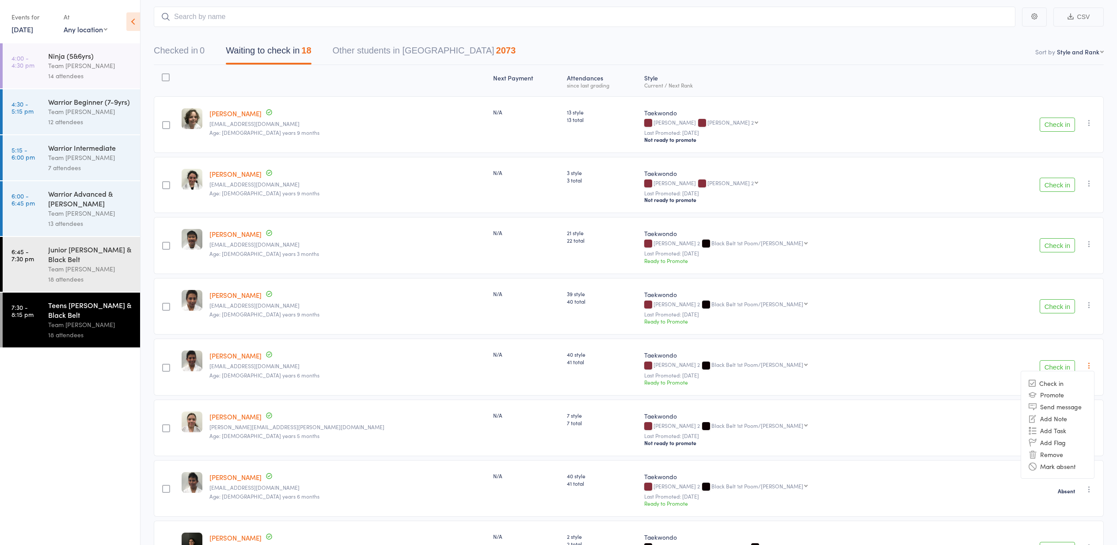
drag, startPoint x: 1071, startPoint y: 467, endPoint x: 1067, endPoint y: 449, distance: 19.0
click at [1070, 467] on li "Mark absent" at bounding box center [1057, 466] width 73 height 12
click at [1087, 301] on icon "button" at bounding box center [1089, 305] width 9 height 9
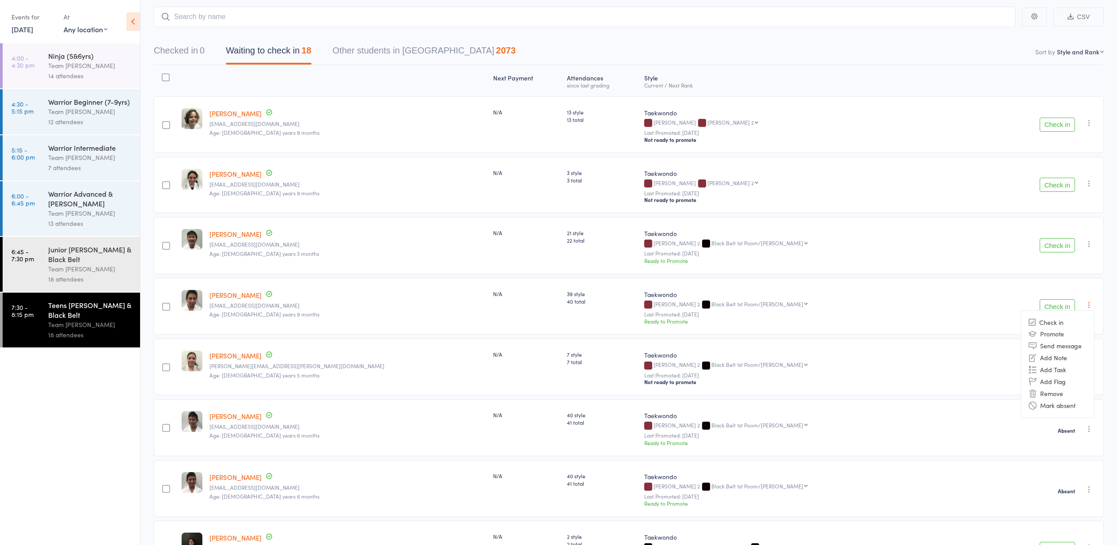
click at [1072, 407] on li "Mark absent" at bounding box center [1057, 406] width 73 height 12
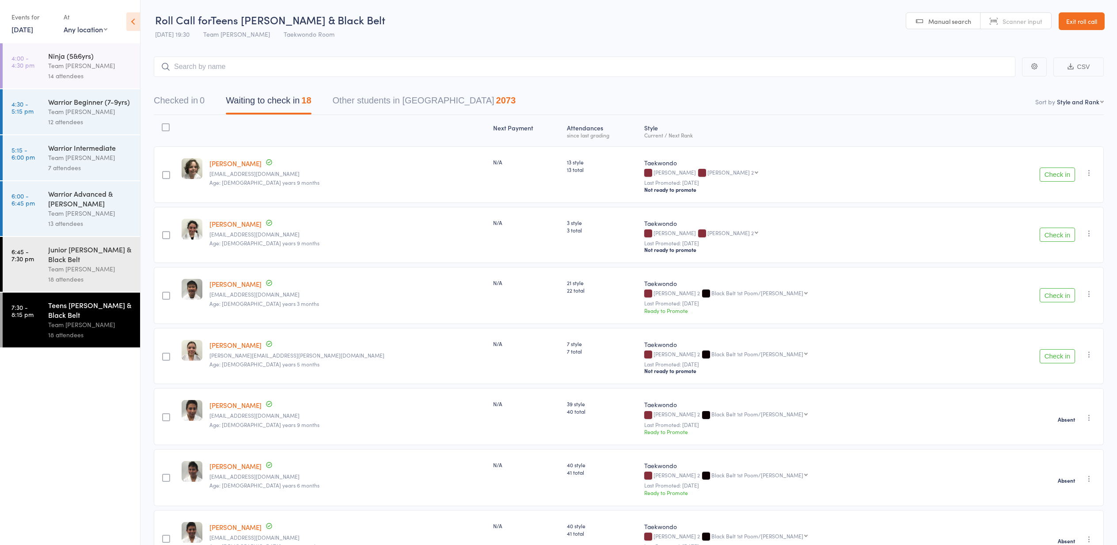
scroll to position [0, 0]
